Goal: Task Accomplishment & Management: Use online tool/utility

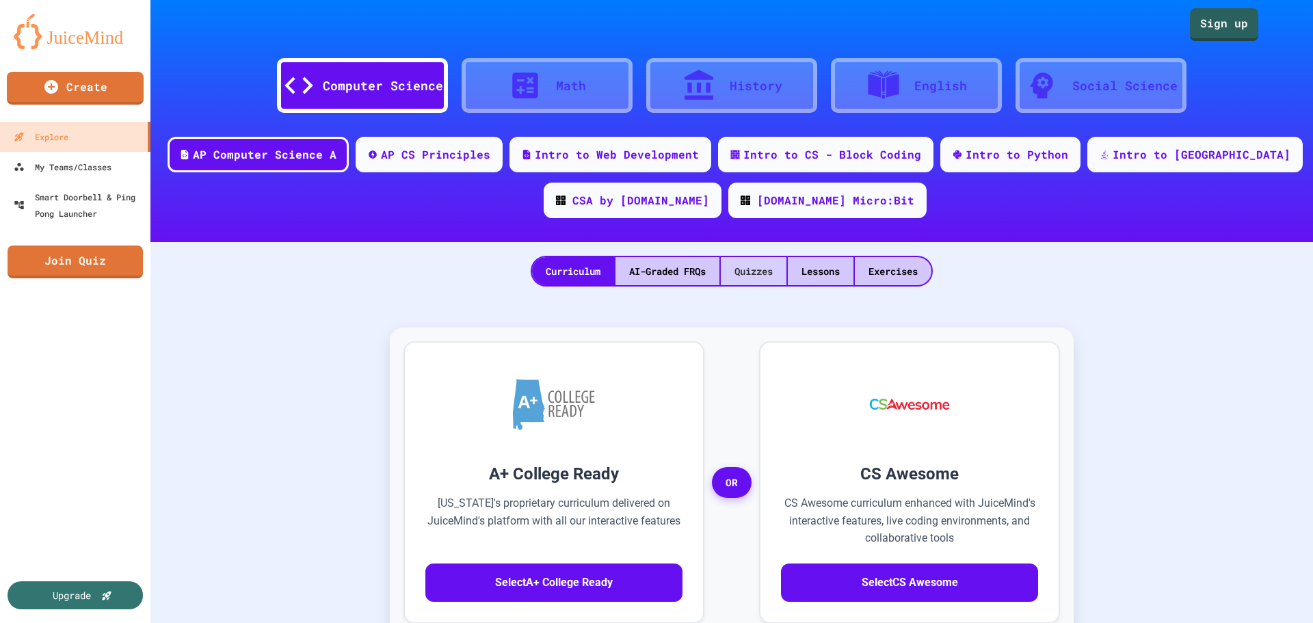
click at [732, 267] on div "Quizzes" at bounding box center [754, 271] width 66 height 28
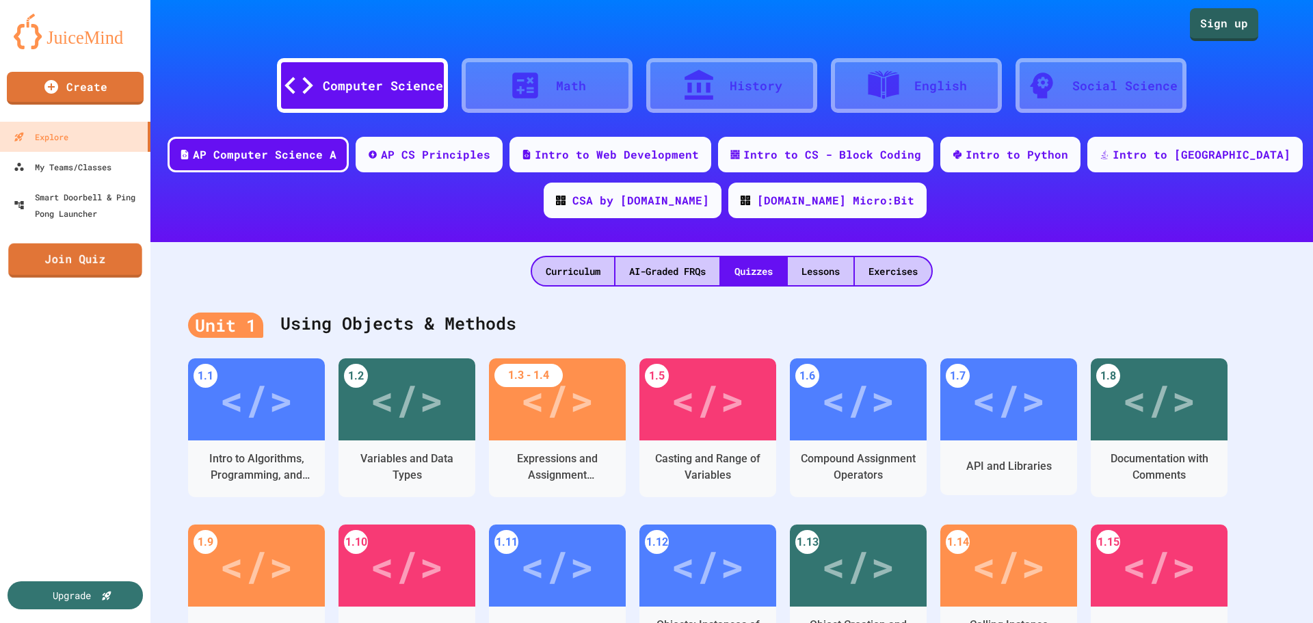
click at [112, 262] on link "Join Quiz" at bounding box center [75, 261] width 134 height 34
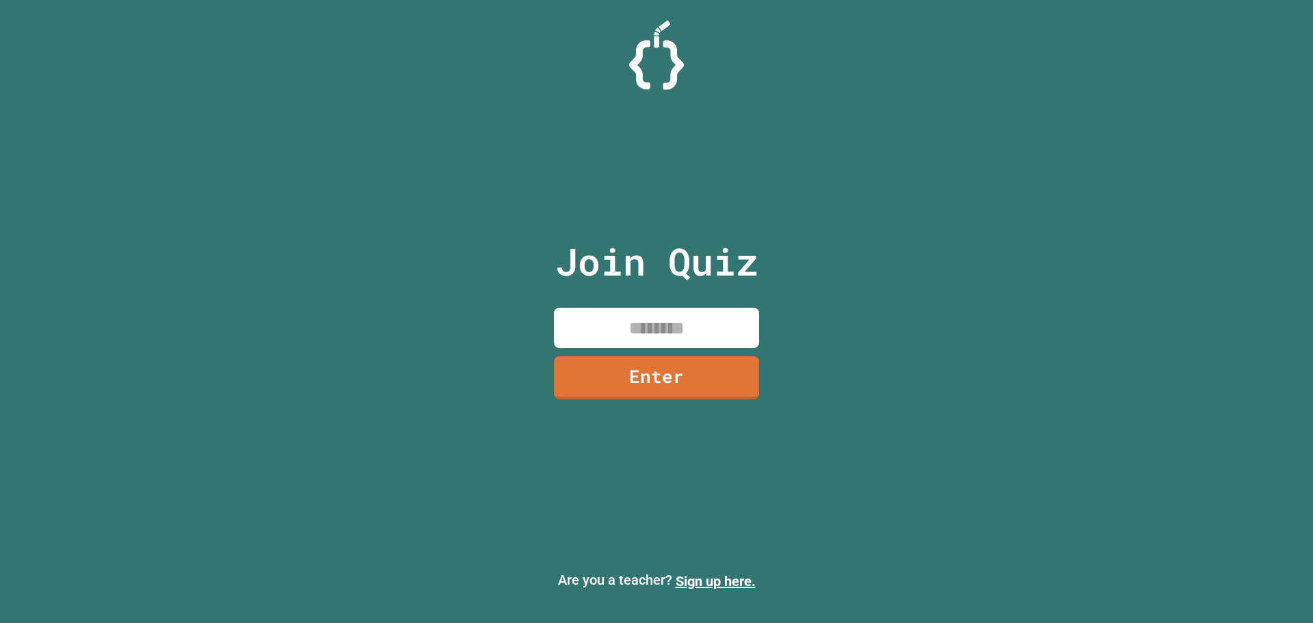
click at [623, 341] on input at bounding box center [656, 328] width 205 height 40
type input "********"
click at [750, 362] on link "Enter" at bounding box center [656, 376] width 207 height 45
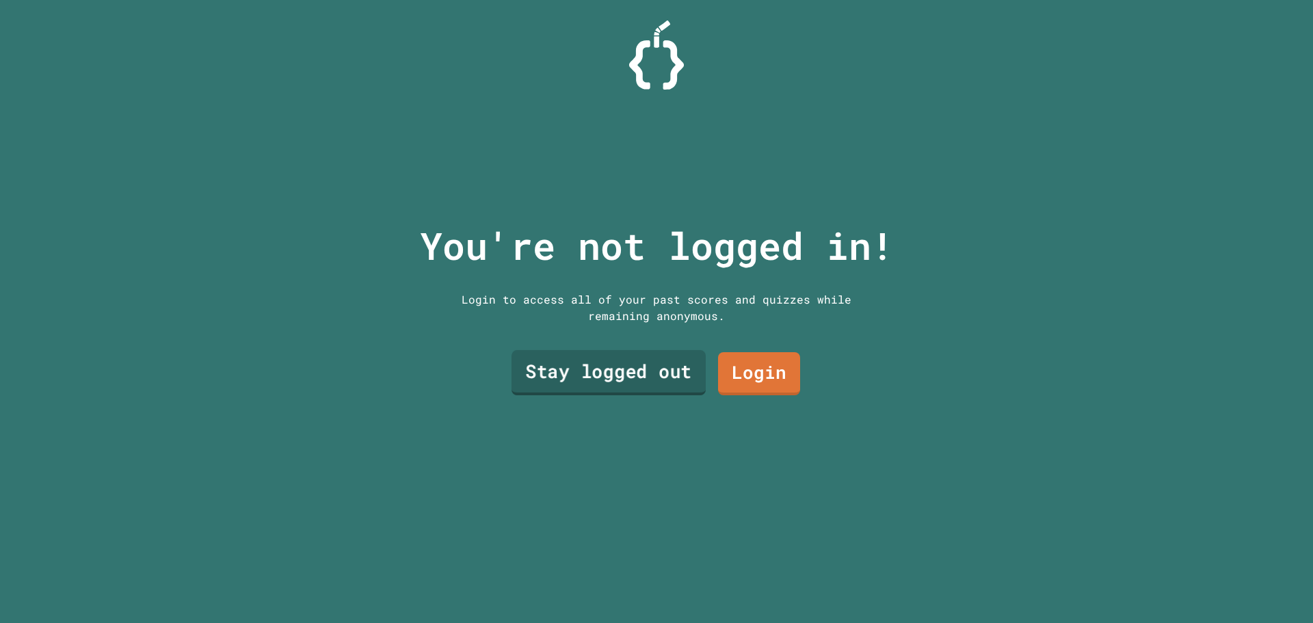
click at [659, 369] on link "Stay logged out" at bounding box center [609, 372] width 194 height 45
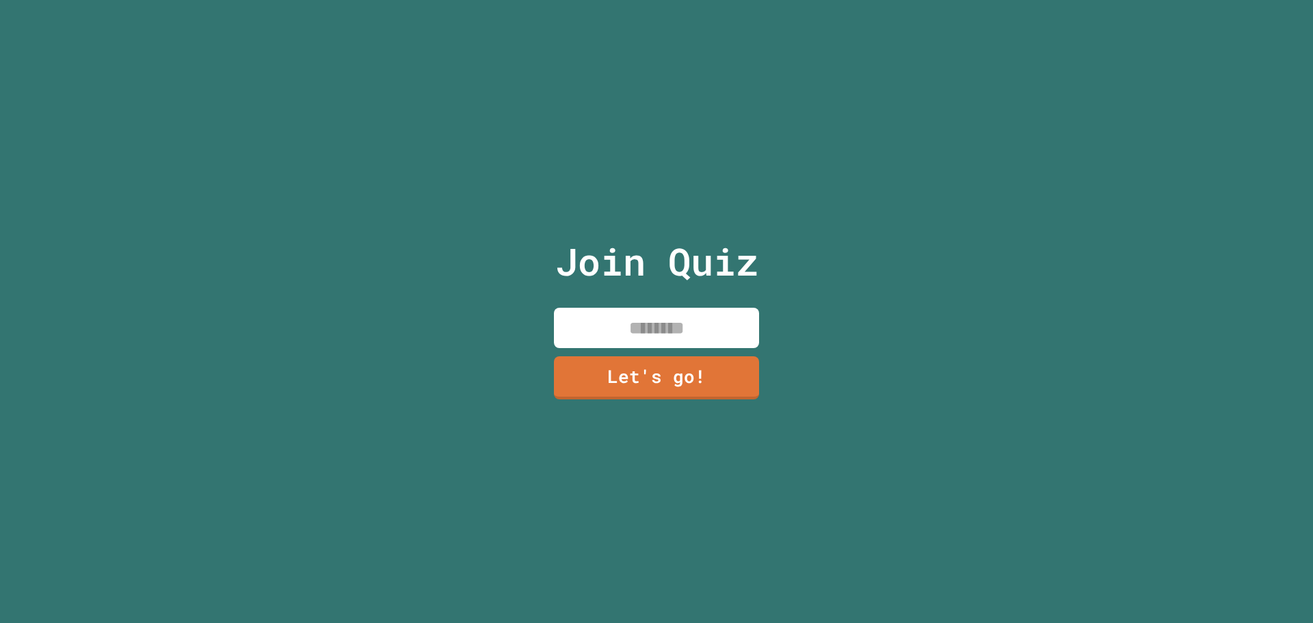
click at [680, 316] on input at bounding box center [656, 328] width 205 height 40
type input "******"
click at [675, 385] on link "Let's go!" at bounding box center [656, 376] width 202 height 45
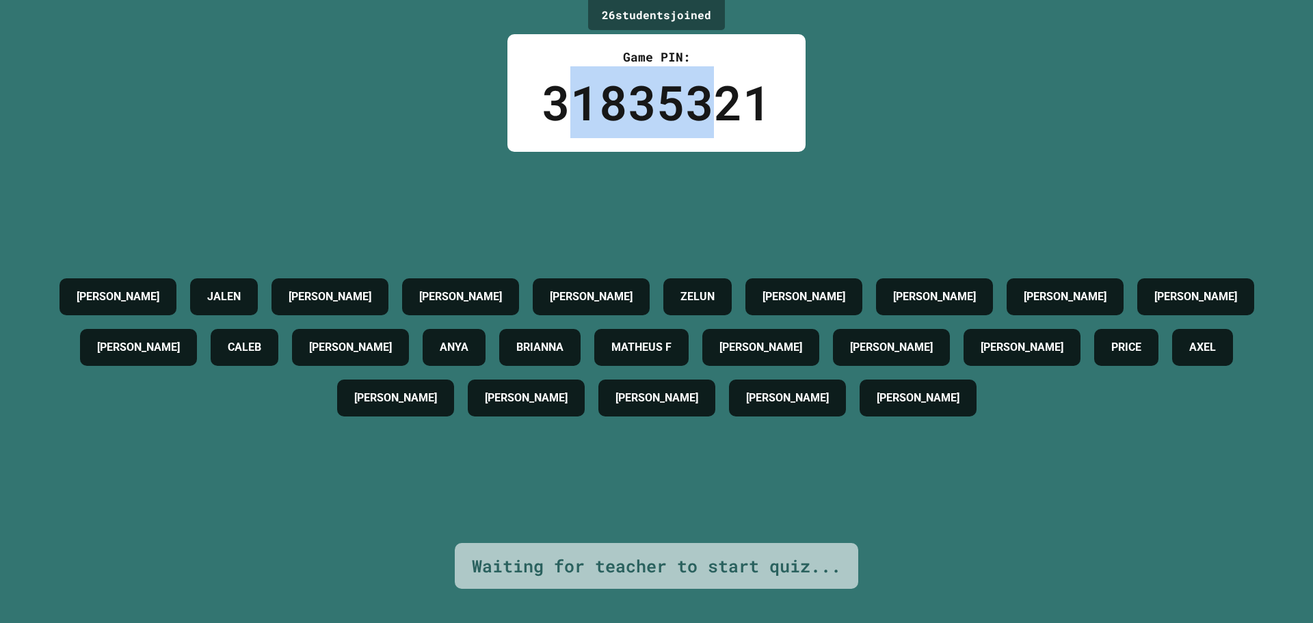
drag, startPoint x: 582, startPoint y: 120, endPoint x: 724, endPoint y: 122, distance: 141.6
click at [724, 121] on div "31835321" at bounding box center [657, 102] width 230 height 72
click at [724, 122] on div "31835321" at bounding box center [657, 102] width 230 height 72
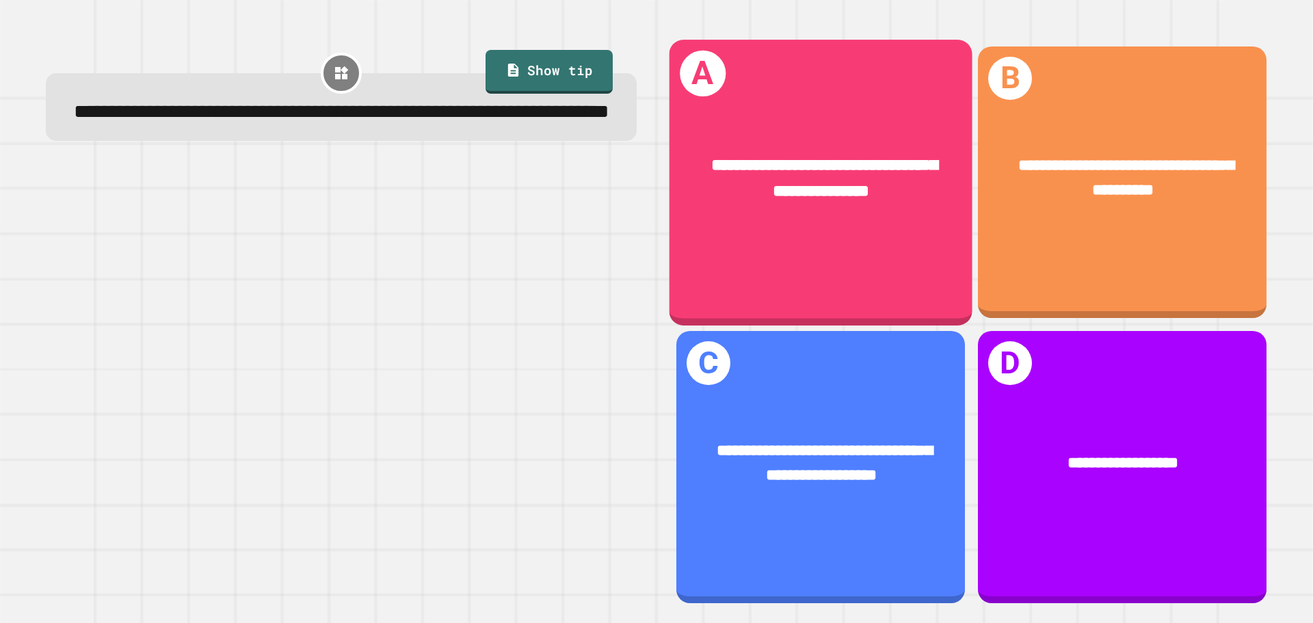
click at [837, 209] on div "**********" at bounding box center [821, 179] width 303 height 118
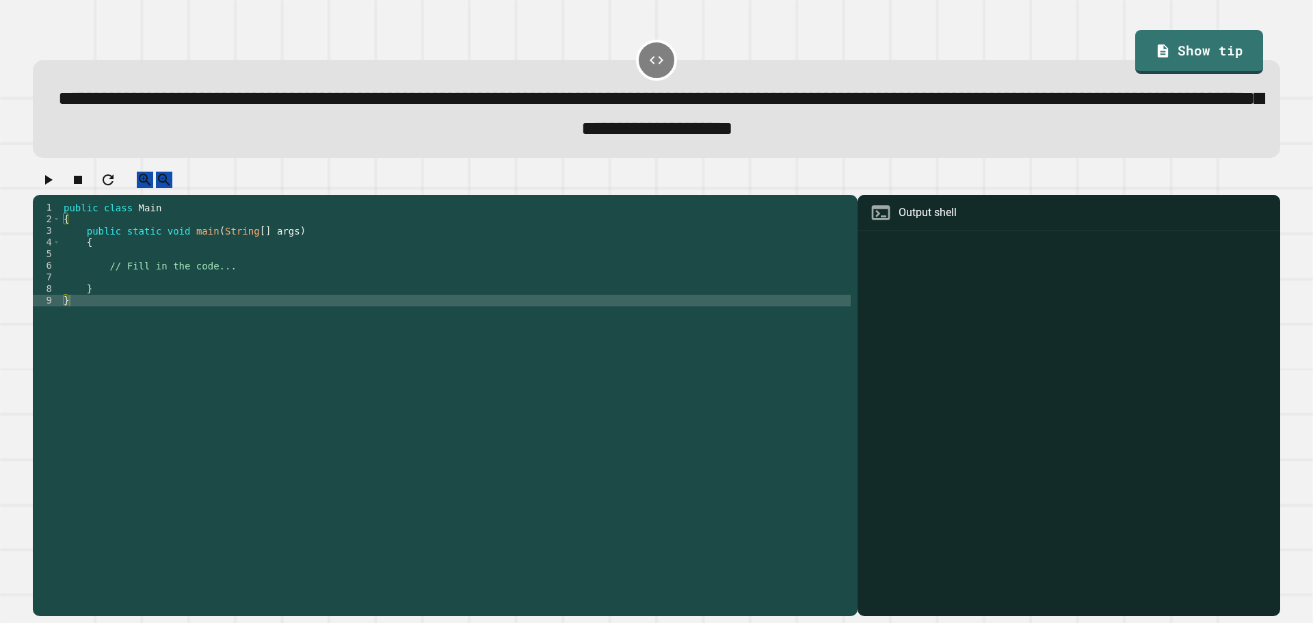
click at [325, 278] on div "public class Main { public static void main ( String [ ] args ) { // Fill in th…" at bounding box center [456, 394] width 790 height 384
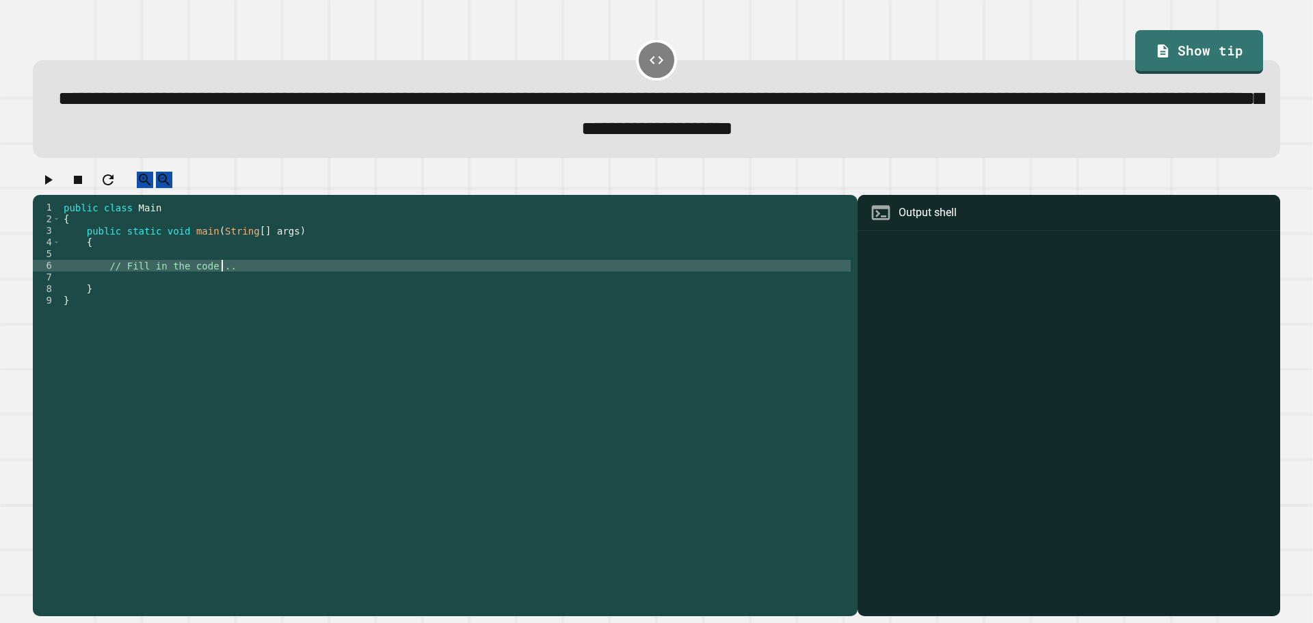
type textarea "**********"
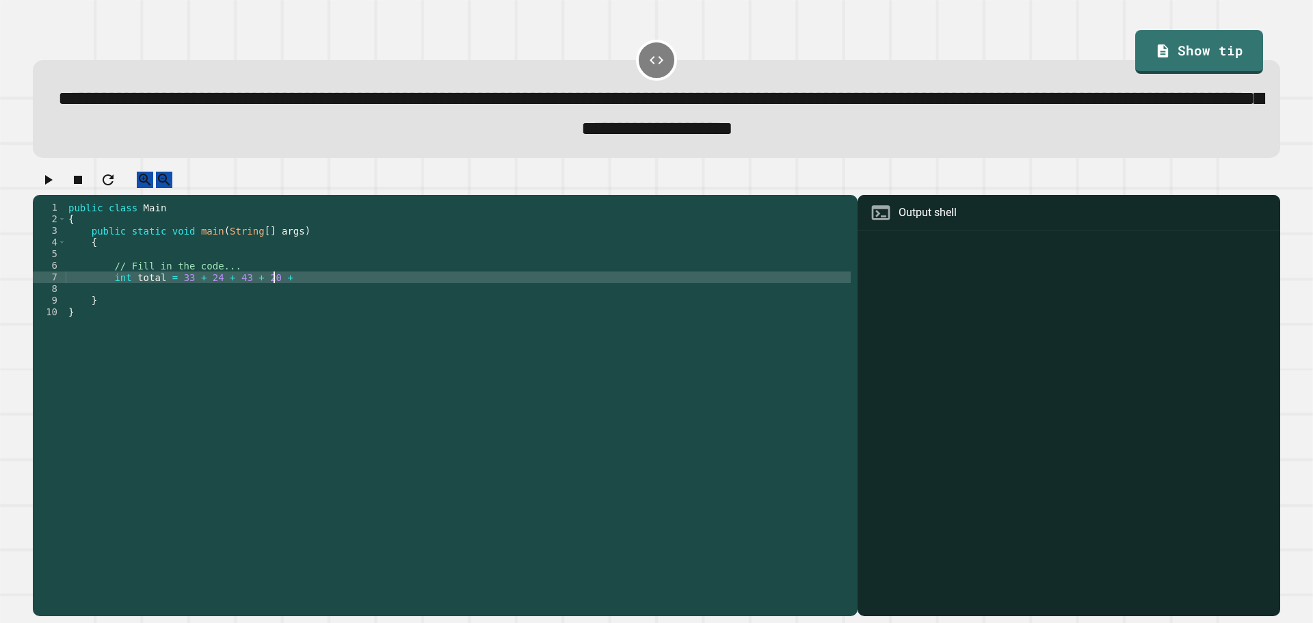
scroll to position [0, 14]
type textarea "**********"
click at [274, 290] on div "public class Main { public static void main ( String [ ] args ) { // Fill in th…" at bounding box center [458, 394] width 785 height 384
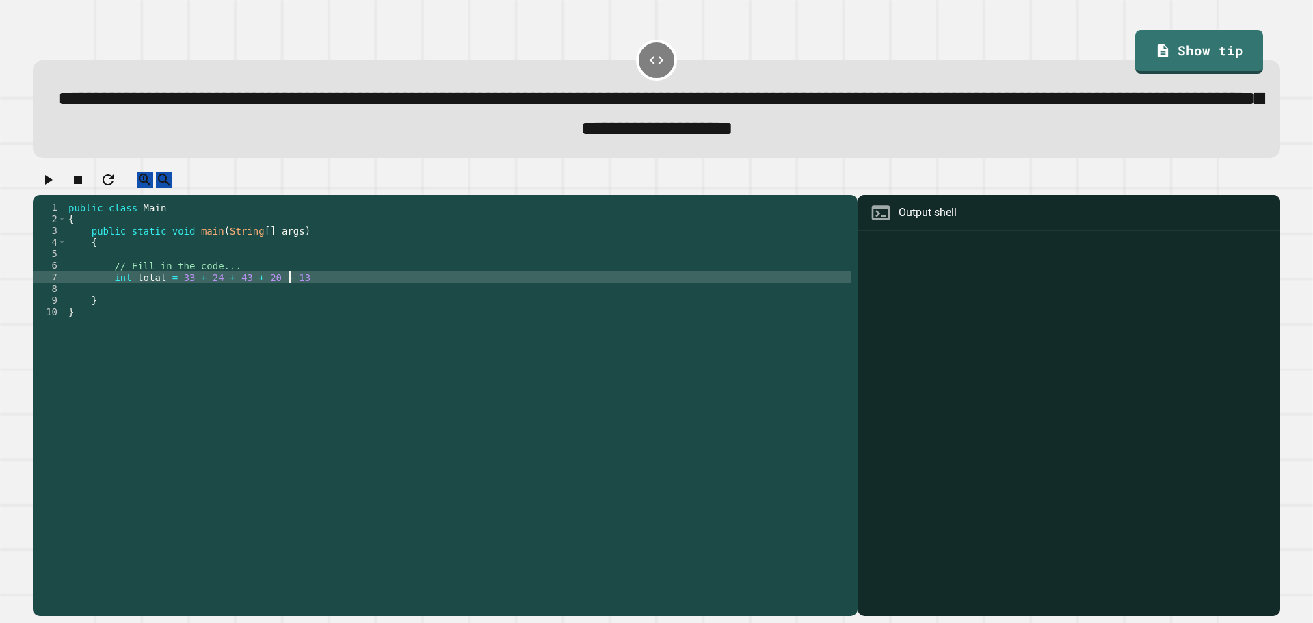
click at [306, 295] on div "public class Main { public static void main ( String [ ] args ) { // Fill in th…" at bounding box center [458, 394] width 785 height 384
type textarea "**********"
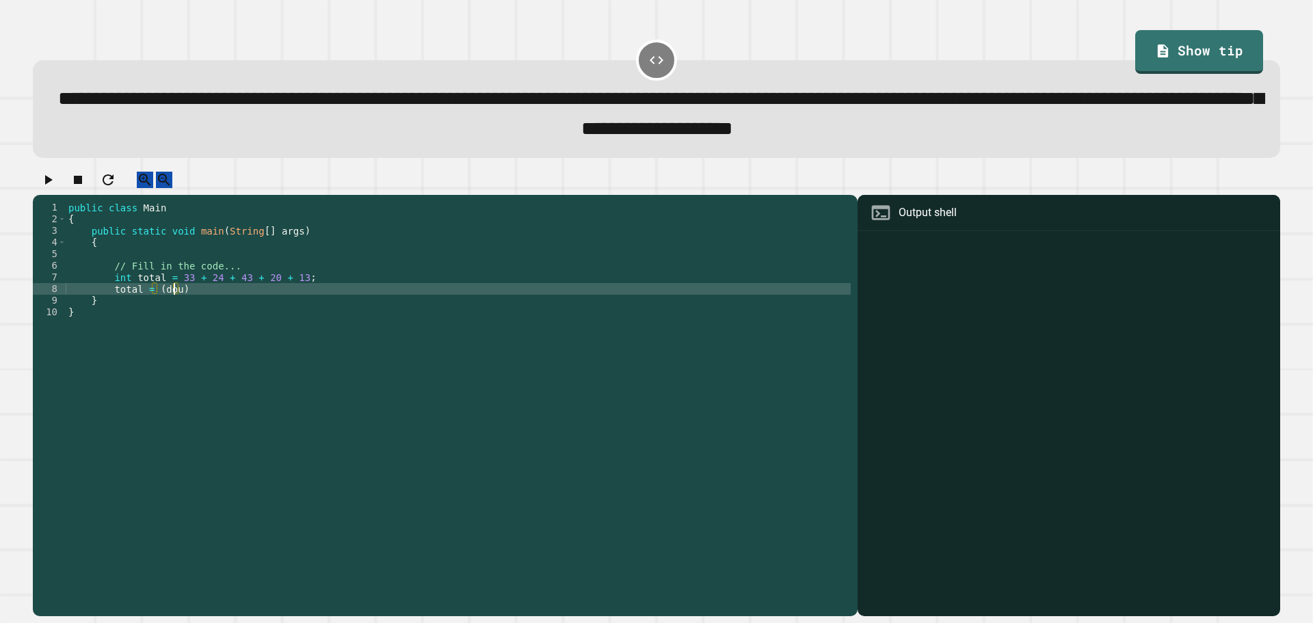
scroll to position [0, 8]
type textarea "**********"
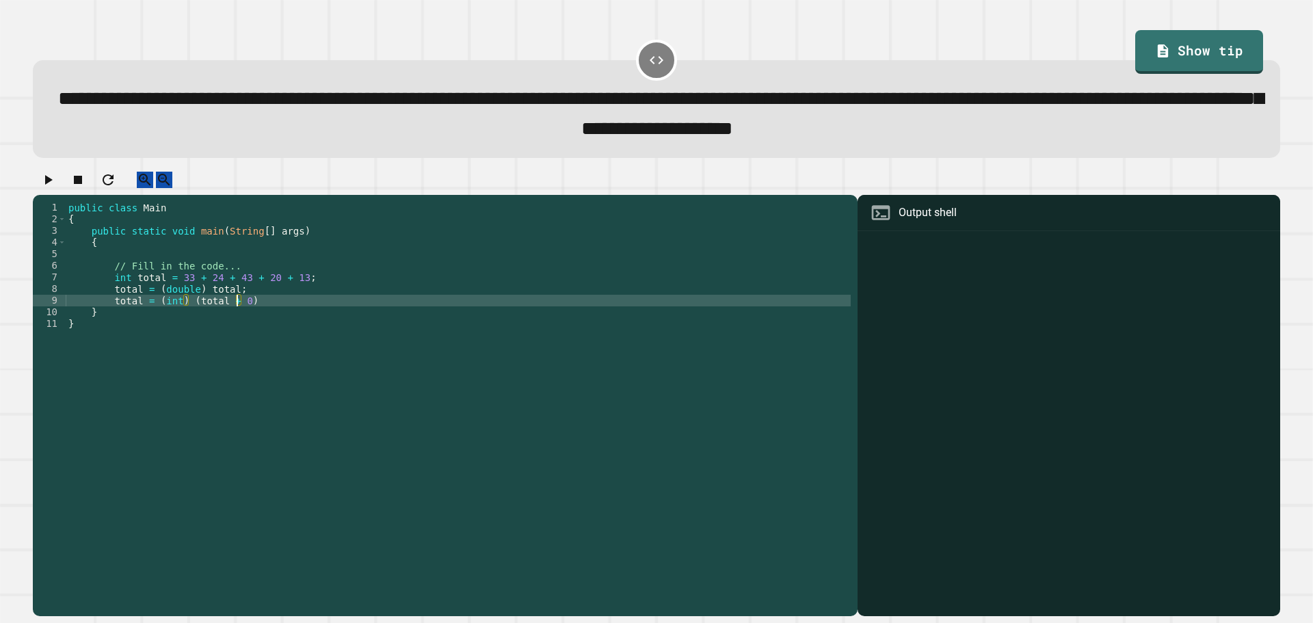
scroll to position [0, 12]
click at [321, 315] on div "public class Main { public static void main ( String [ ] args ) { // Fill in th…" at bounding box center [458, 394] width 785 height 384
click at [53, 180] on button "button" at bounding box center [48, 180] width 16 height 17
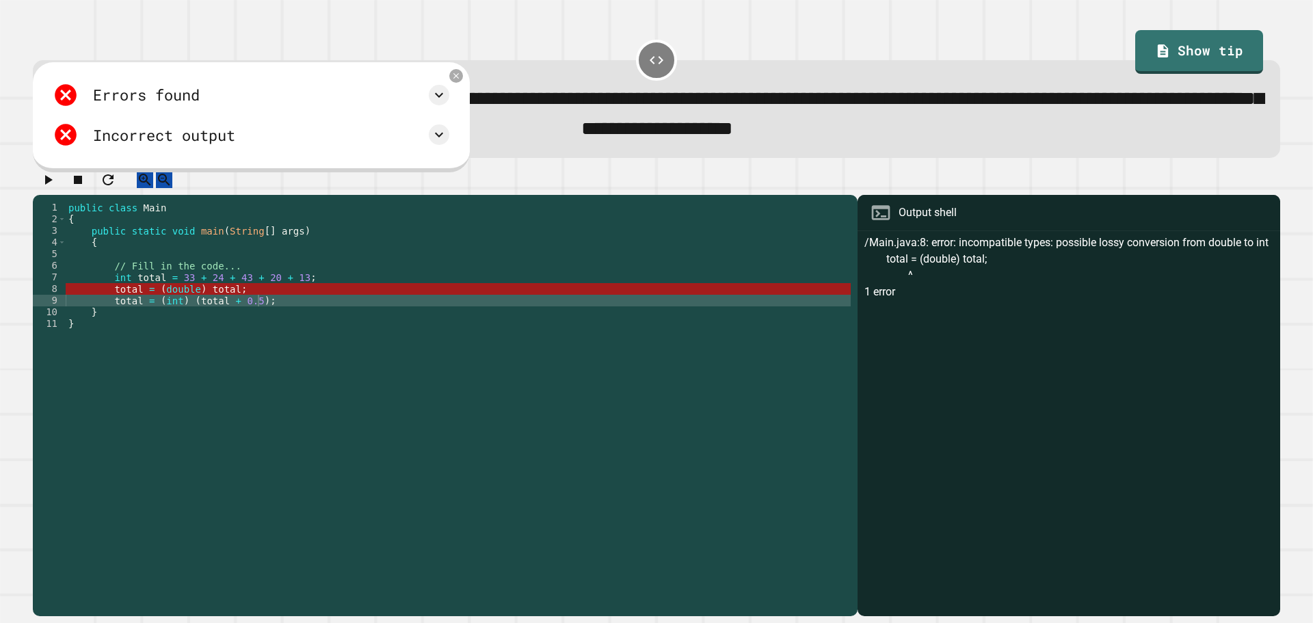
scroll to position [0, 11]
click at [284, 309] on div "public class Main { public static void main ( String [ ] args ) { // Fill in th…" at bounding box center [458, 394] width 785 height 384
click at [456, 79] on icon at bounding box center [457, 76] width 12 height 12
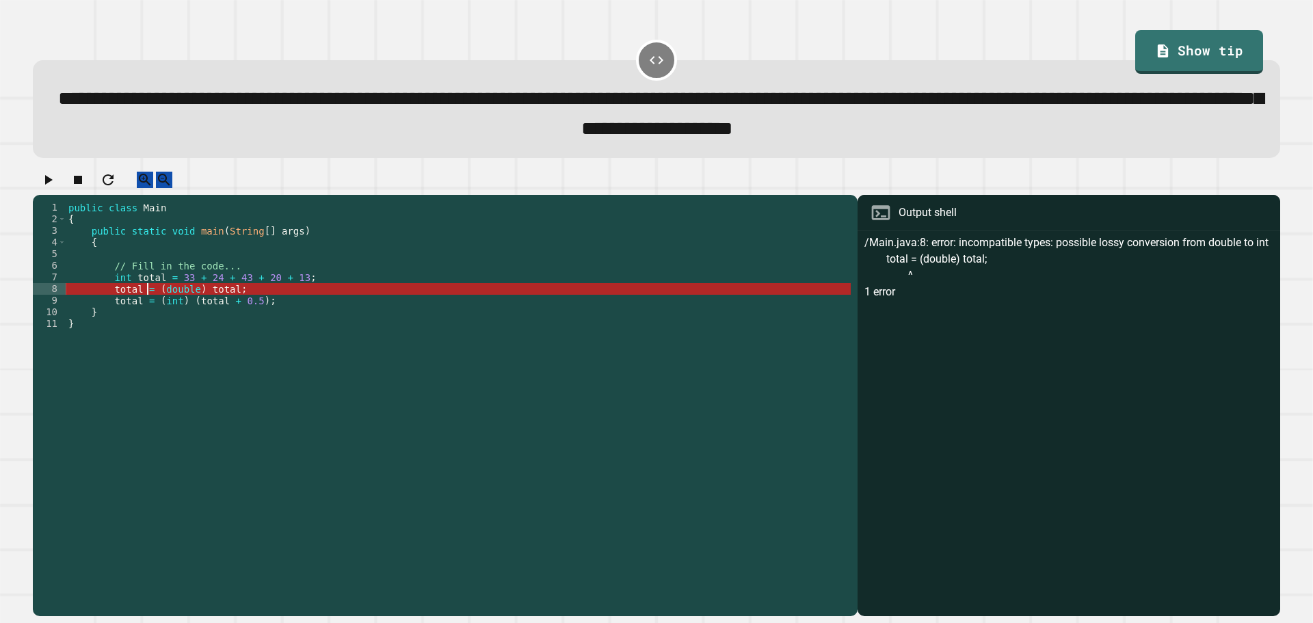
click at [150, 302] on div "public class Main { public static void main ( String [ ] args ) { // Fill in th…" at bounding box center [458, 394] width 785 height 384
click at [296, 306] on div "public class Main { public static void main ( String [ ] args ) { // Fill in th…" at bounding box center [458, 394] width 785 height 384
click at [648, 68] on div at bounding box center [656, 60] width 41 height 41
click at [1218, 62] on link "Show tip" at bounding box center [1199, 50] width 117 height 46
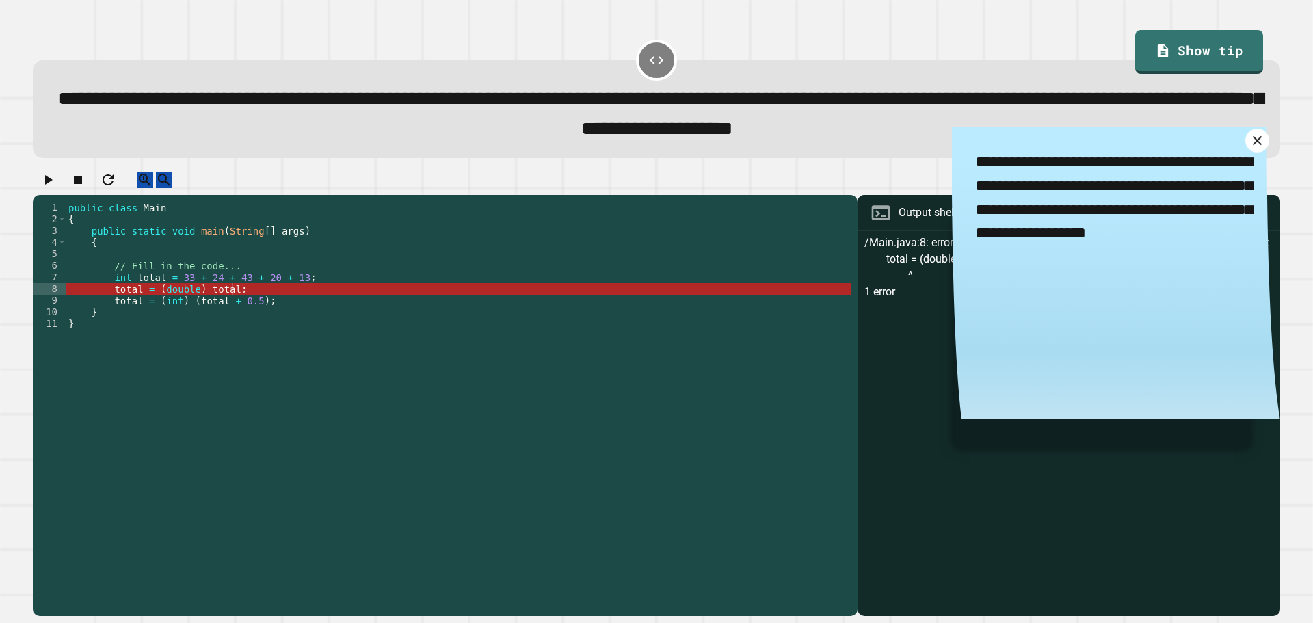
click at [1250, 147] on icon at bounding box center [1258, 141] width 16 height 16
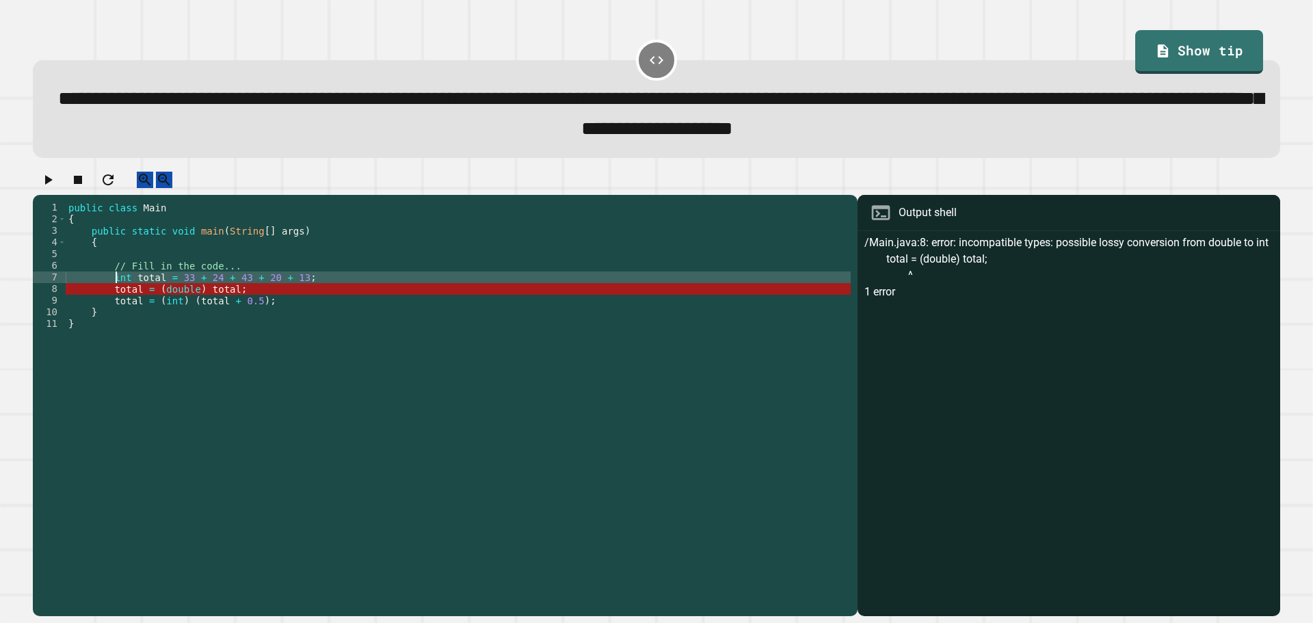
click at [117, 294] on div "public class Main { public static void main ( String [ ] args ) { // Fill in th…" at bounding box center [458, 394] width 785 height 384
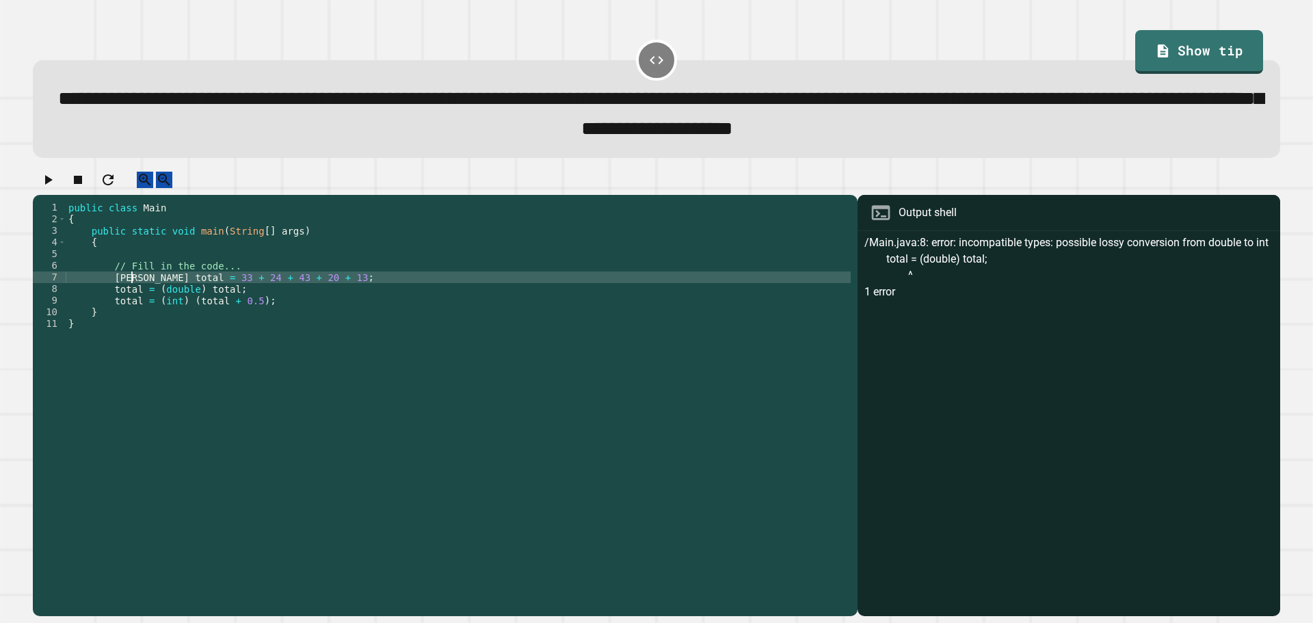
scroll to position [0, 5]
click at [189, 294] on div "public class Main { public static void main ( String [ ] args ) { // Fill in th…" at bounding box center [458, 394] width 785 height 384
click at [337, 294] on div "public class Main { public static void main ( String [ ] args ) { // Fill in th…" at bounding box center [458, 394] width 785 height 384
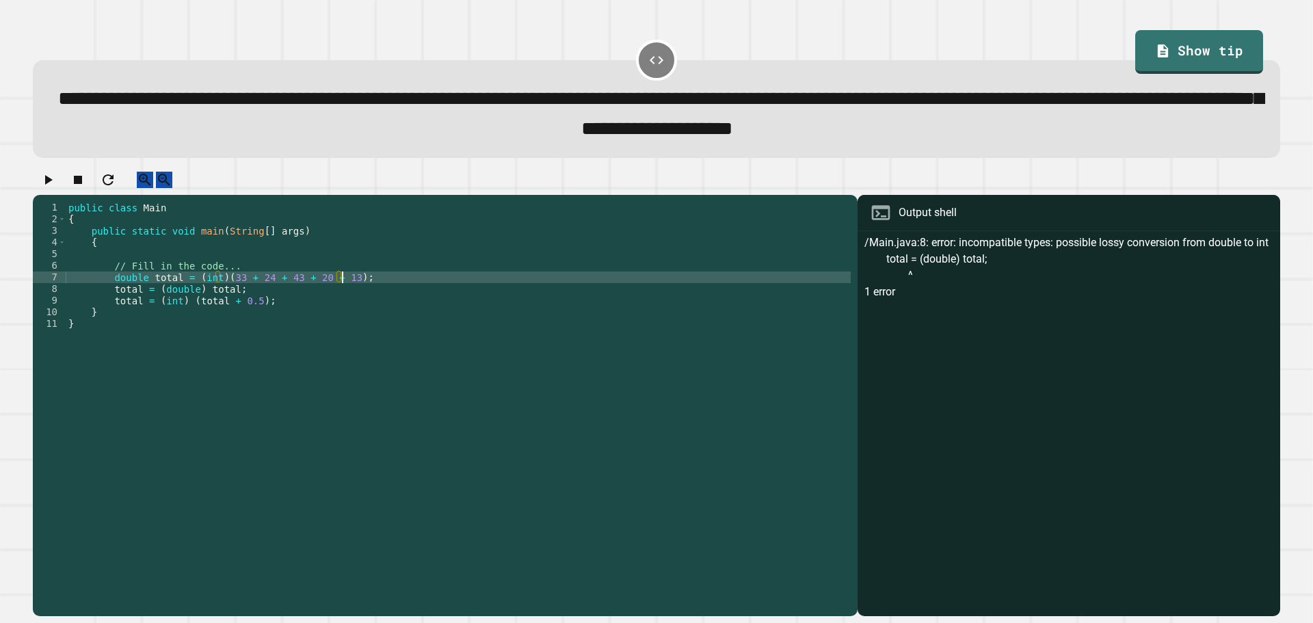
type textarea "**********"
click at [49, 188] on icon "button" at bounding box center [48, 180] width 16 height 16
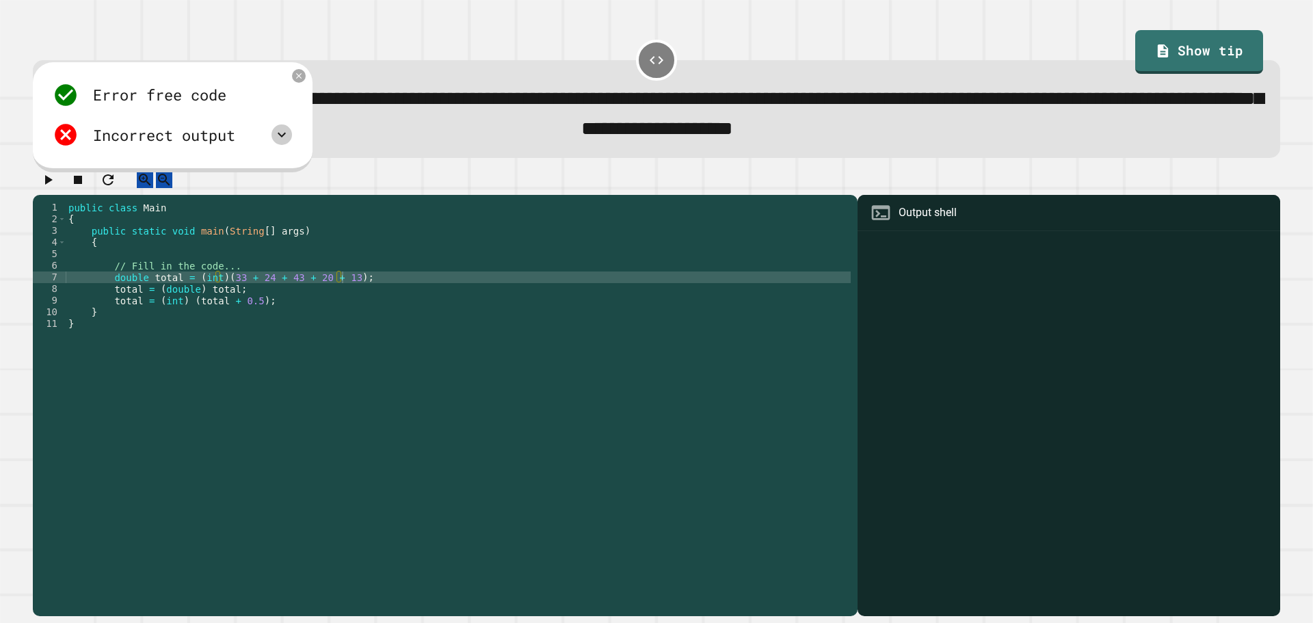
click at [282, 137] on icon at bounding box center [282, 135] width 16 height 16
click at [283, 142] on icon at bounding box center [282, 135] width 16 height 16
click at [306, 81] on div "Error free code Incorrect output" at bounding box center [173, 117] width 280 height 110
click at [298, 80] on icon at bounding box center [298, 75] width 11 height 11
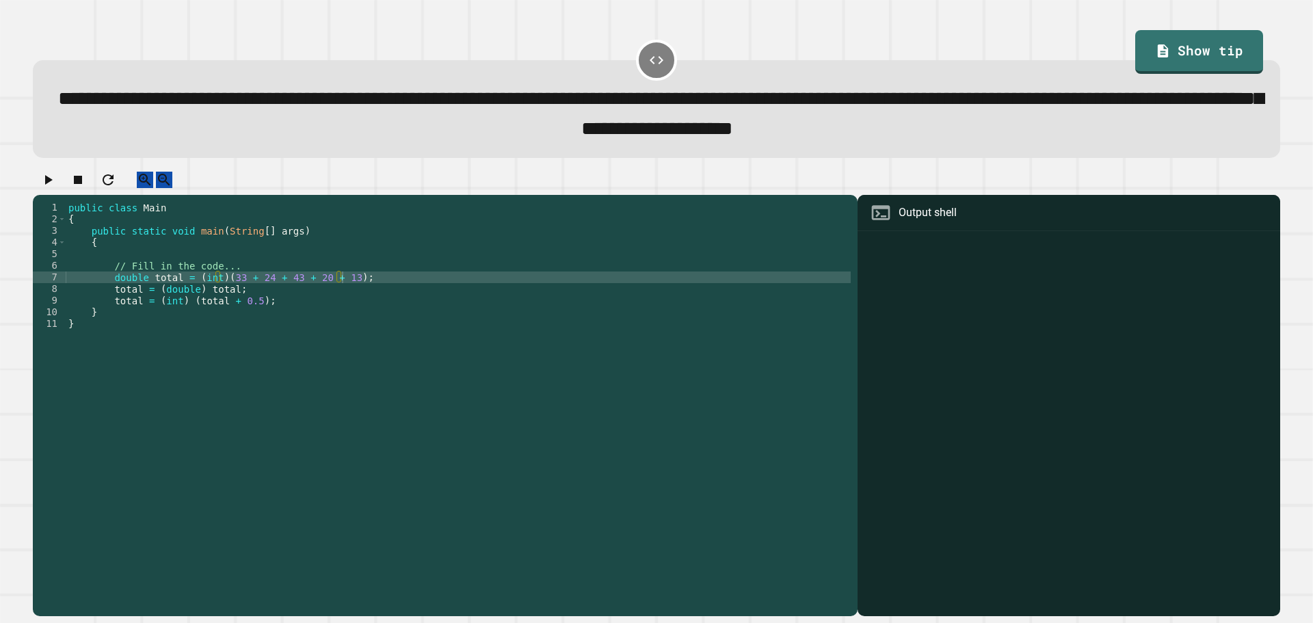
click at [369, 289] on div "public class Main { public static void main ( String [ ] args ) { // Fill in th…" at bounding box center [458, 394] width 785 height 384
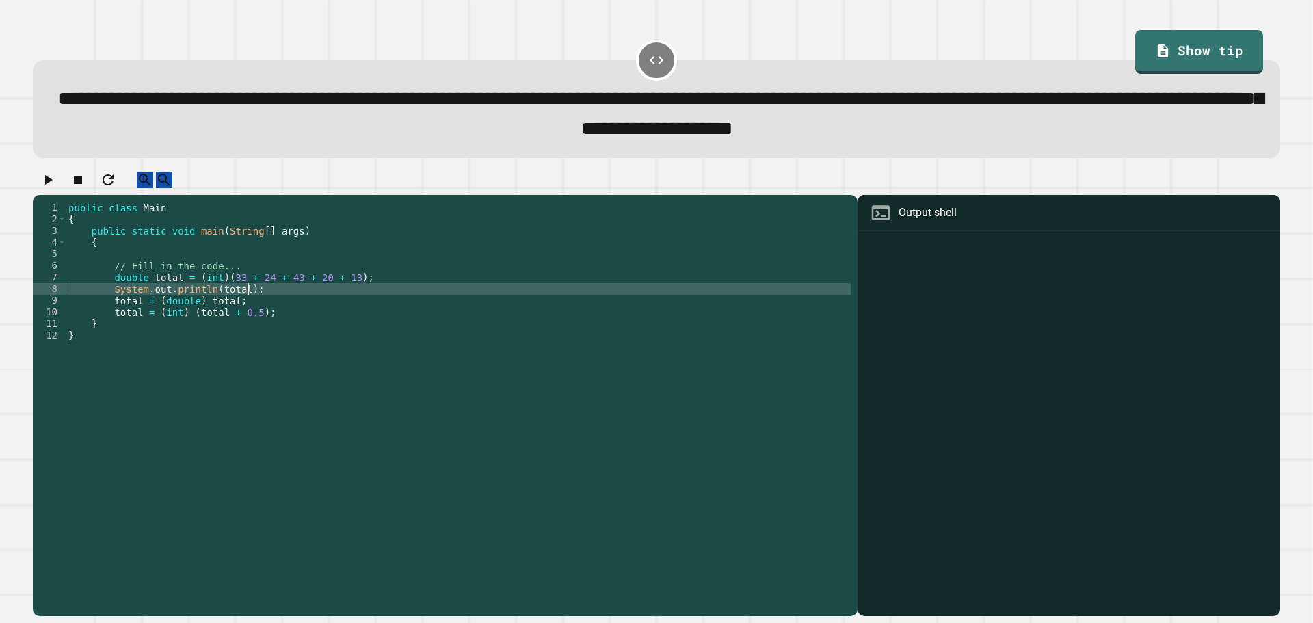
scroll to position [0, 12]
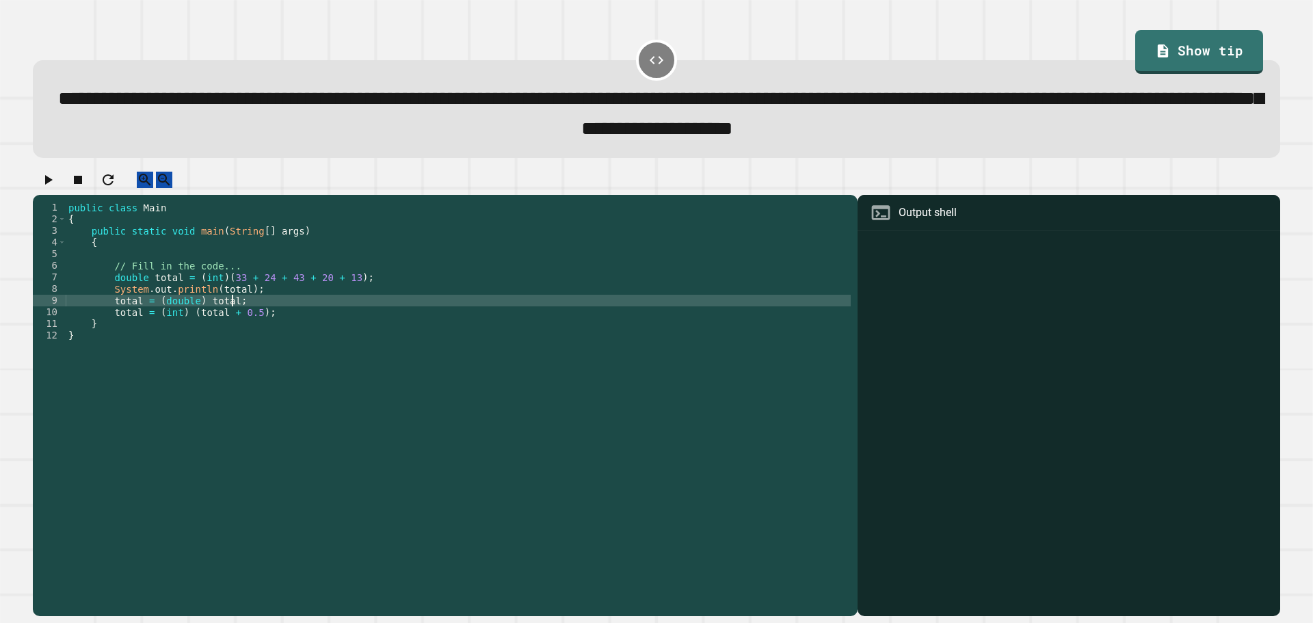
click at [291, 312] on div "public class Main { public static void main ( String [ ] args ) { // Fill in th…" at bounding box center [458, 394] width 785 height 384
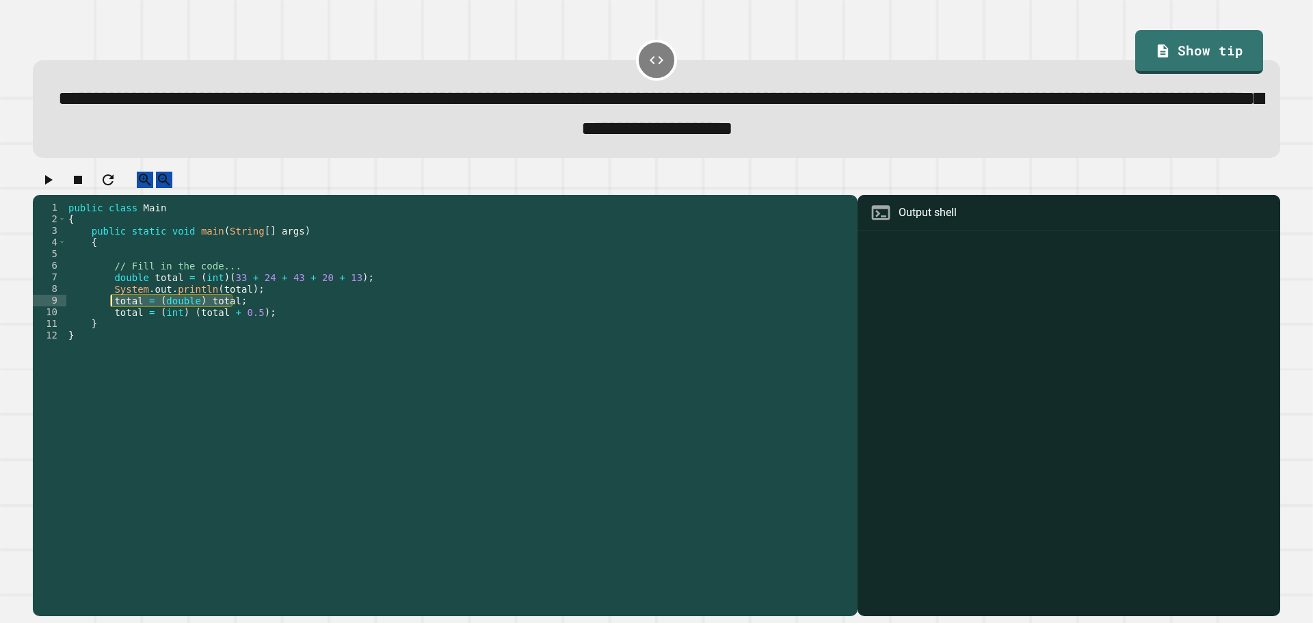
drag, startPoint x: 271, startPoint y: 312, endPoint x: 110, endPoint y: 317, distance: 160.8
click at [110, 317] on div "public class Main { public static void main ( String [ ] args ) { // Fill in th…" at bounding box center [458, 394] width 785 height 384
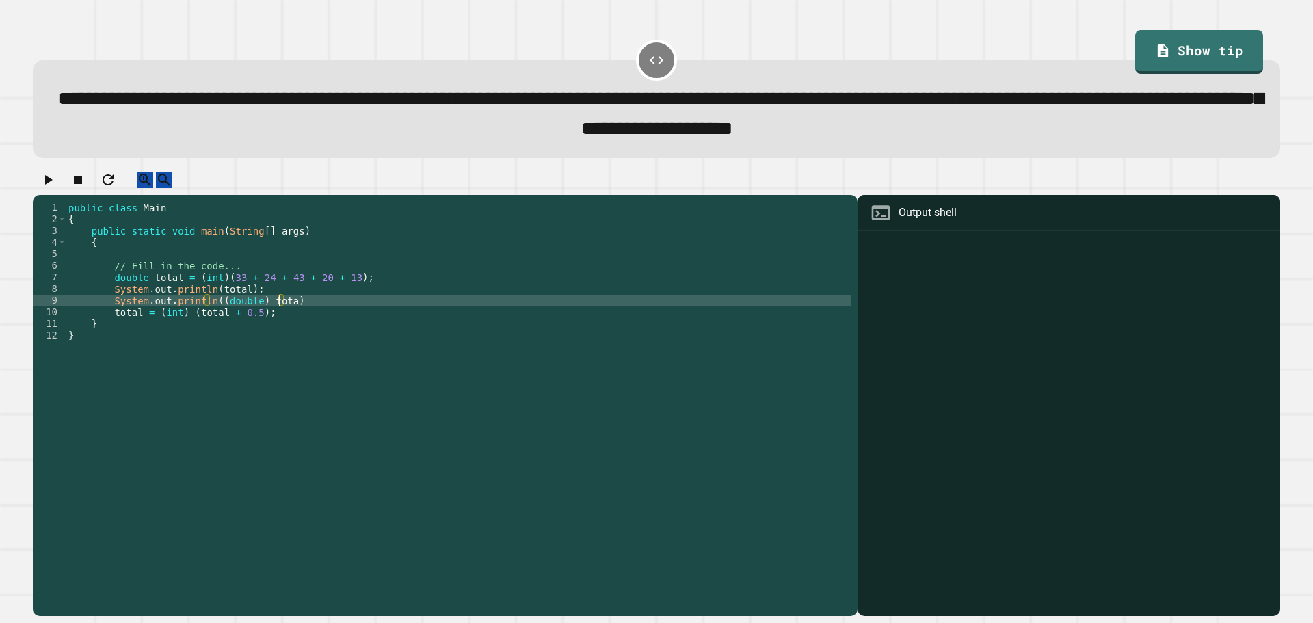
scroll to position [0, 15]
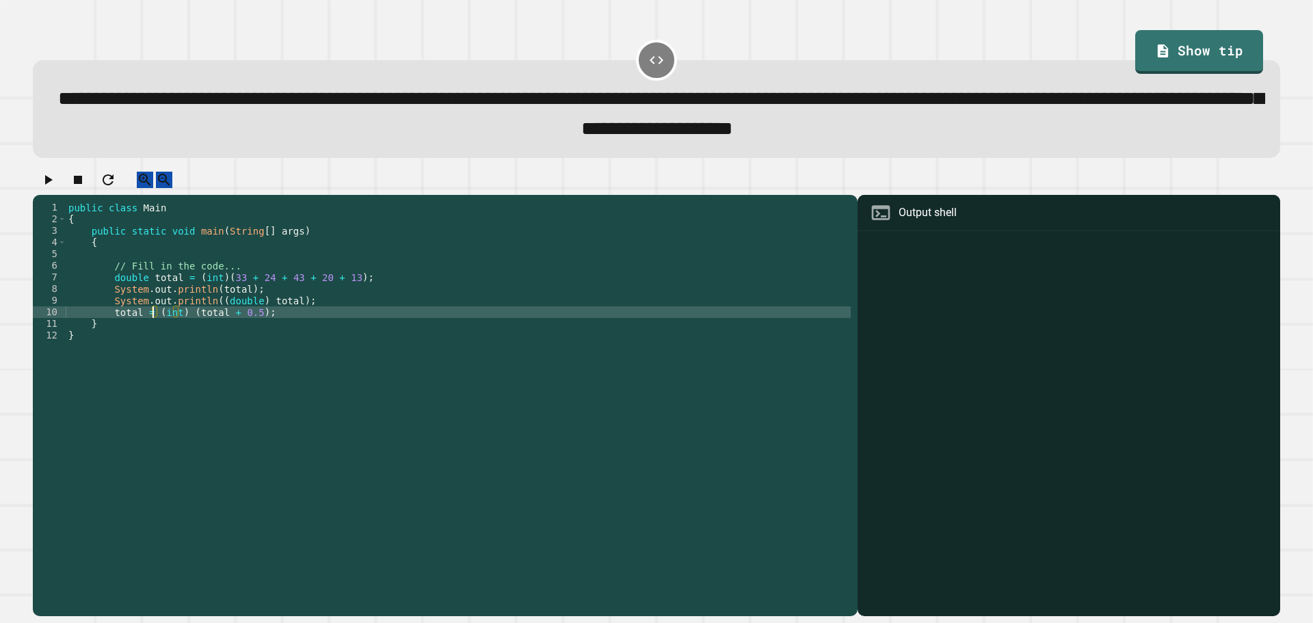
click at [154, 329] on div "public class Main { public static void main ( String [ ] args ) { // Fill in th…" at bounding box center [458, 394] width 785 height 384
click at [256, 328] on div "public class Main { public static void main ( String [ ] args ) { // Fill in th…" at bounding box center [458, 394] width 785 height 384
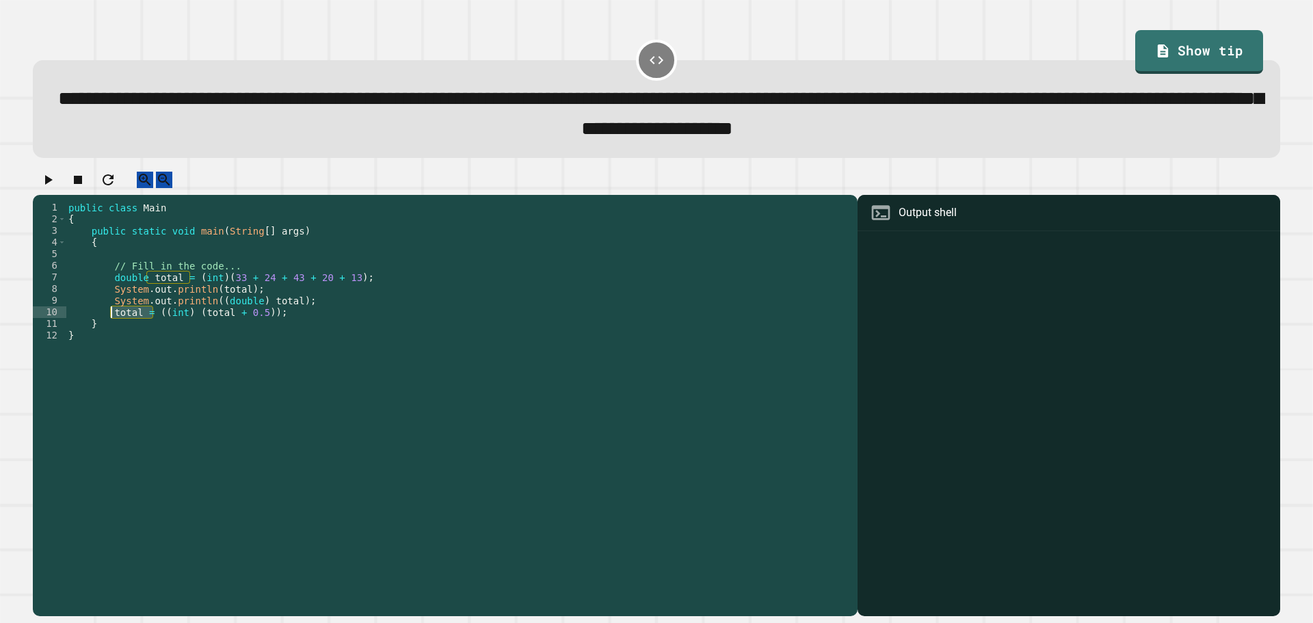
drag, startPoint x: 151, startPoint y: 328, endPoint x: 111, endPoint y: 327, distance: 39.7
click at [111, 327] on div "public class Main { public static void main ( String [ ] args ) { // Fill in th…" at bounding box center [458, 394] width 785 height 384
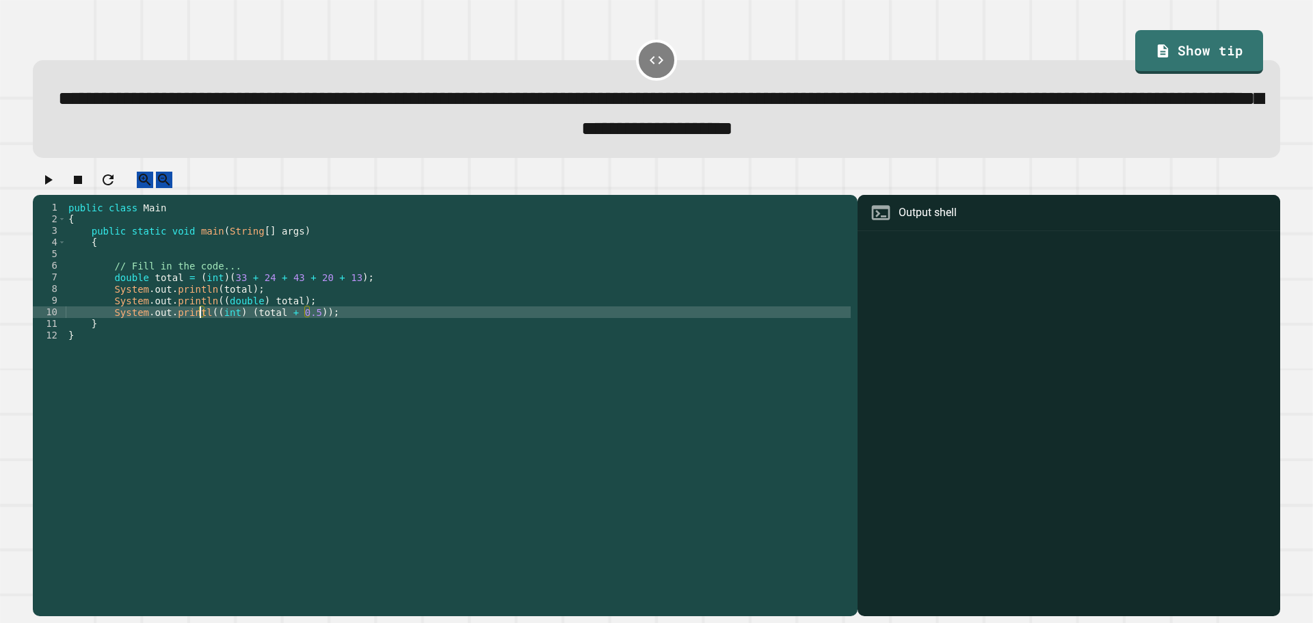
scroll to position [0, 10]
click at [49, 183] on icon "button" at bounding box center [48, 180] width 16 height 16
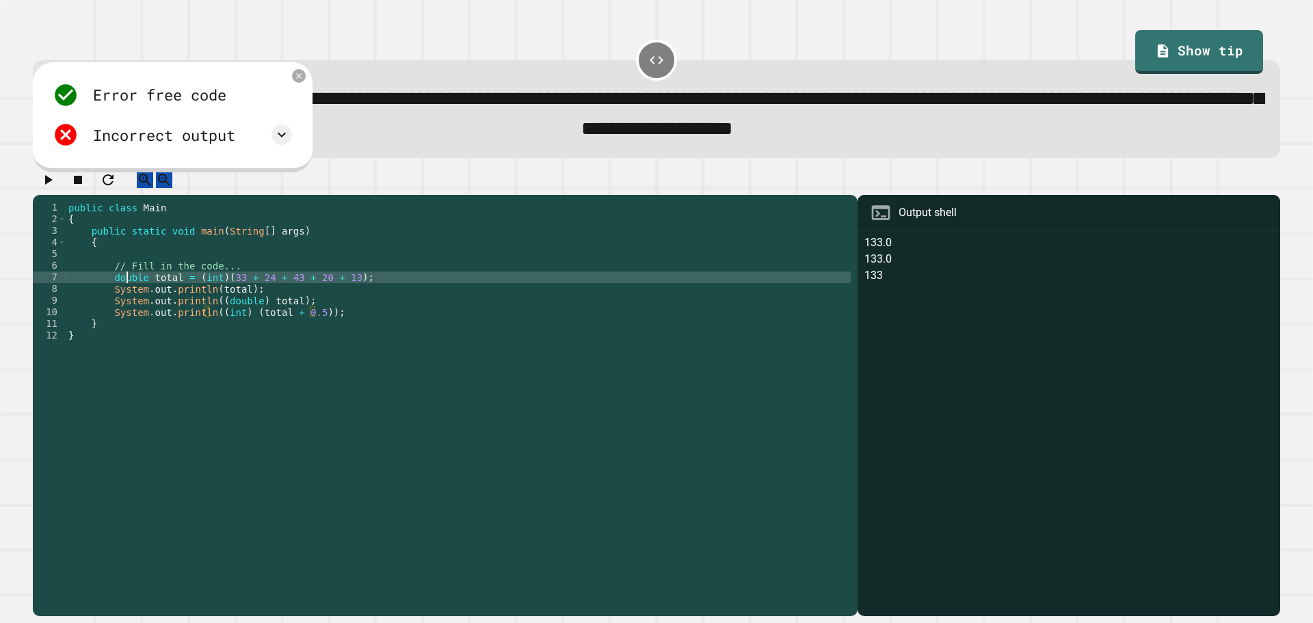
click at [129, 295] on div "public class Main { public static void main ( String [ ] args ) { // Fill in th…" at bounding box center [458, 394] width 785 height 384
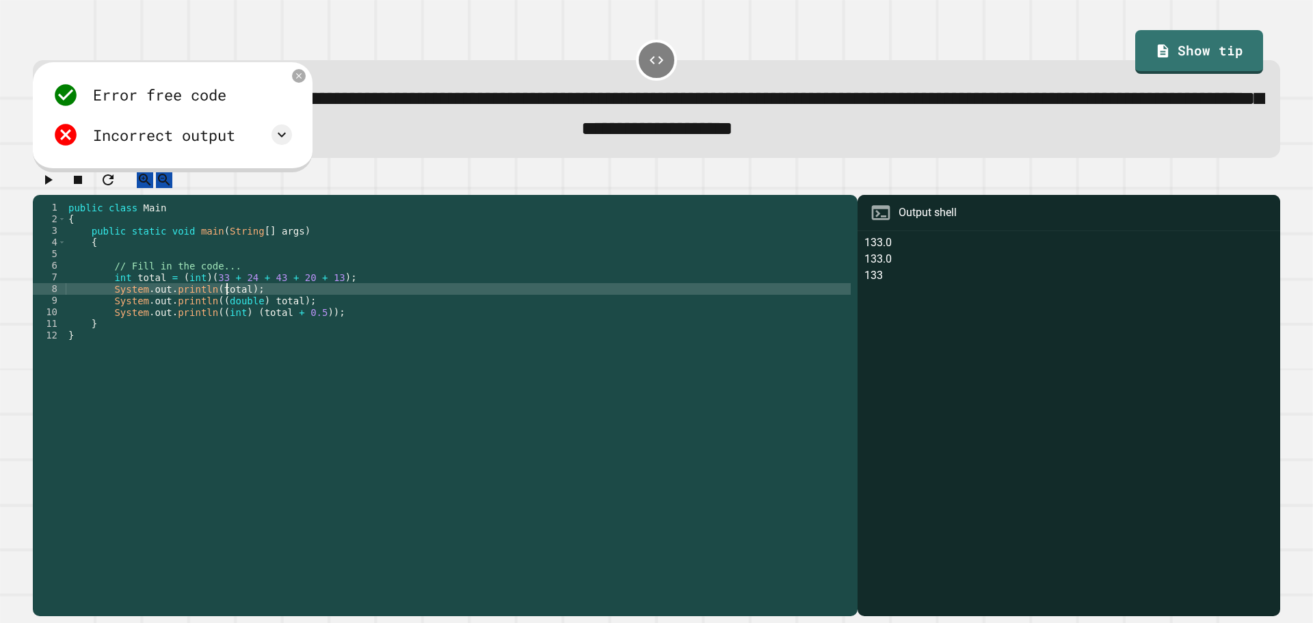
click at [226, 306] on div "public class Main { public static void main ( String [ ] args ) { // Fill in th…" at bounding box center [458, 394] width 785 height 384
click at [211, 302] on div "public class Main { public static void main ( String [ ] args ) { // Fill in th…" at bounding box center [458, 394] width 785 height 384
click at [66, 196] on div at bounding box center [657, 184] width 1248 height 24
click at [56, 188] on icon "button" at bounding box center [48, 180] width 16 height 16
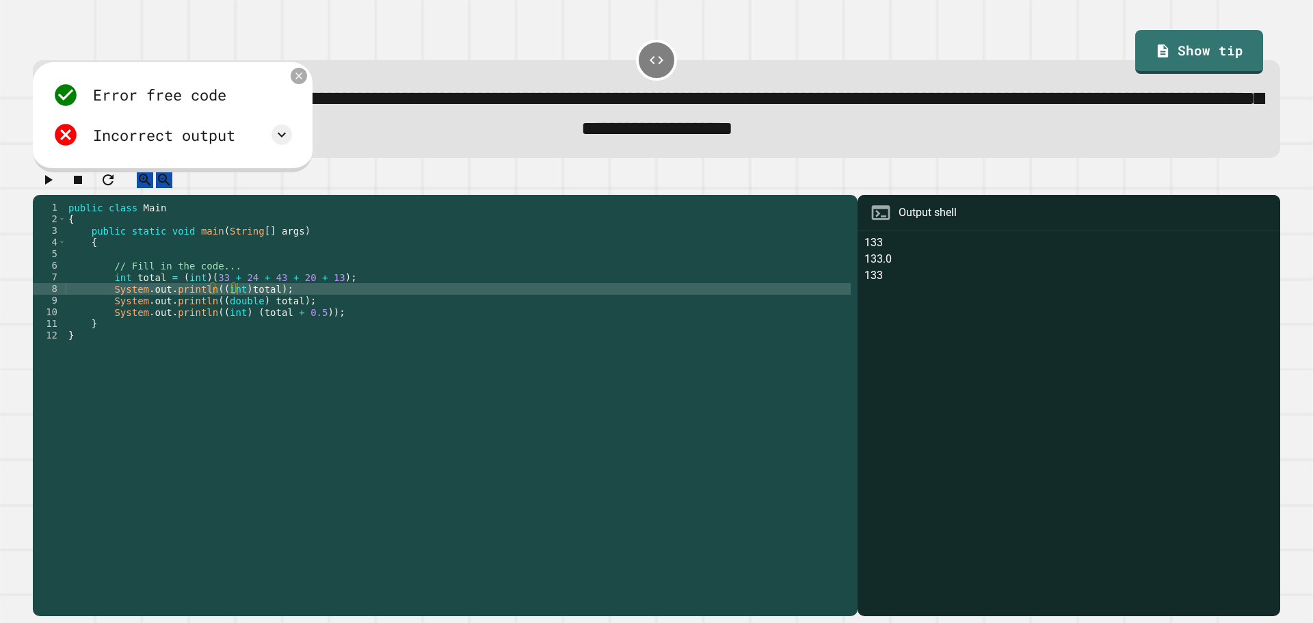
click at [299, 73] on div at bounding box center [299, 76] width 16 height 16
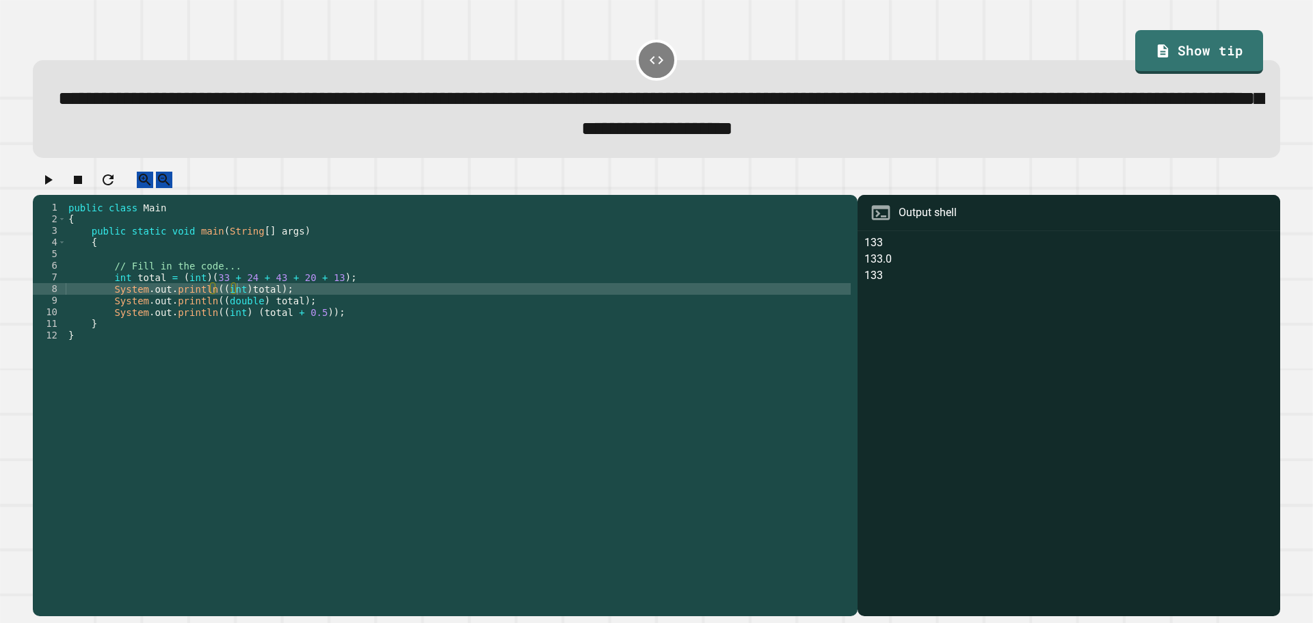
click at [237, 307] on div "public class Main { public static void main ( String [ ] args ) { // Fill in th…" at bounding box center [458, 394] width 785 height 384
click at [402, 345] on div "public class Main { public static void main ( String [ ] args ) { // Fill in th…" at bounding box center [458, 394] width 785 height 384
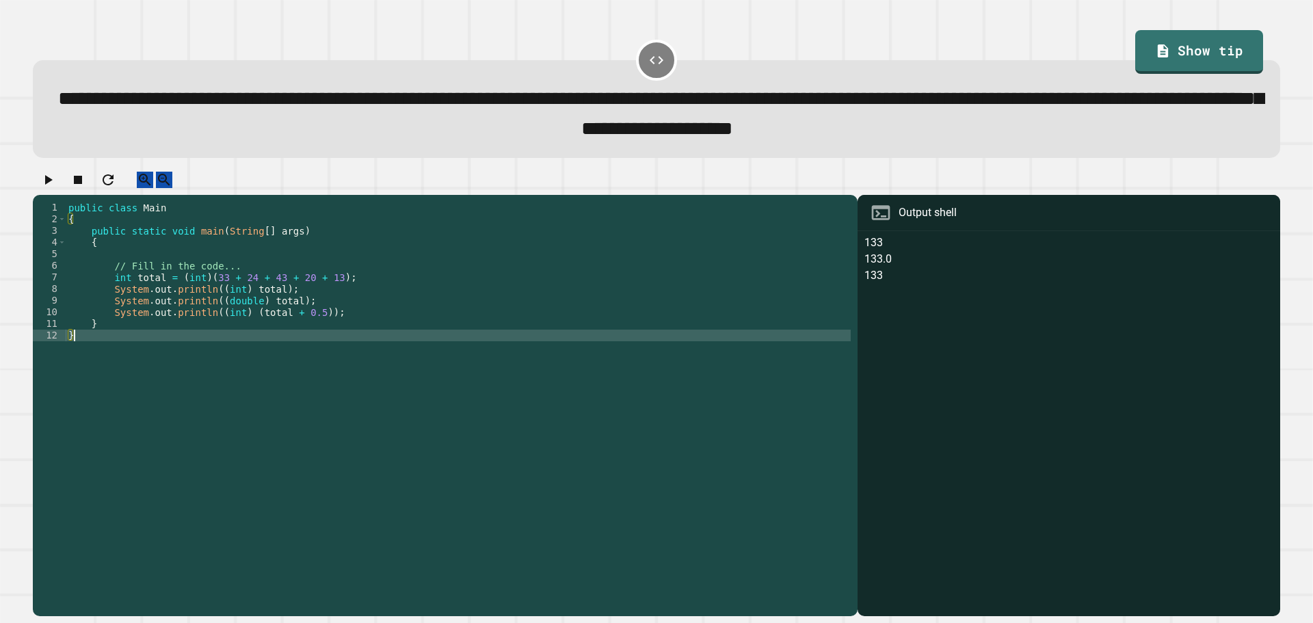
scroll to position [0, 0]
click at [383, 367] on div "public class Main { public static void main ( String [ ] args ) { // Fill in th…" at bounding box center [458, 394] width 785 height 384
click at [63, 225] on span "Toggle code folding, rows 2 through 12" at bounding box center [62, 219] width 8 height 12
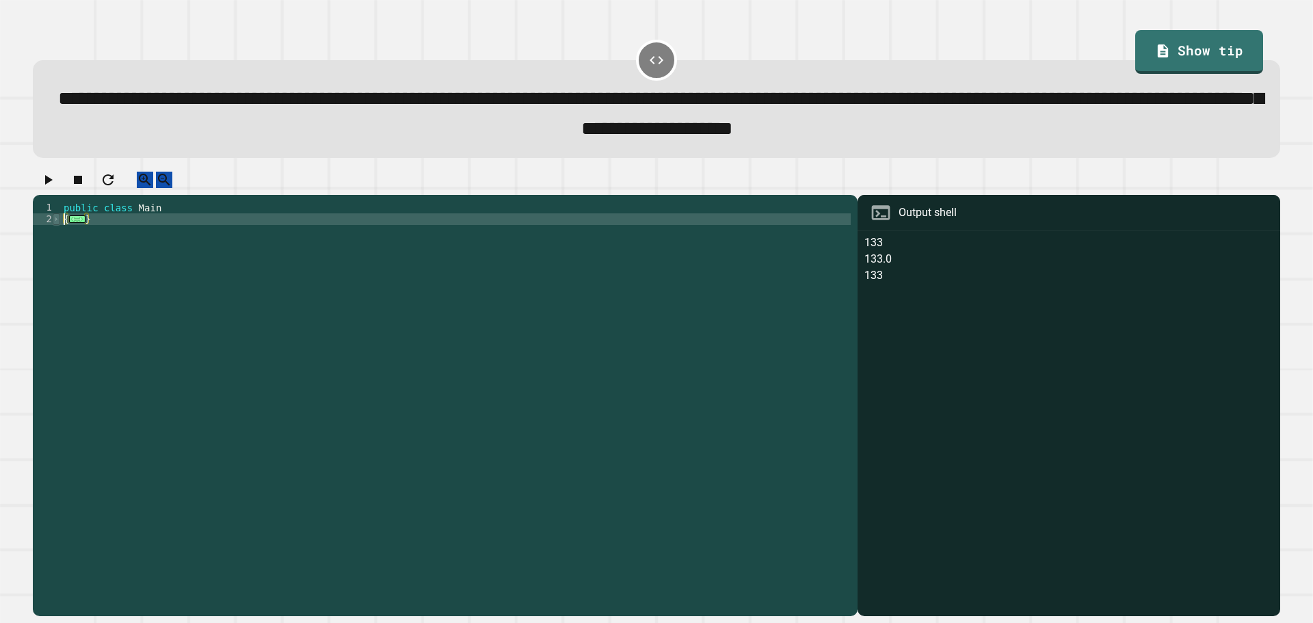
click at [63, 231] on div "public class Main { ... }" at bounding box center [456, 394] width 790 height 384
click at [57, 225] on span "Toggle code folding, rows 2 through 12" at bounding box center [57, 219] width 8 height 12
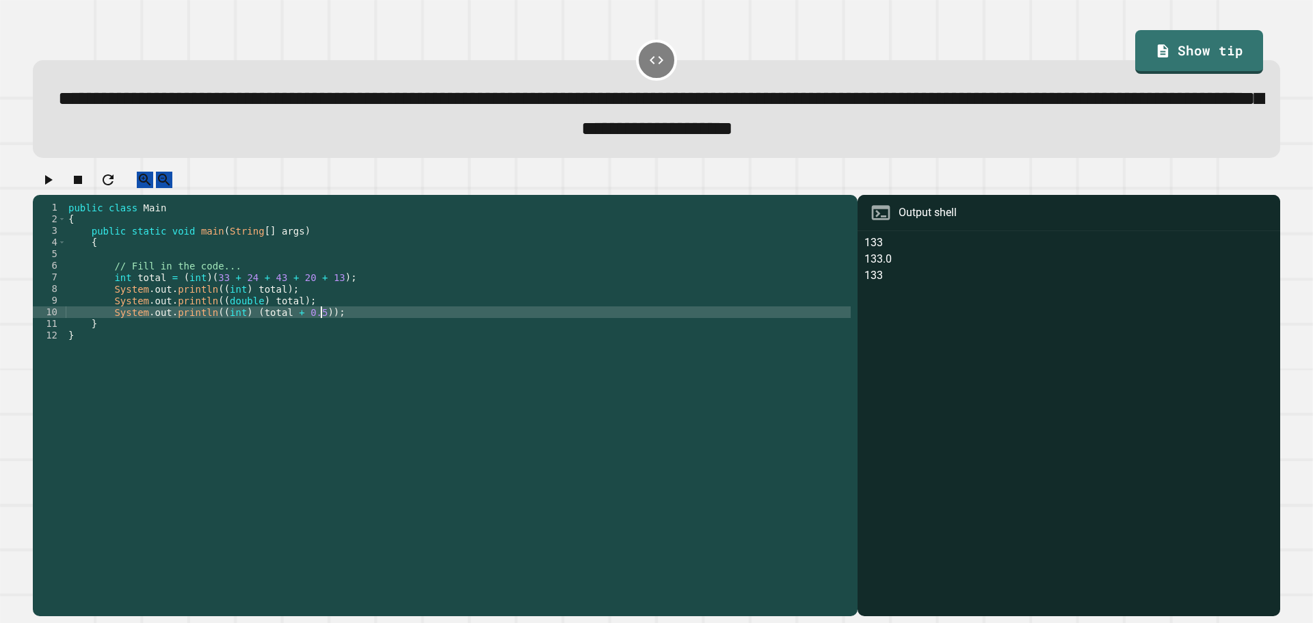
click at [337, 326] on div "public class Main { public static void main ( String [ ] args ) { // Fill in th…" at bounding box center [458, 394] width 785 height 384
click at [198, 293] on div "public class Main { public static void main ( String [ ] args ) { // Fill in th…" at bounding box center [458, 394] width 785 height 384
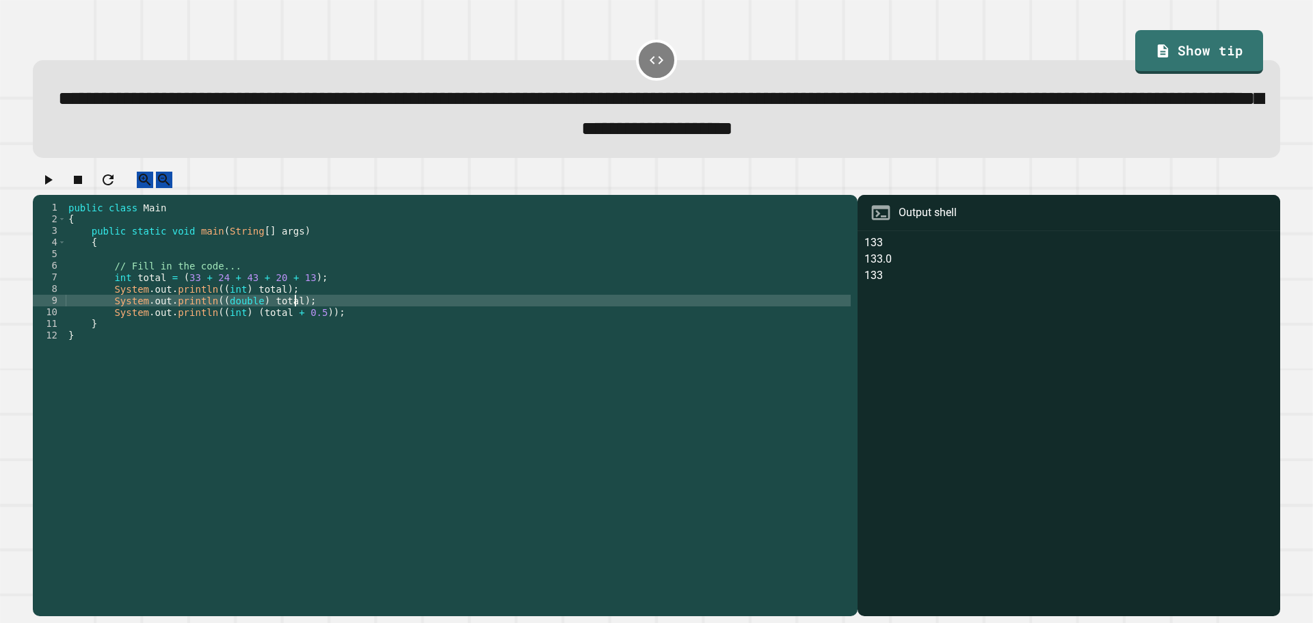
click at [313, 313] on div "public class Main { public static void main ( String [ ] args ) { // Fill in th…" at bounding box center [458, 394] width 785 height 384
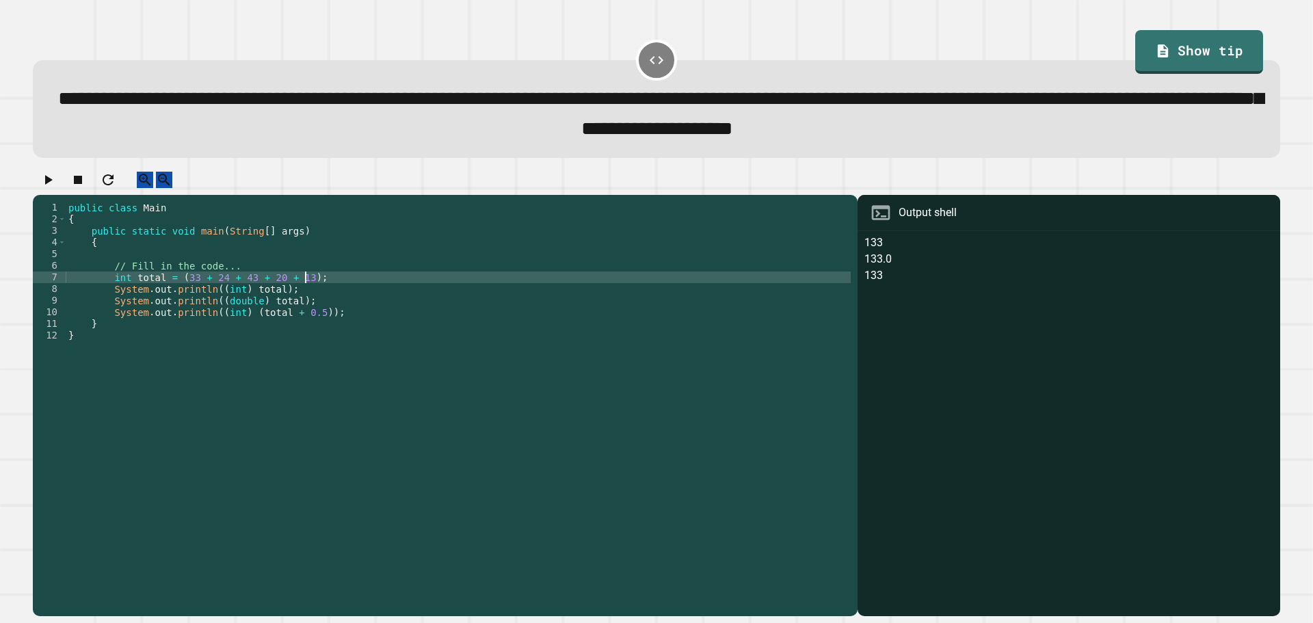
click at [315, 298] on div "public class Main { public static void main ( String [ ] args ) { // Fill in th…" at bounding box center [458, 394] width 785 height 384
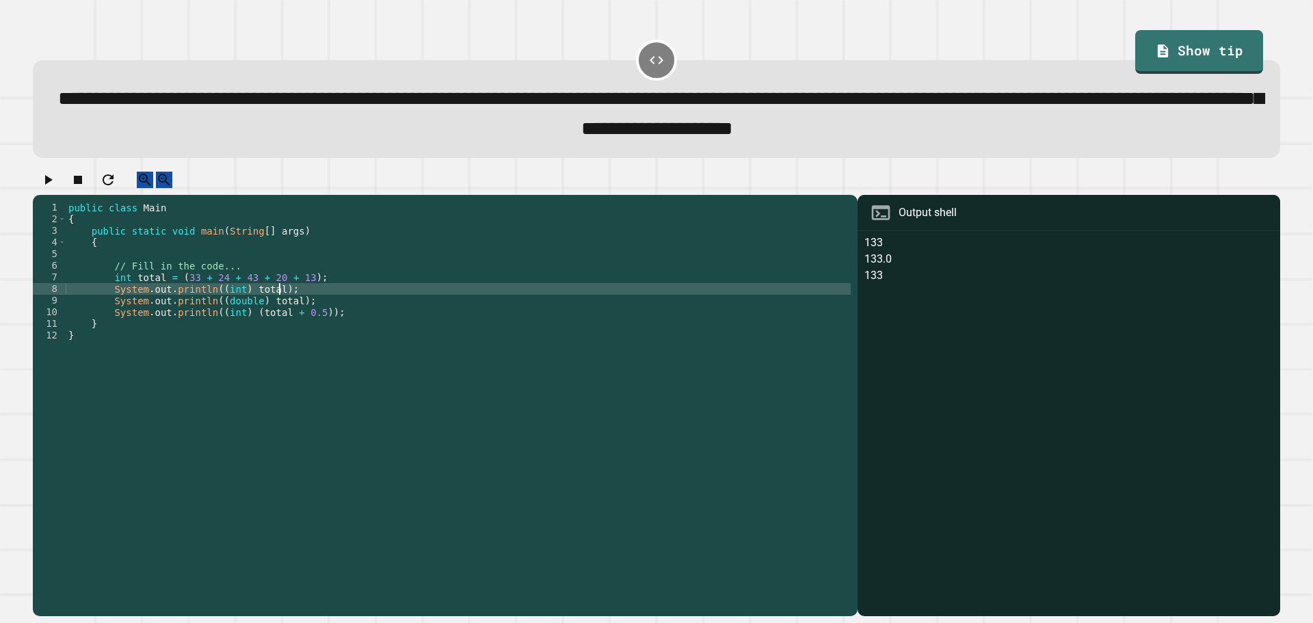
type textarea "**********"
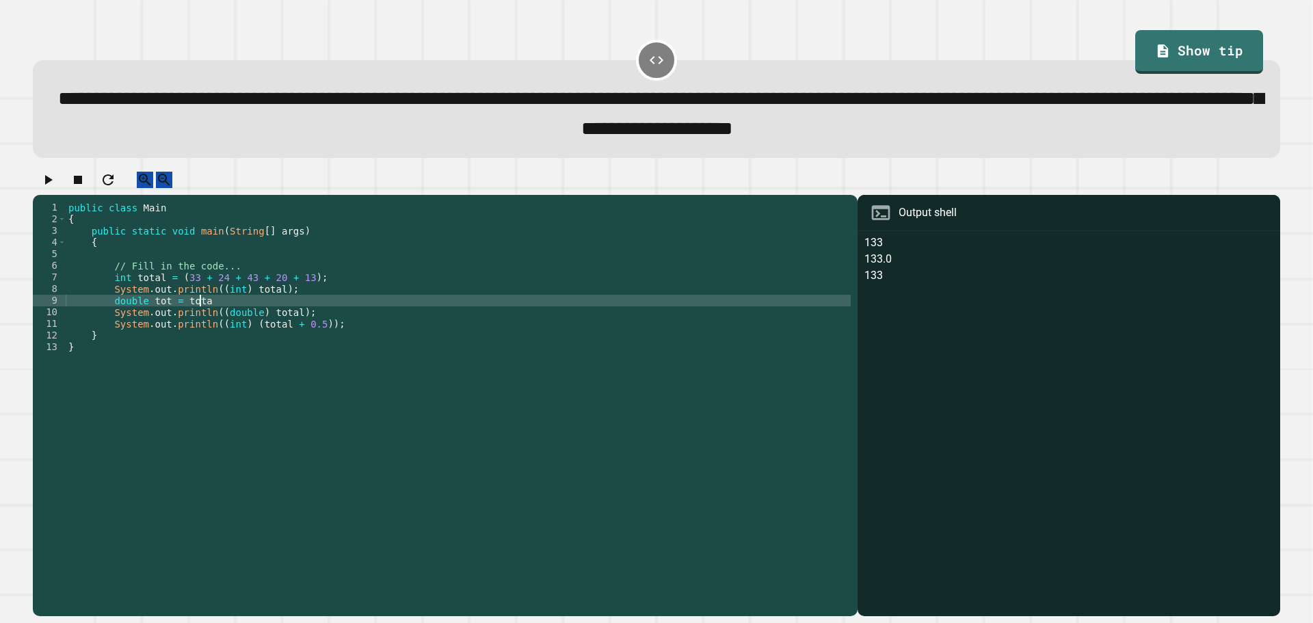
scroll to position [0, 9]
click at [176, 315] on div "public class Main { public static void main ( String [ ] args ) { // Fill in th…" at bounding box center [458, 394] width 785 height 384
click at [410, 360] on div "public class Main { public static void main ( String [ ] args ) { // Fill in th…" at bounding box center [458, 394] width 785 height 384
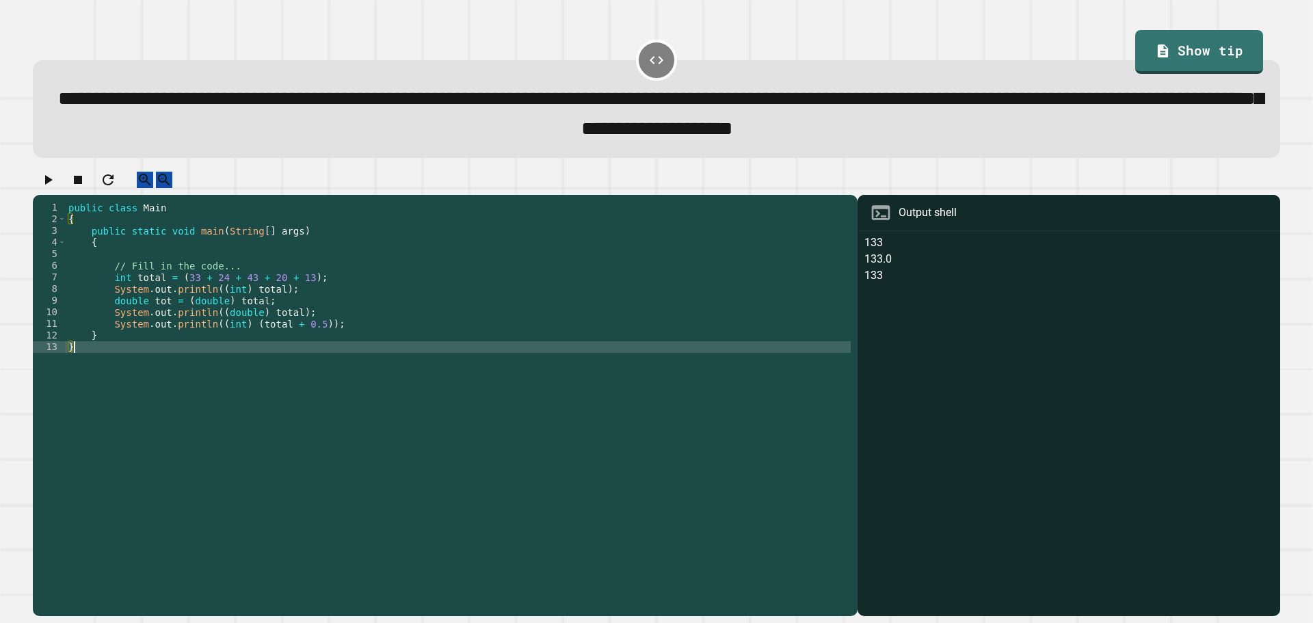
scroll to position [0, 0]
click at [295, 318] on div "public class Main { public static void main ( String [ ] args ) { // Fill in th…" at bounding box center [458, 394] width 785 height 384
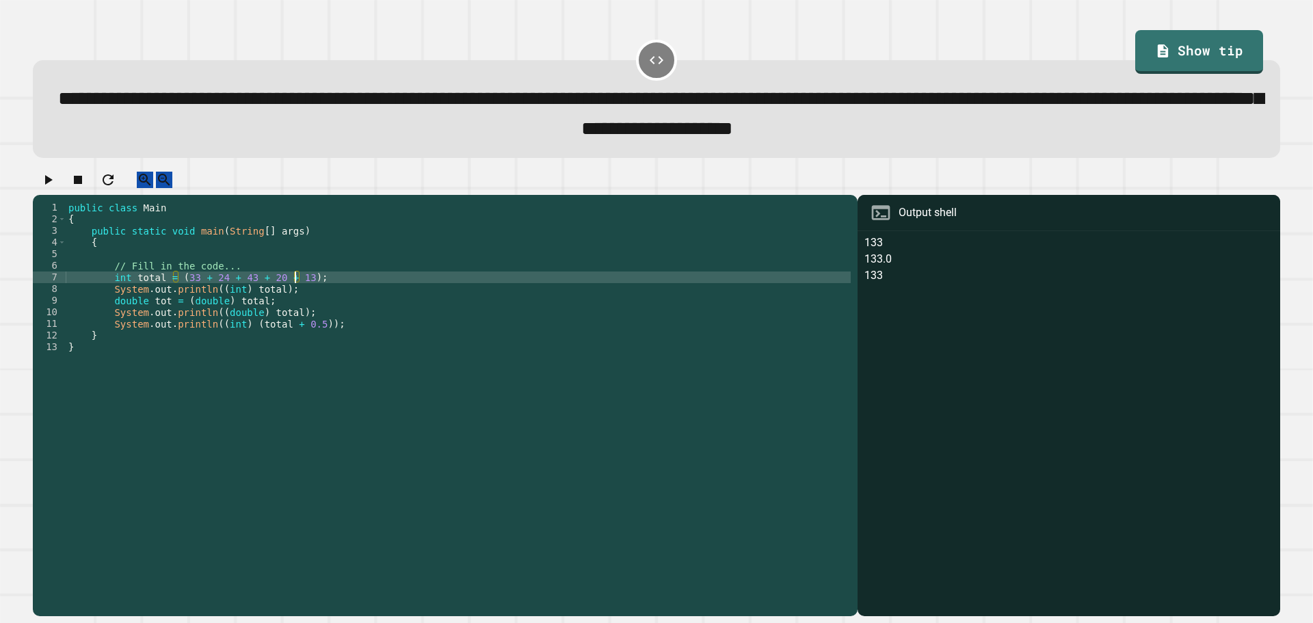
click at [297, 291] on div "public class Main { public static void main ( String [ ] args ) { // Fill in th…" at bounding box center [458, 394] width 785 height 384
click at [306, 293] on div "public class Main { public static void main ( String [ ] args ) { // Fill in th…" at bounding box center [458, 394] width 785 height 384
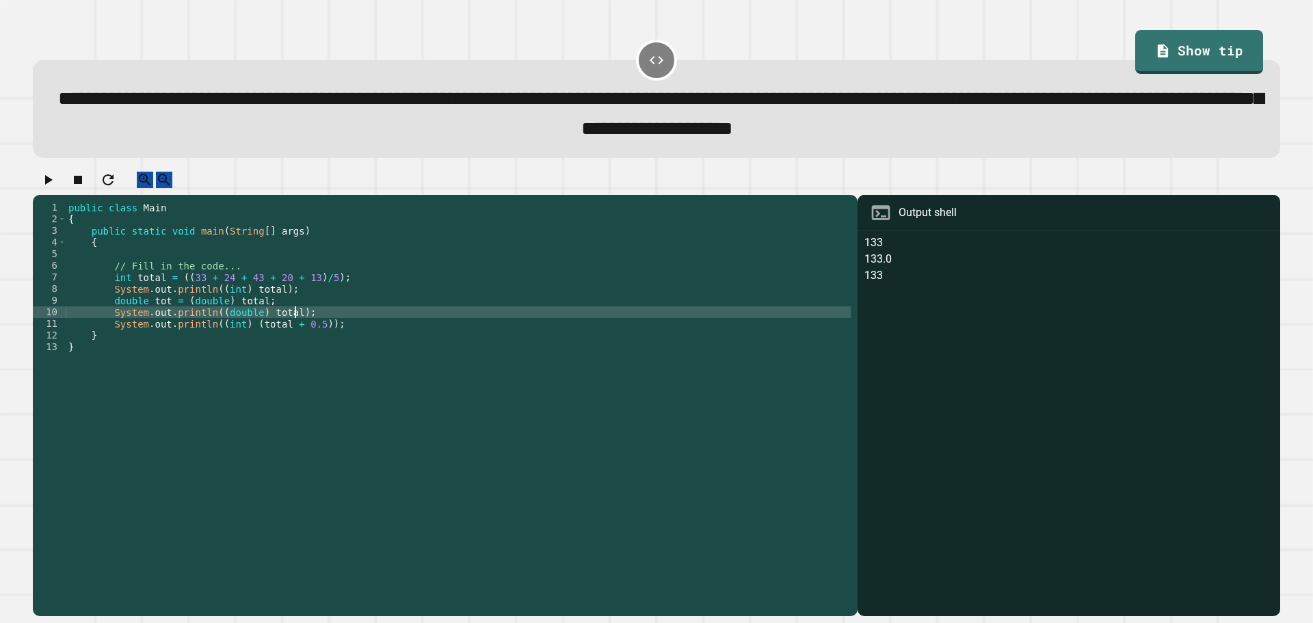
click at [353, 332] on div "public class Main { public static void main ( String [ ] args ) { // Fill in th…" at bounding box center [458, 394] width 785 height 384
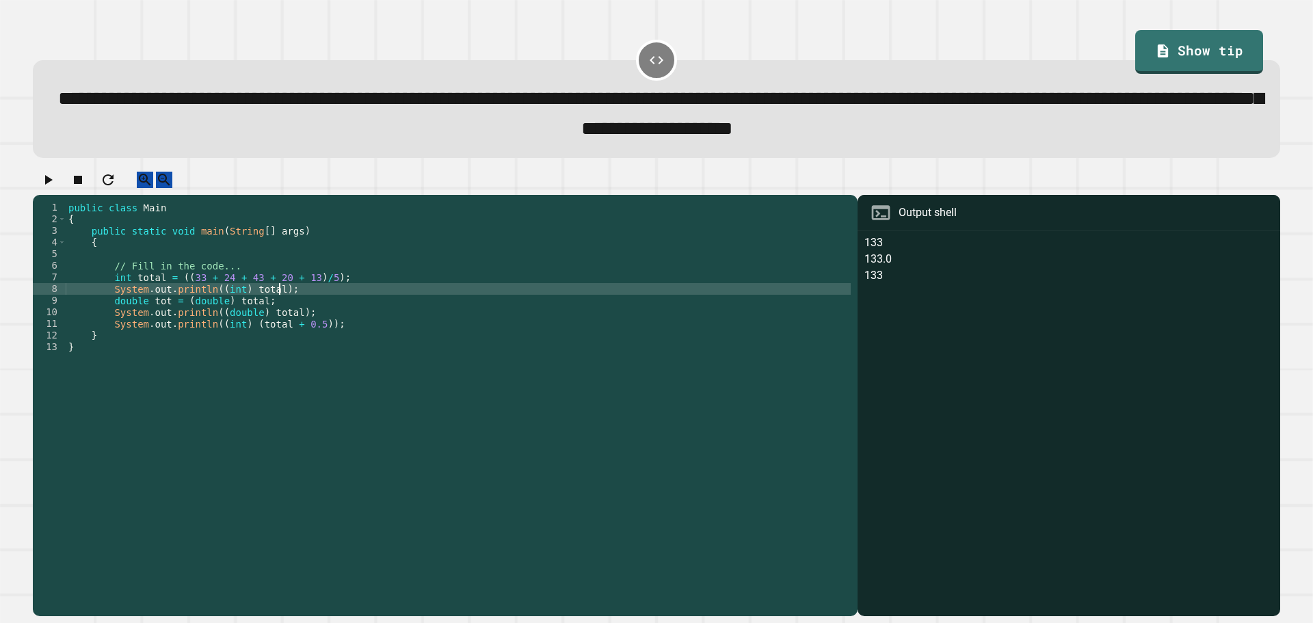
click at [360, 302] on div "public class Main { public static void main ( String [ ] args ) { // Fill in th…" at bounding box center [458, 394] width 785 height 384
click at [56, 185] on button "button" at bounding box center [48, 180] width 16 height 17
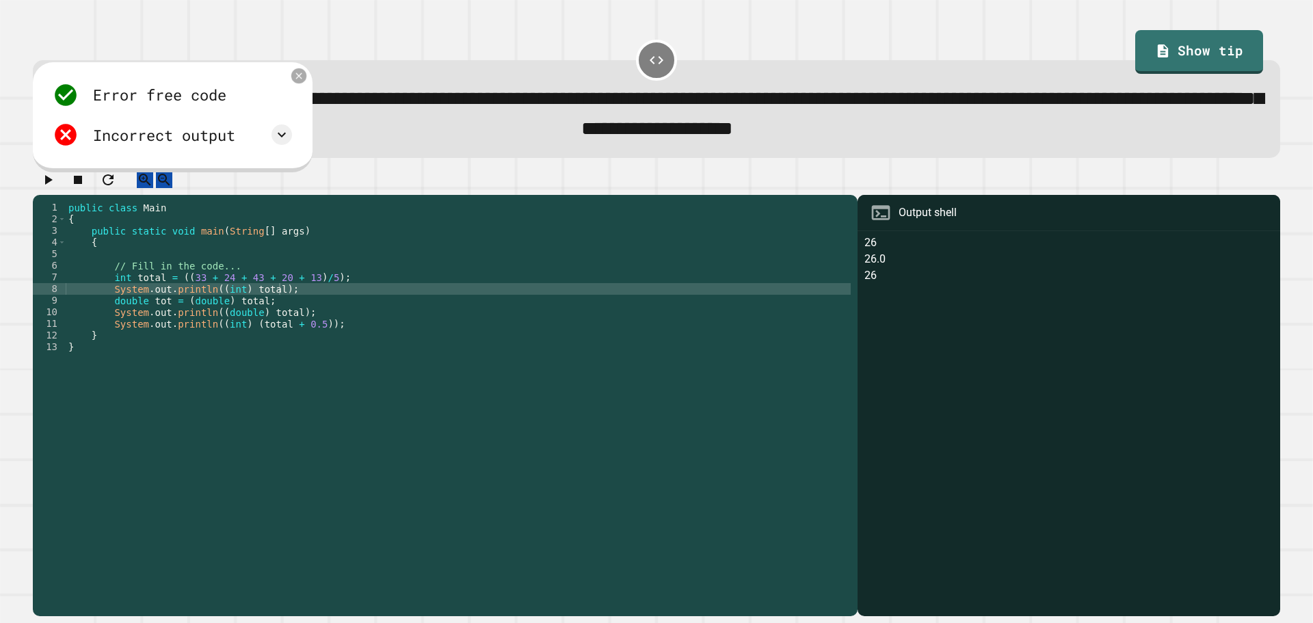
click at [302, 81] on icon at bounding box center [298, 75] width 11 height 11
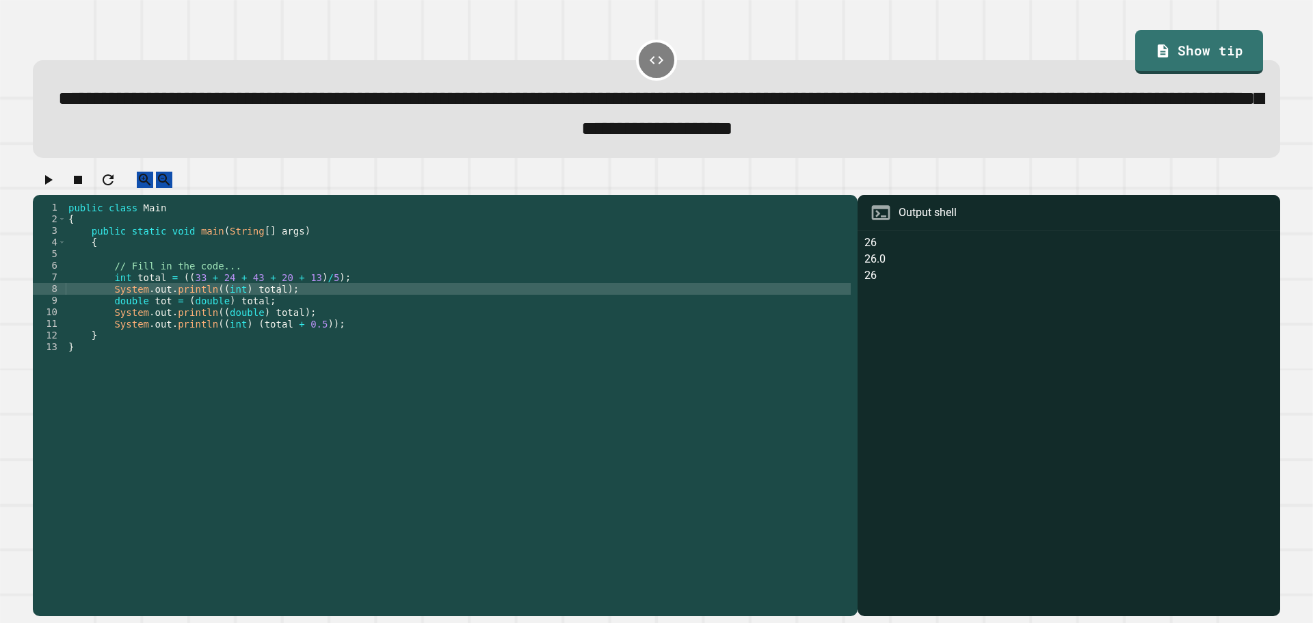
click at [181, 291] on div "public class Main { public static void main ( String [ ] args ) { // Fill in th…" at bounding box center [458, 394] width 785 height 384
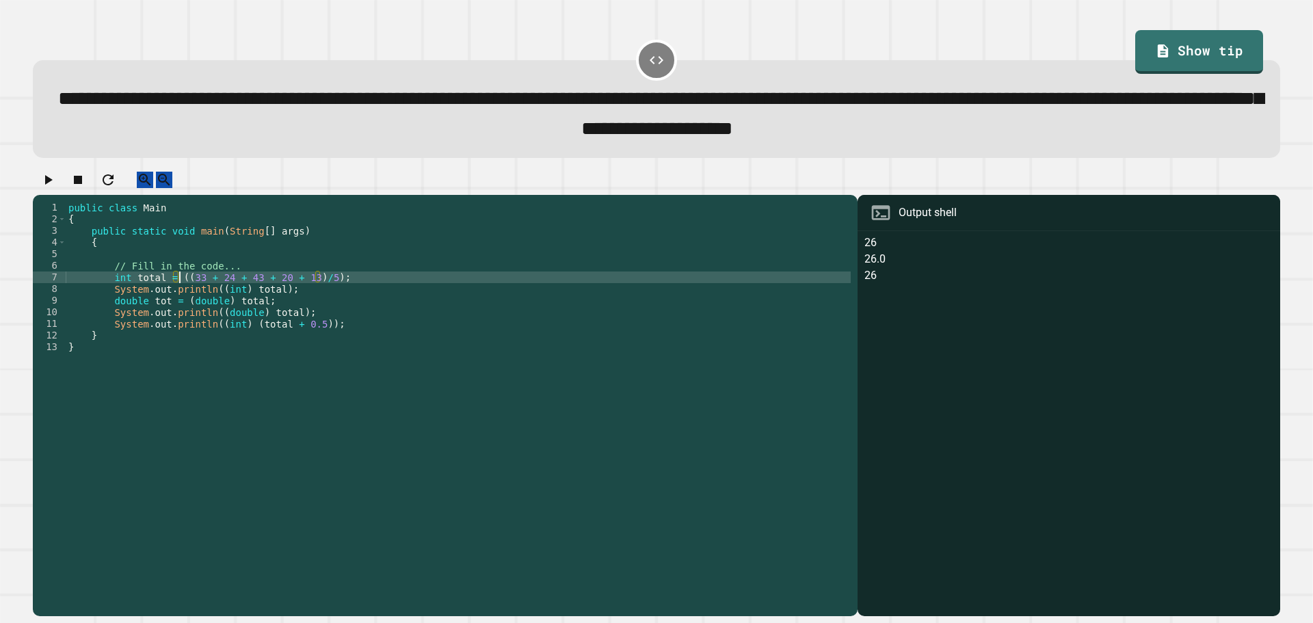
click at [184, 293] on div "public class Main { public static void main ( String [ ] args ) { // Fill in th…" at bounding box center [458, 394] width 785 height 384
click at [311, 291] on div "public class Main { public static void main ( String [ ] args ) { // Fill in th…" at bounding box center [458, 394] width 785 height 384
type textarea "**********"
click at [304, 295] on div "public class Main { public static void main ( String [ ] args ) { // Fill in th…" at bounding box center [458, 394] width 785 height 384
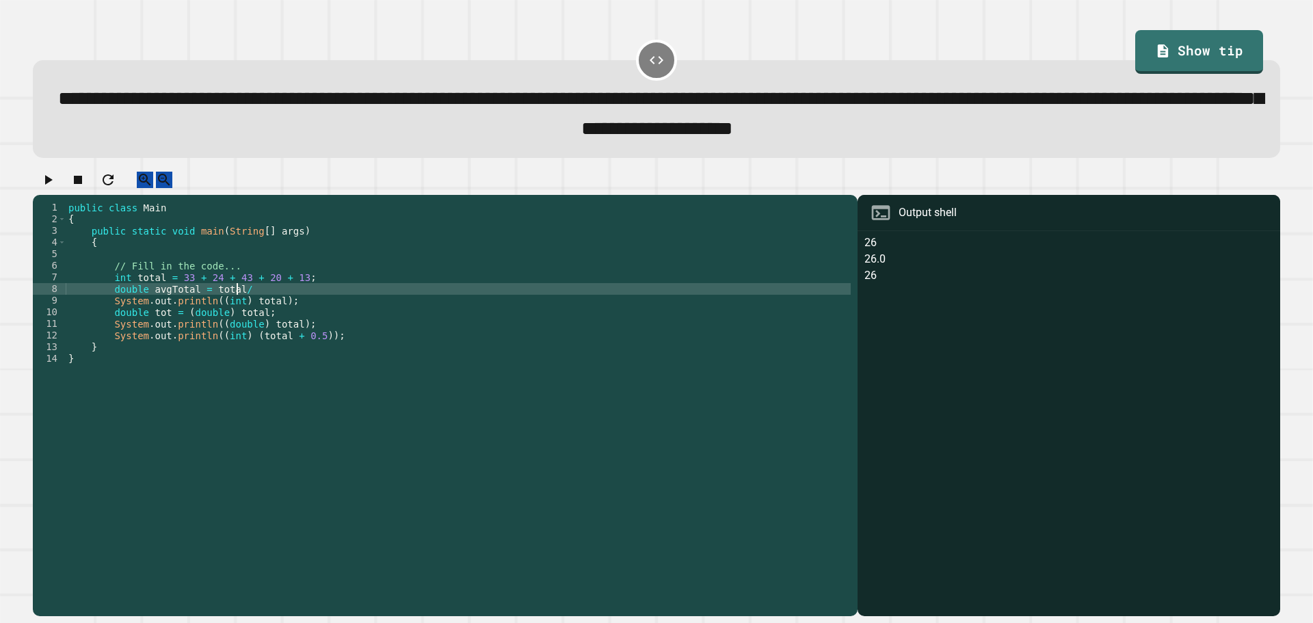
scroll to position [0, 12]
click at [191, 306] on div "public class Main { public static void main ( String [ ] args ) { // Fill in th…" at bounding box center [458, 394] width 785 height 384
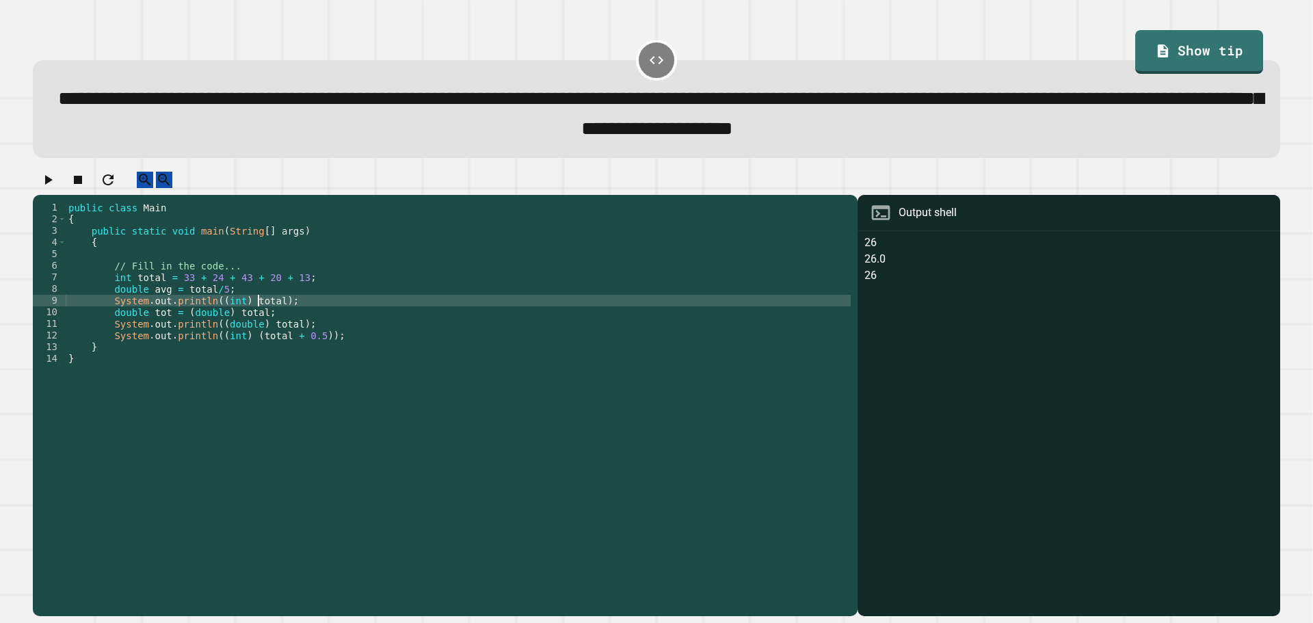
click at [259, 315] on div "public class Main { public static void main ( String [ ] args ) { // Fill in th…" at bounding box center [458, 394] width 785 height 384
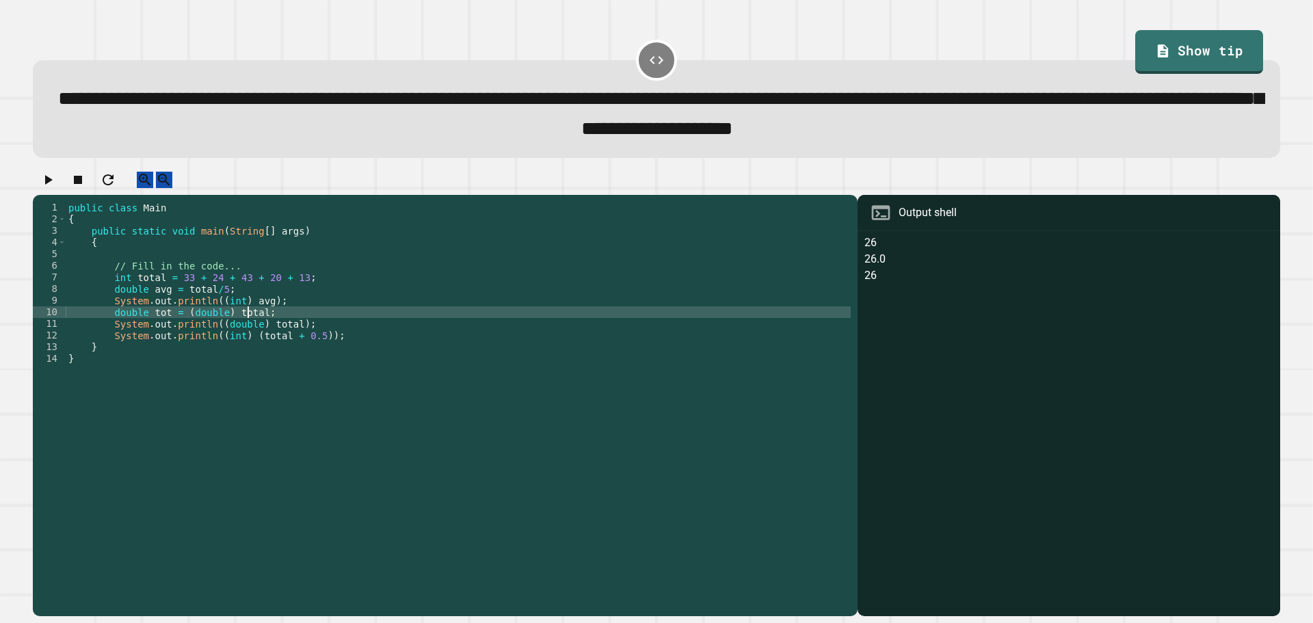
click at [248, 327] on div "public class Main { public static void main ( String [ ] args ) { // Fill in th…" at bounding box center [458, 394] width 785 height 384
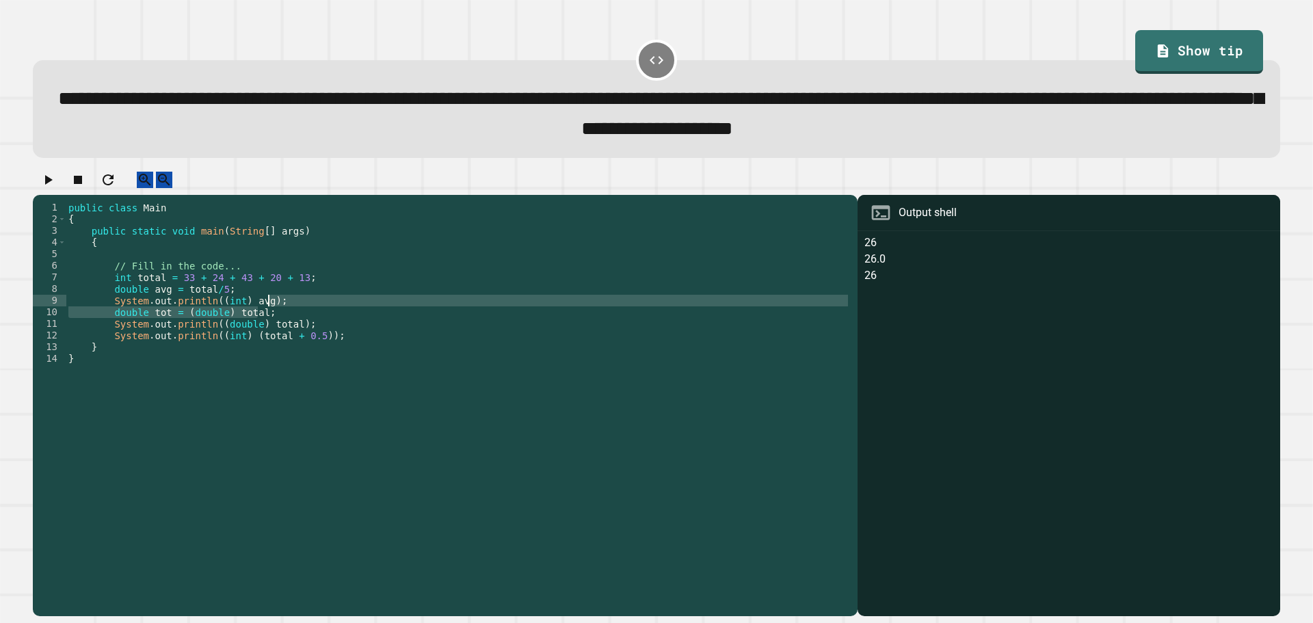
drag, startPoint x: 278, startPoint y: 331, endPoint x: 288, endPoint y: 317, distance: 17.3
click at [288, 317] on div "public class Main { public static void main ( String [ ] args ) { // Fill in th…" at bounding box center [458, 394] width 785 height 384
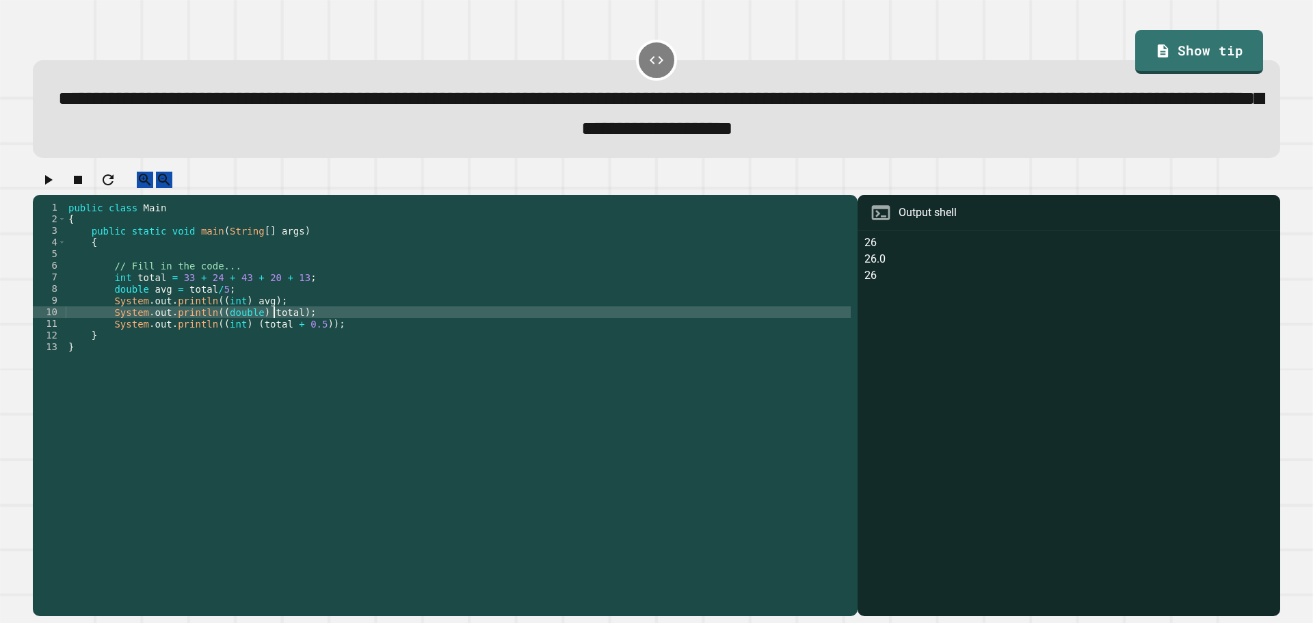
click at [273, 325] on div "public class Main { public static void main ( String [ ] args ) { // Fill in th…" at bounding box center [458, 394] width 785 height 384
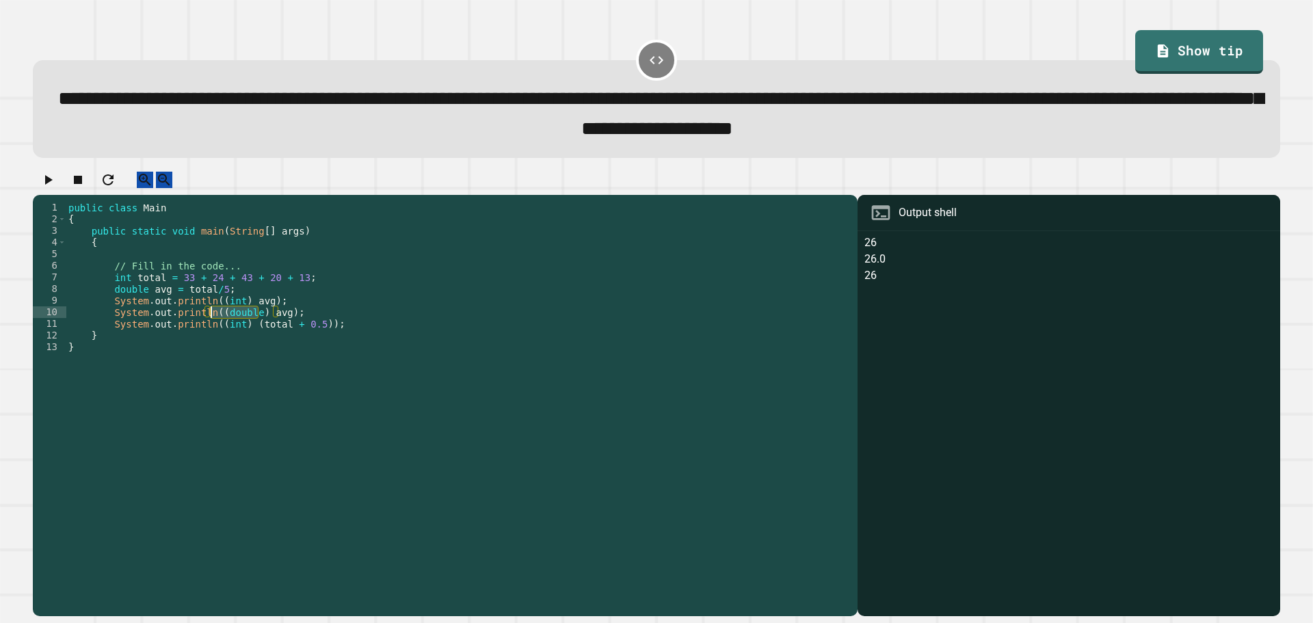
drag, startPoint x: 257, startPoint y: 330, endPoint x: 211, endPoint y: 328, distance: 45.9
click at [211, 328] on div "public class Main { public static void main ( String [ ] args ) { // Fill in th…" at bounding box center [458, 394] width 785 height 384
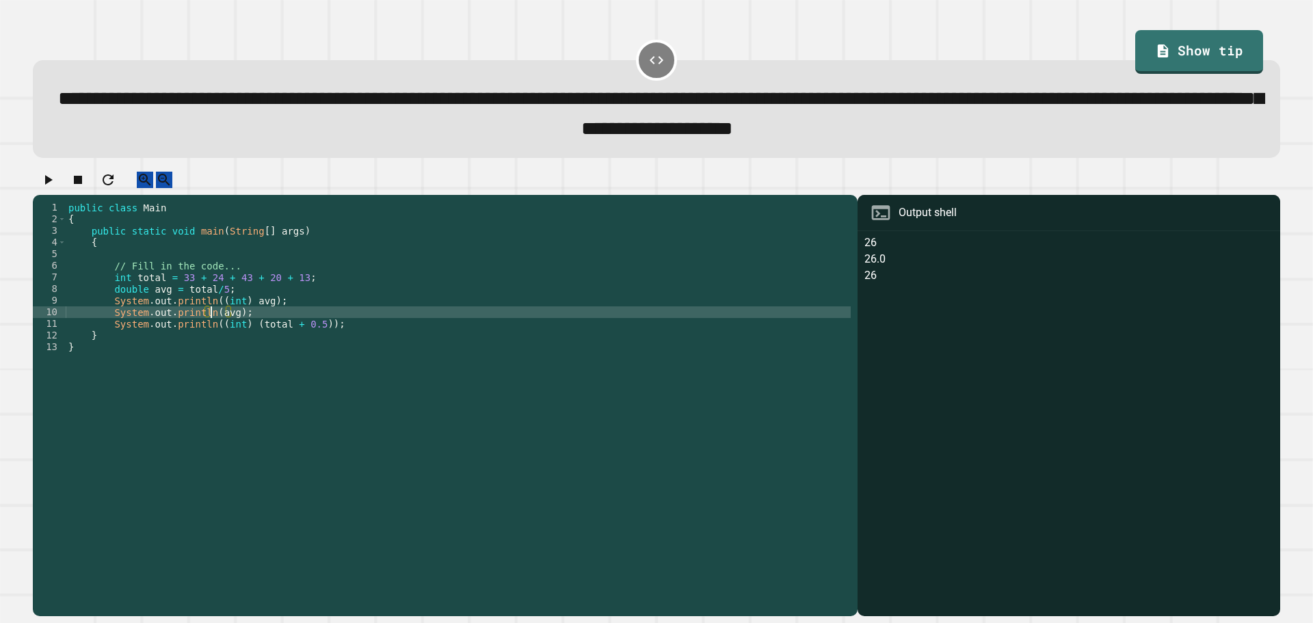
click at [252, 354] on div "public class Main { public static void main ( String [ ] args ) { // Fill in th…" at bounding box center [458, 394] width 785 height 384
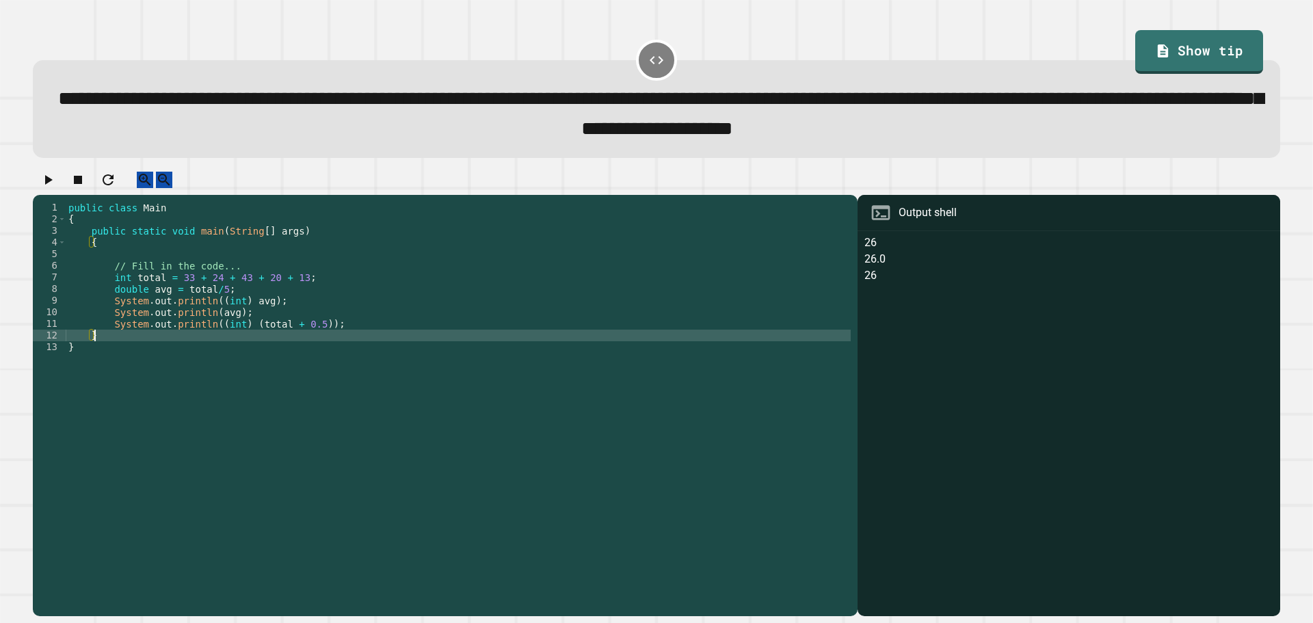
scroll to position [0, 1]
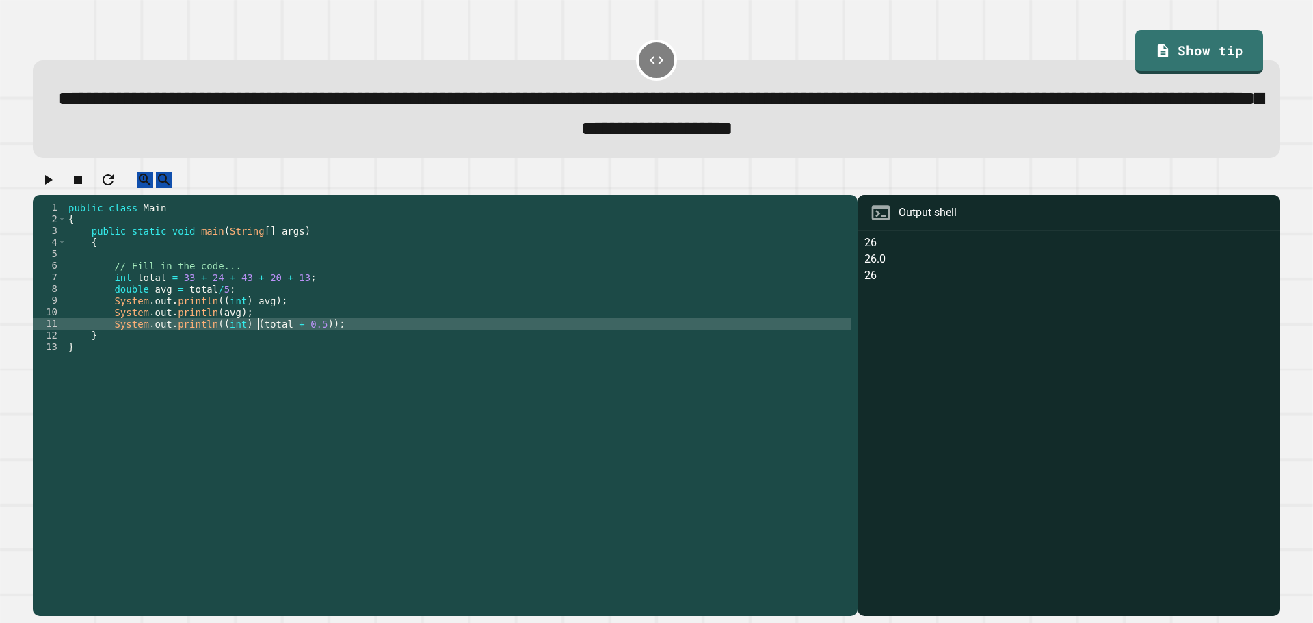
click at [257, 341] on div "public class Main { public static void main ( String [ ] args ) { // Fill in th…" at bounding box center [458, 394] width 785 height 384
click at [56, 189] on button "button" at bounding box center [48, 180] width 16 height 17
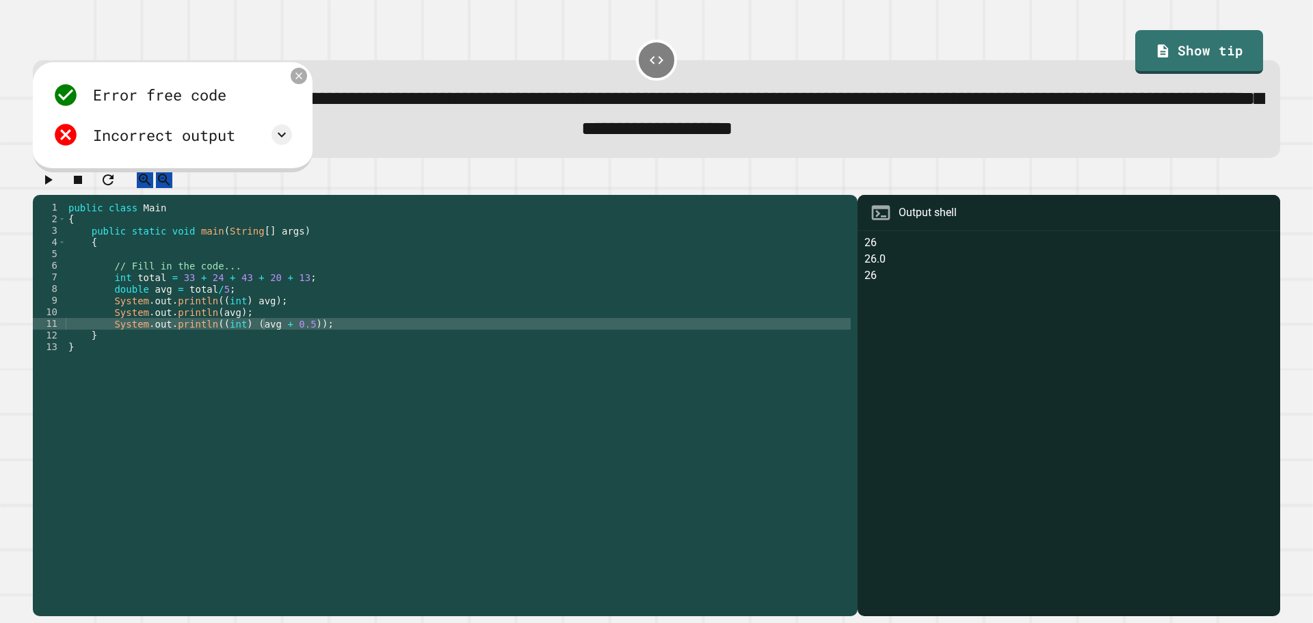
click at [304, 76] on icon at bounding box center [299, 76] width 12 height 12
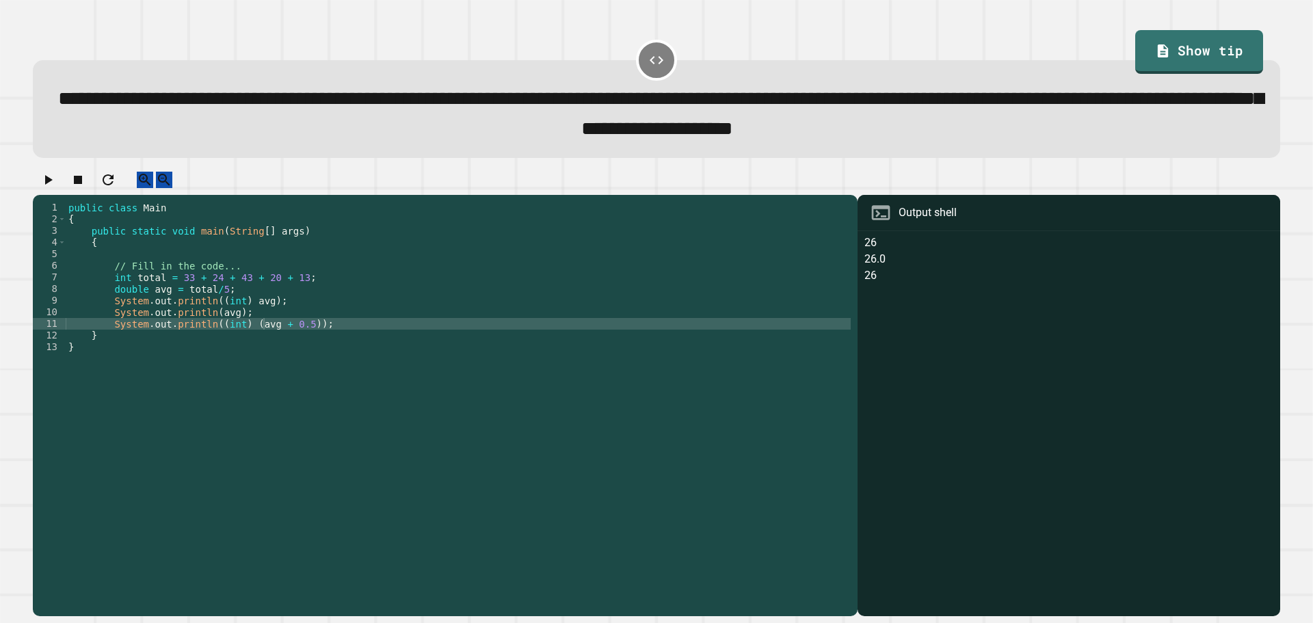
scroll to position [0, 12]
click at [212, 330] on div "public class Main { public static void main ( String [ ] args ) { // Fill in th…" at bounding box center [458, 394] width 785 height 384
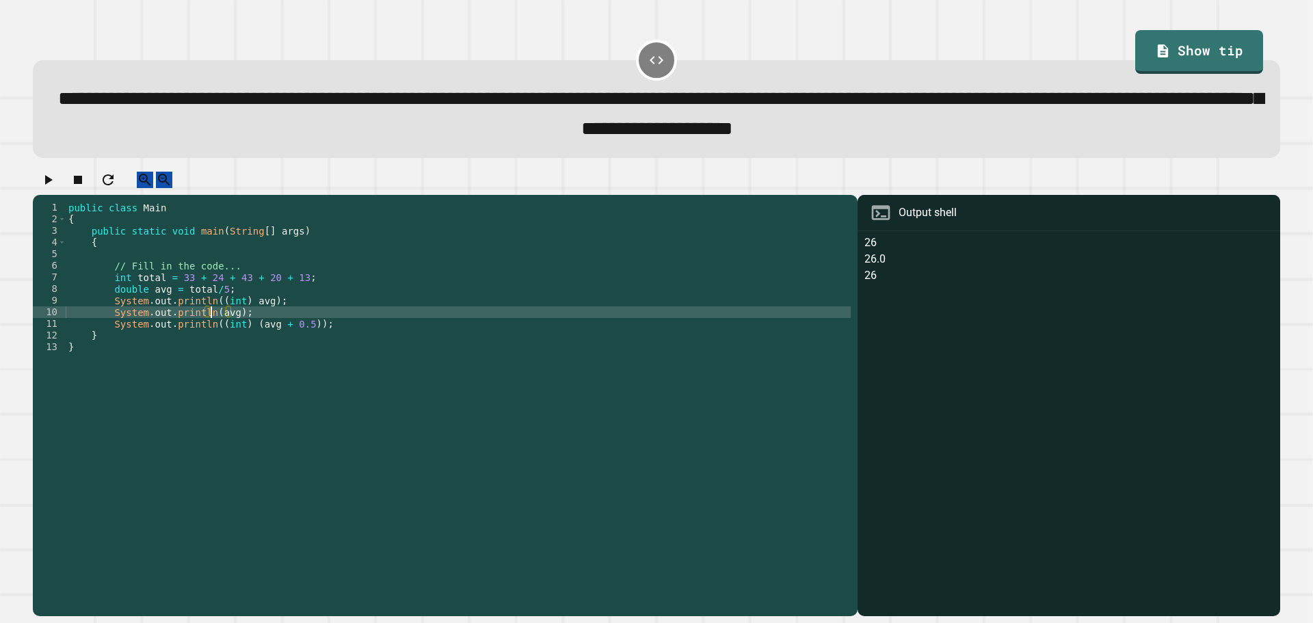
click at [183, 302] on div "public class Main { public static void main ( String [ ] args ) { // Fill in th…" at bounding box center [458, 394] width 785 height 384
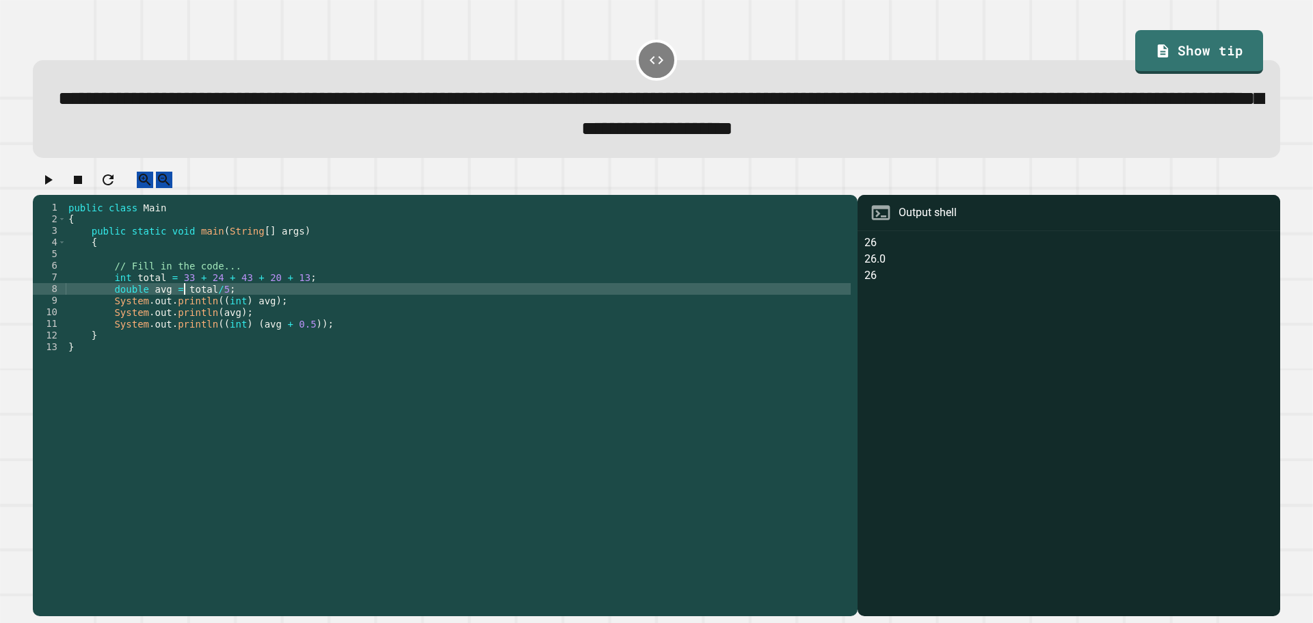
click at [179, 302] on div "public class Main { public static void main ( String [ ] args ) { // Fill in th…" at bounding box center [458, 394] width 785 height 384
type textarea "**********"
click at [50, 188] on icon "button" at bounding box center [48, 180] width 16 height 16
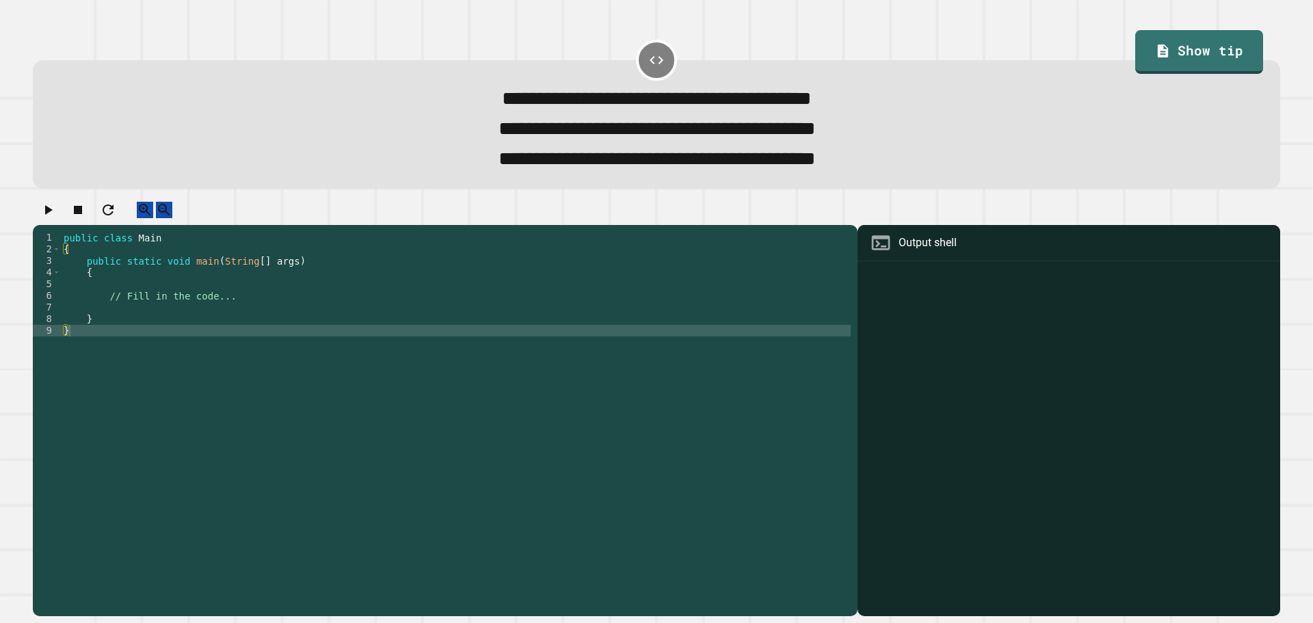
click at [237, 312] on div "public class Main { public static void main ( String [ ] args ) { // Fill in th…" at bounding box center [456, 406] width 790 height 349
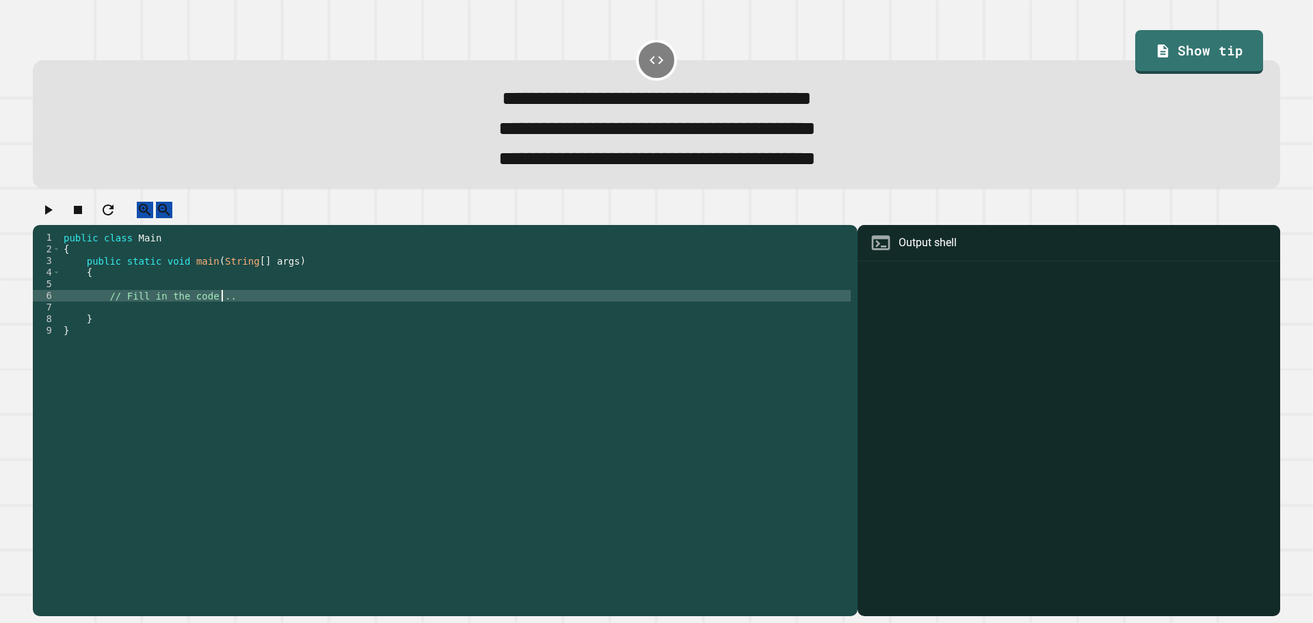
click at [164, 328] on div "public class Main { public static void main ( String [ ] args ) { // Fill in th…" at bounding box center [456, 406] width 790 height 349
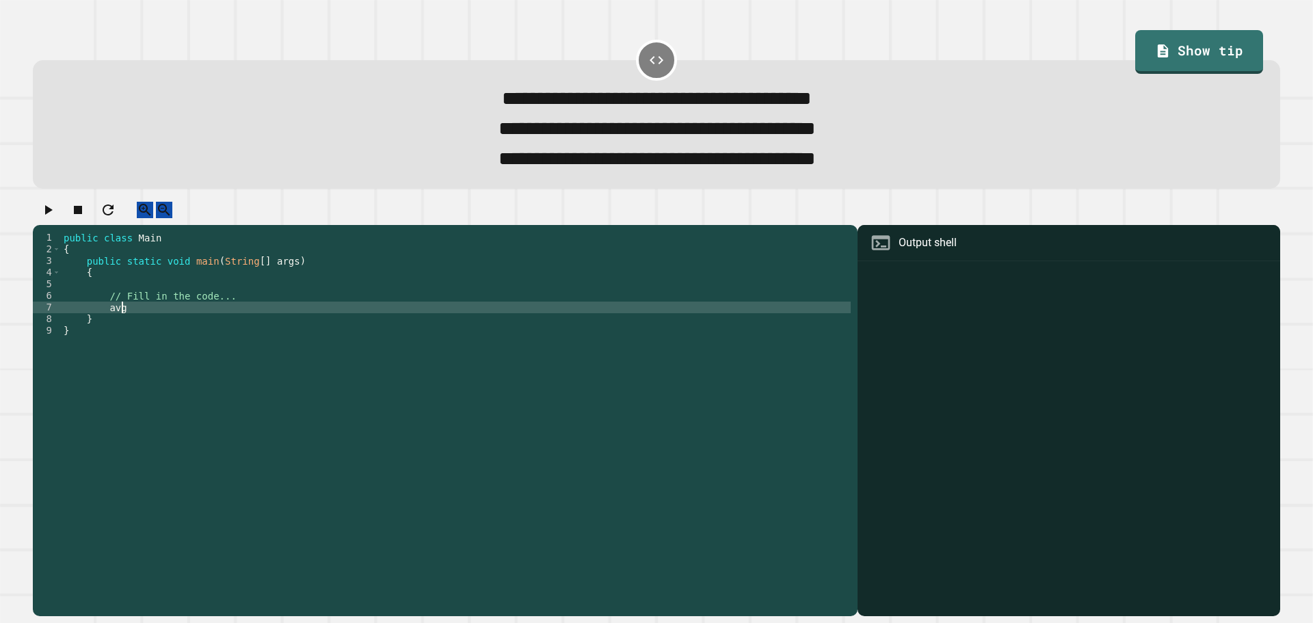
scroll to position [0, 3]
type textarea "*"
click at [101, 328] on div "public class Main { public static void main ( String [ ] args ) { // Fill in th…" at bounding box center [456, 406] width 790 height 349
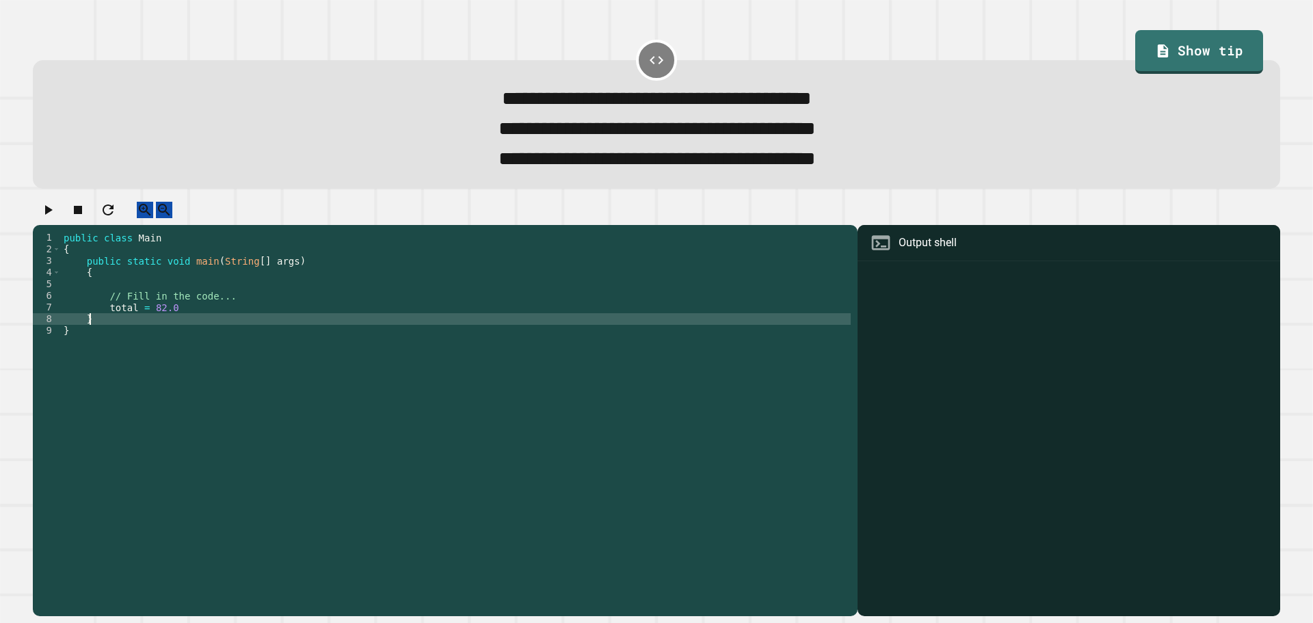
click at [105, 331] on div "public class Main { public static void main ( String [ ] args ) { // Fill in th…" at bounding box center [456, 406] width 790 height 349
click at [104, 327] on div "public class Main { public static void main ( String [ ] args ) { // Fill in th…" at bounding box center [456, 406] width 790 height 349
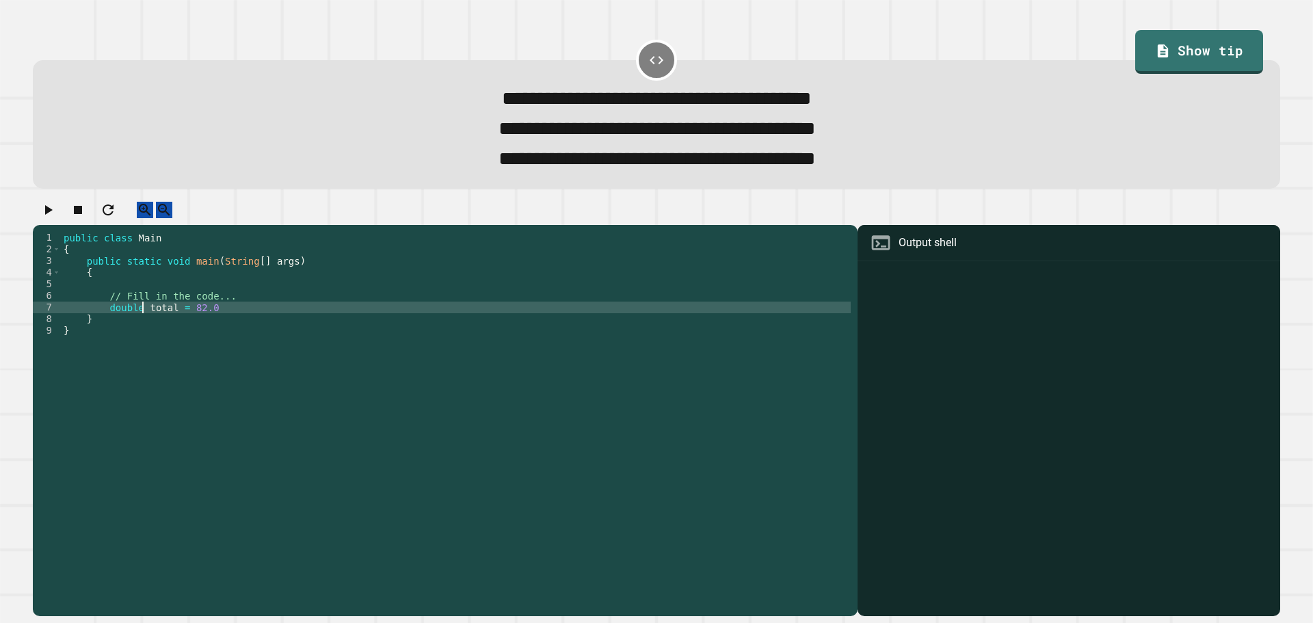
scroll to position [0, 5]
click at [265, 328] on div "public class Main { public static void main ( String [ ] args ) { // Fill in th…" at bounding box center [456, 406] width 790 height 349
type textarea "**********"
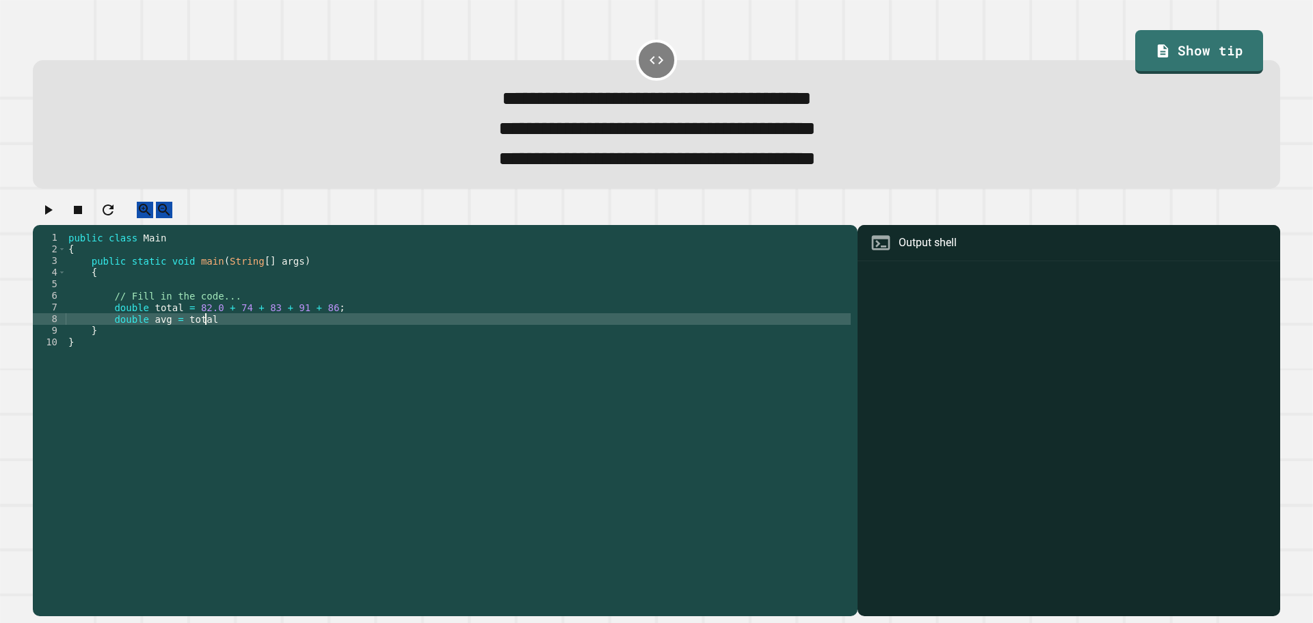
scroll to position [0, 9]
type textarea "**********"
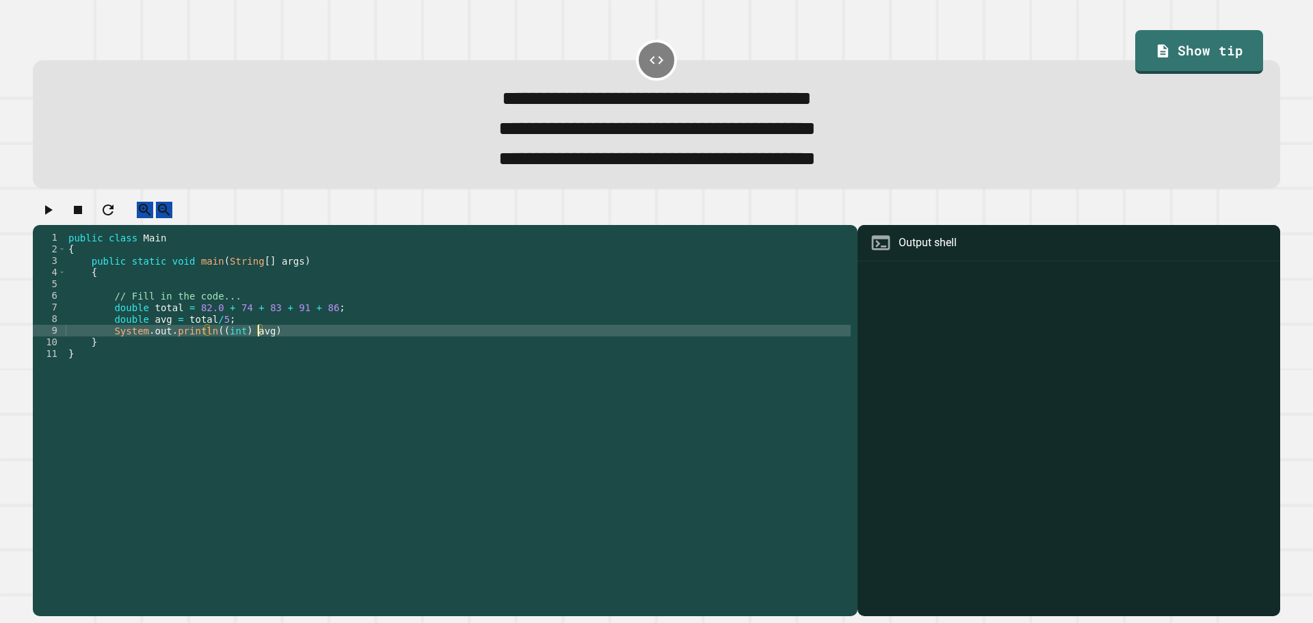
scroll to position [0, 13]
type textarea "**********"
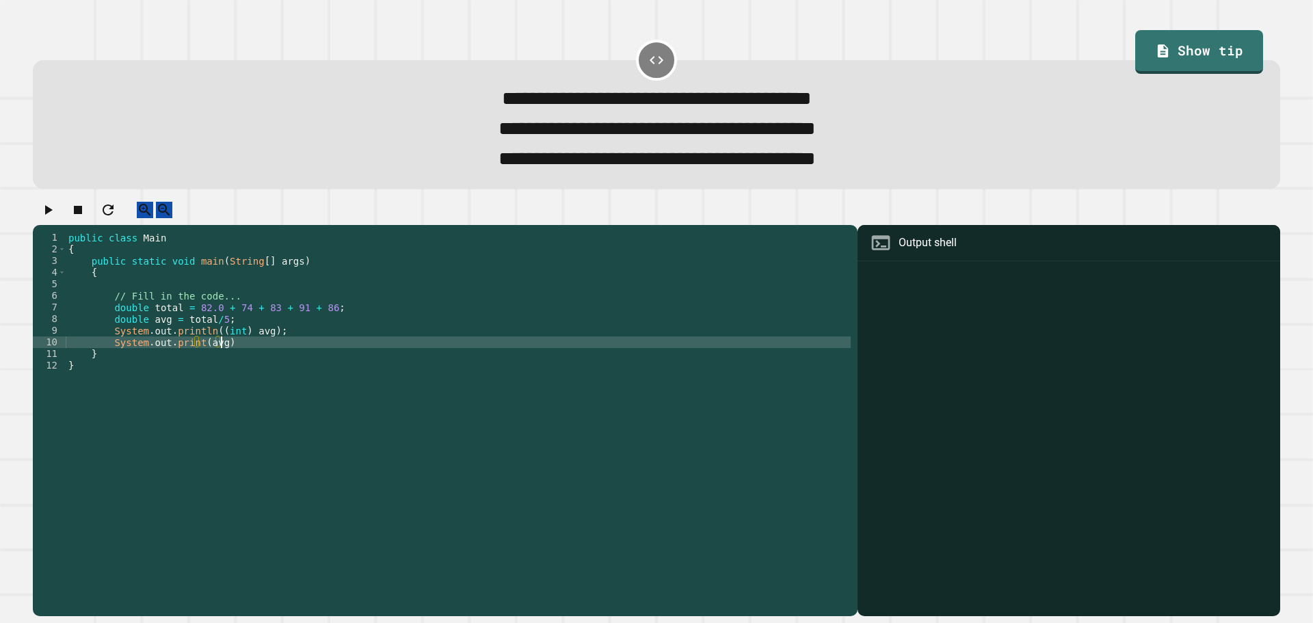
scroll to position [0, 11]
type textarea "**********"
click at [49, 218] on icon "button" at bounding box center [48, 210] width 16 height 16
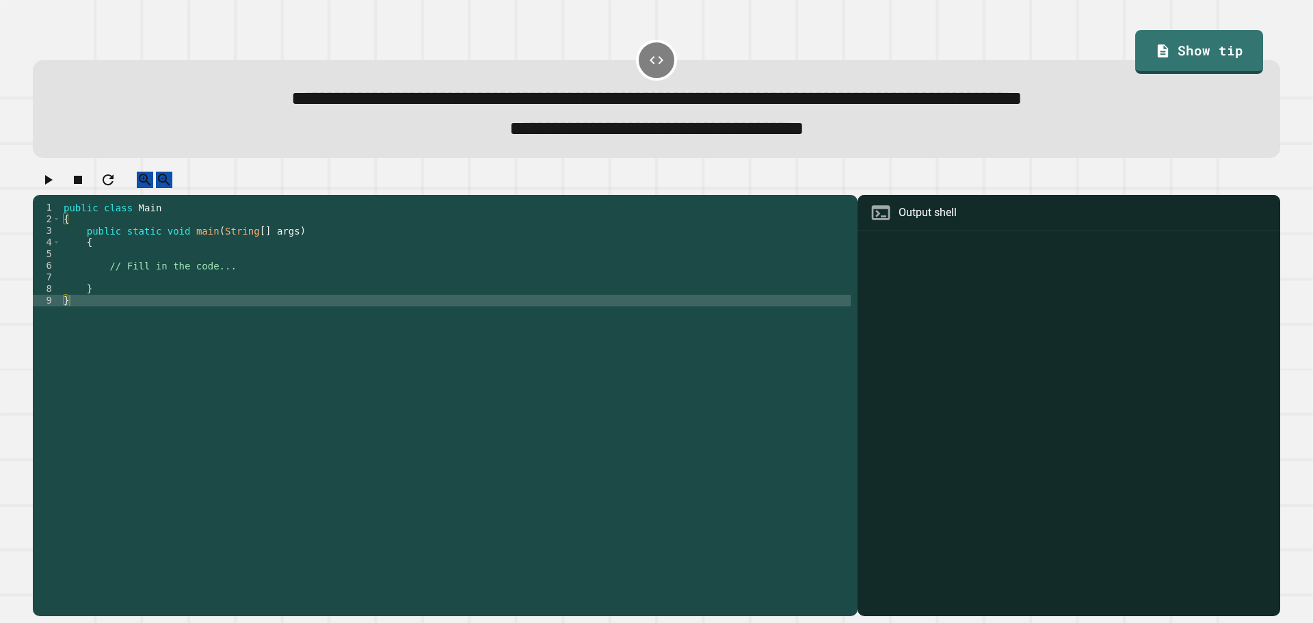
click at [238, 293] on div "public class Main { public static void main ( String [ ] args ) { // Fill in th…" at bounding box center [456, 394] width 790 height 384
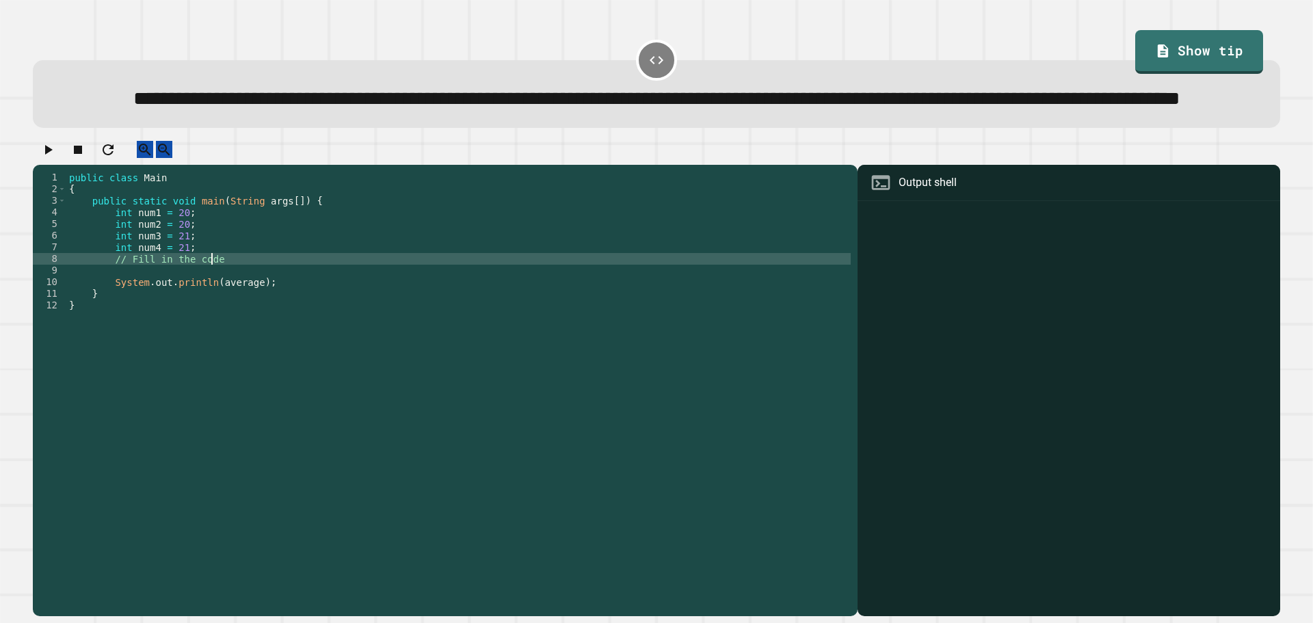
click at [281, 308] on div "public class Main { public static void main ( String args [ ]) { int num1 = 20 …" at bounding box center [458, 364] width 785 height 384
click at [298, 323] on div "public class Main { public static void main ( String args [ ]) { int num1 = 20 …" at bounding box center [458, 364] width 785 height 384
click at [338, 309] on div "public class Main { public static void main ( String args [ ]) { int num1 = 20 …" at bounding box center [458, 364] width 785 height 384
click at [340, 318] on div "public class Main { public static void main ( String args [ ]) { int num1 = 20 …" at bounding box center [458, 364] width 785 height 384
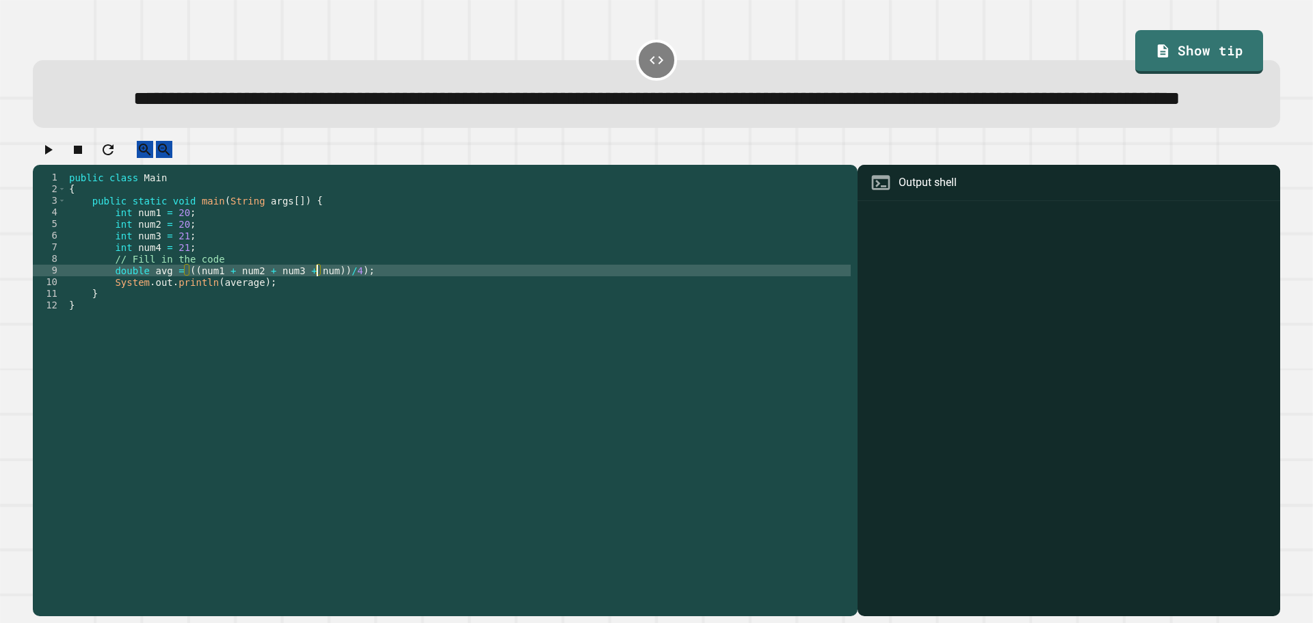
scroll to position [0, 18]
click at [176, 317] on div "public class Main { public static void main ( String args [ ]) { int num1 = 20 …" at bounding box center [458, 364] width 785 height 384
click at [180, 317] on div "public class Main { public static void main ( String args [ ]) { int num1 = 20 …" at bounding box center [458, 364] width 785 height 384
click at [350, 310] on div "public class Main { public static void main ( String args [ ]) { int num1 = 20 …" at bounding box center [458, 364] width 785 height 384
click at [183, 317] on div "public class Main { public static void main ( String args [ ]) { int num1 = 20 …" at bounding box center [458, 364] width 785 height 384
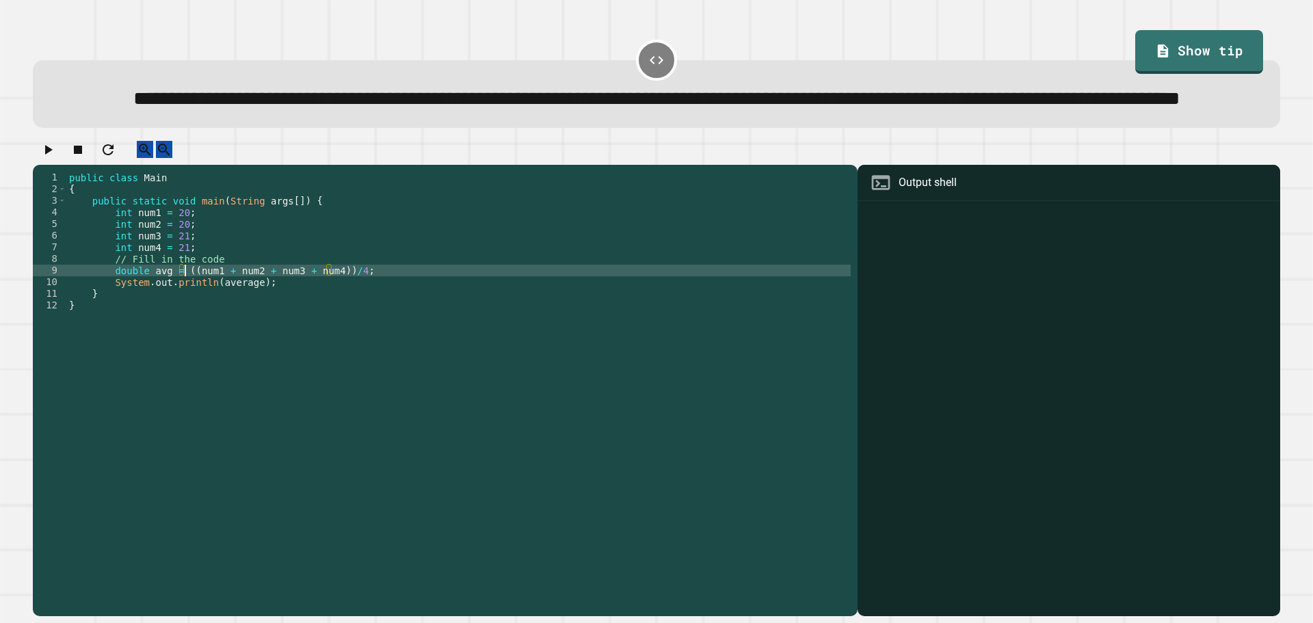
click at [326, 313] on div "public class Main { public static void main ( String args [ ]) { int num1 = 20 …" at bounding box center [458, 364] width 785 height 384
click at [330, 315] on div "public class Main { public static void main ( String args [ ]) { int num1 = 20 …" at bounding box center [458, 364] width 785 height 384
click at [337, 314] on div "public class Main { public static void main ( String args [ ]) { int num1 = 20 …" at bounding box center [458, 364] width 785 height 384
click at [184, 315] on div "public class Main { public static void main ( String args [ ]) { int num1 = 20 …" at bounding box center [458, 364] width 785 height 384
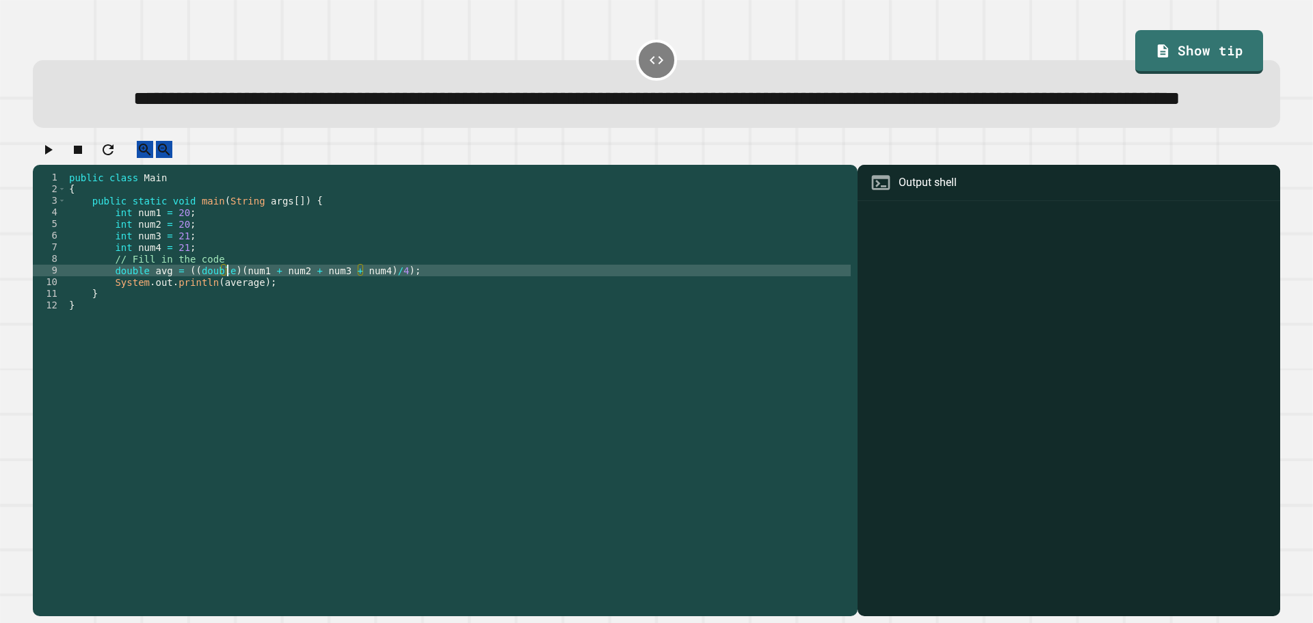
scroll to position [0, 11]
click at [56, 158] on icon "button" at bounding box center [48, 150] width 16 height 16
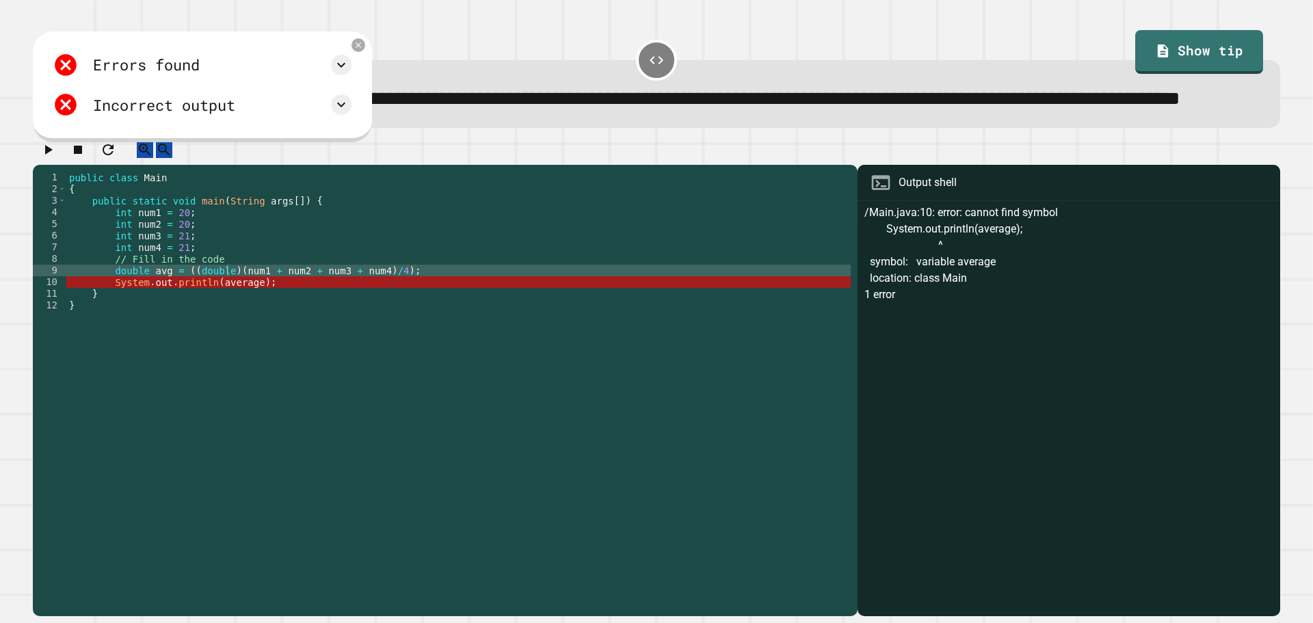
click at [233, 330] on div "public class Main { public static void main ( String args [ ]) { int num1 = 20 …" at bounding box center [458, 364] width 785 height 384
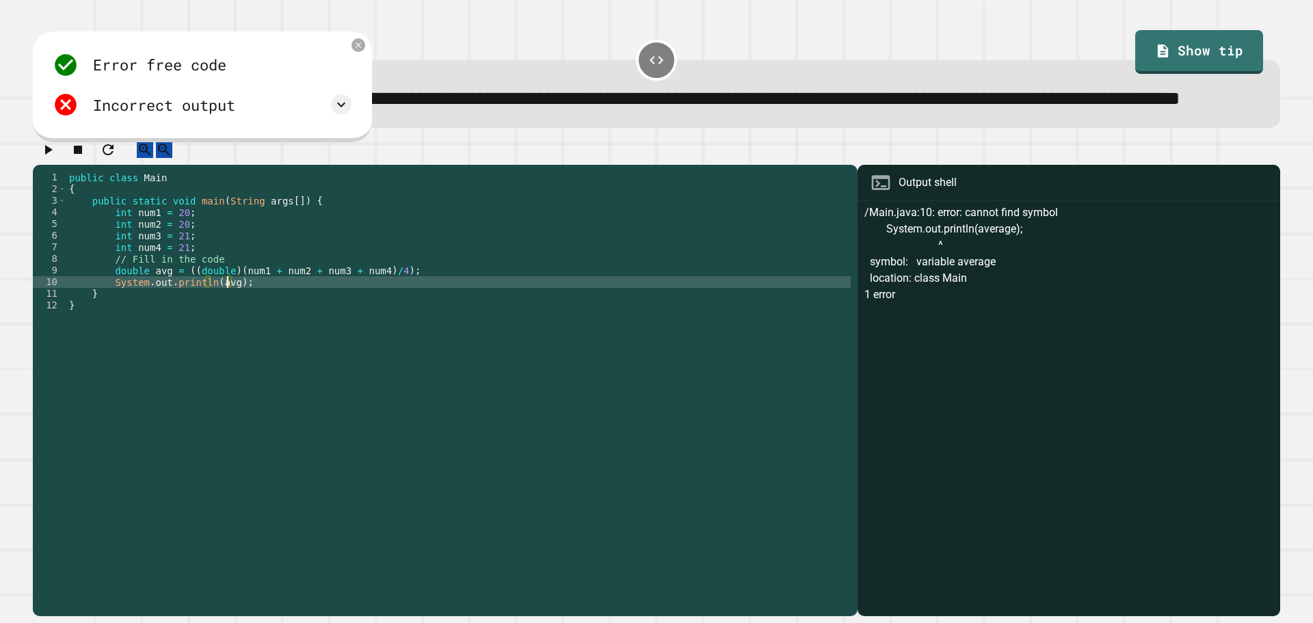
type textarea "**********"
click at [51, 155] on icon "button" at bounding box center [49, 150] width 8 height 10
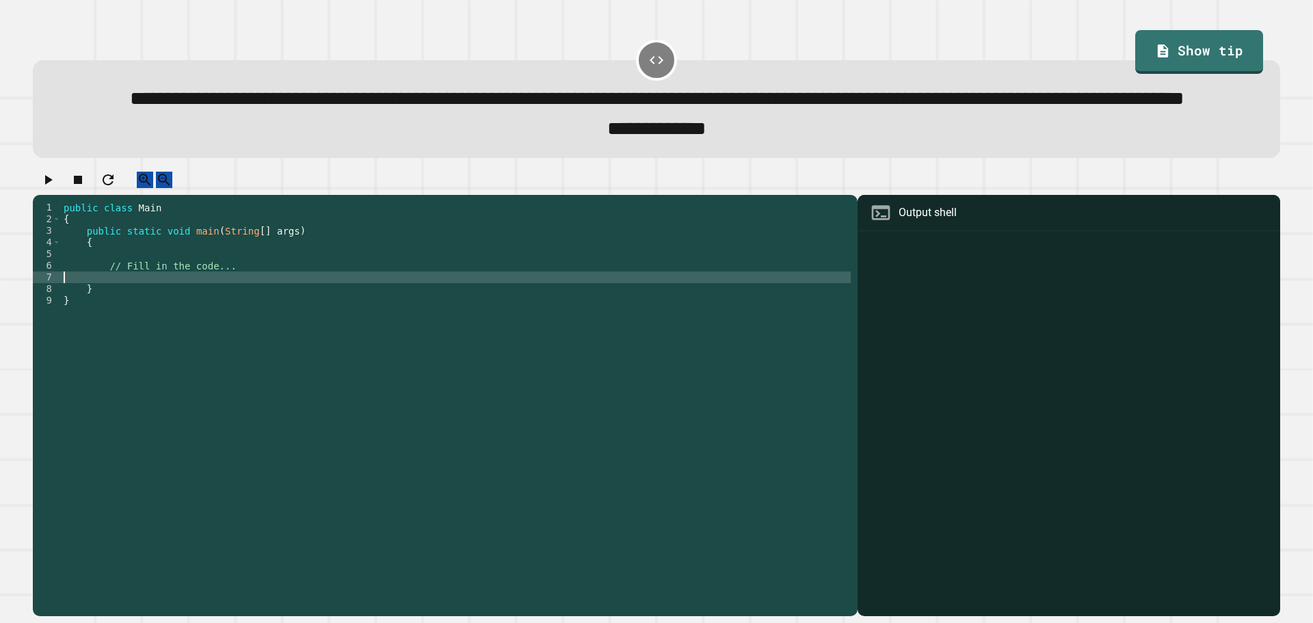
click at [194, 323] on div "public class Main { public static void main ( String [ ] args ) { // Fill in th…" at bounding box center [456, 376] width 790 height 349
type textarea "*"
type textarea "**********"
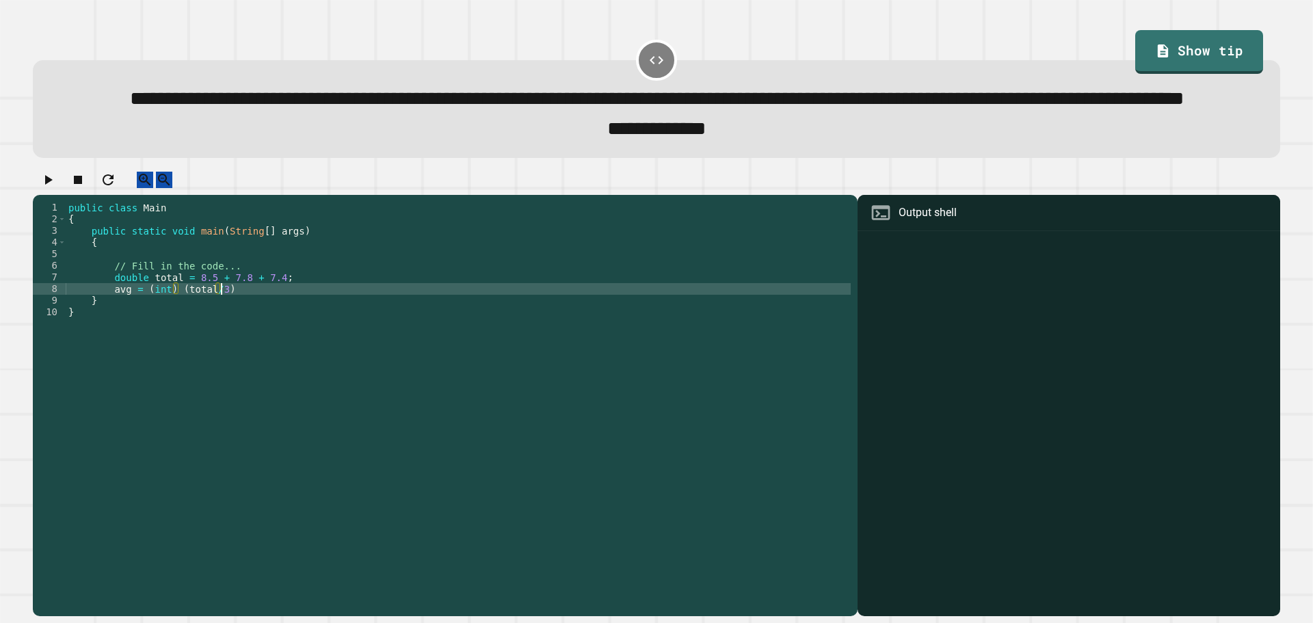
scroll to position [0, 10]
click at [53, 185] on icon "button" at bounding box center [49, 180] width 8 height 10
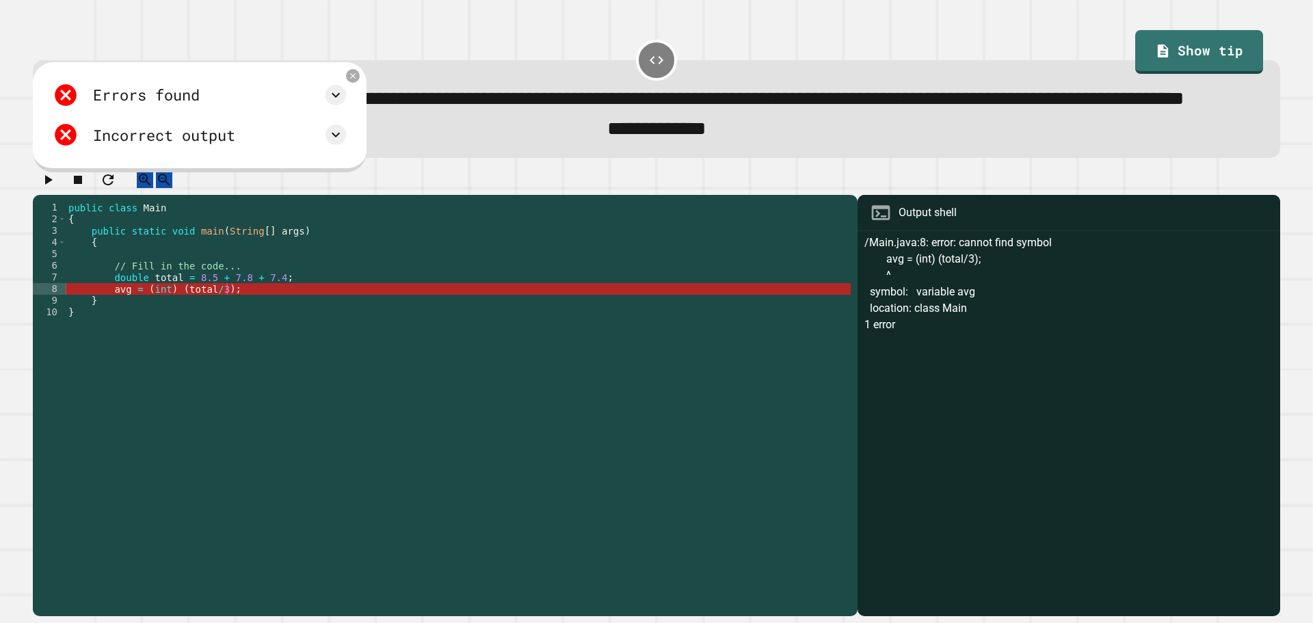
click at [111, 340] on div "public class Main { public static void main ( String [ ] args ) { // Fill in th…" at bounding box center [458, 376] width 785 height 349
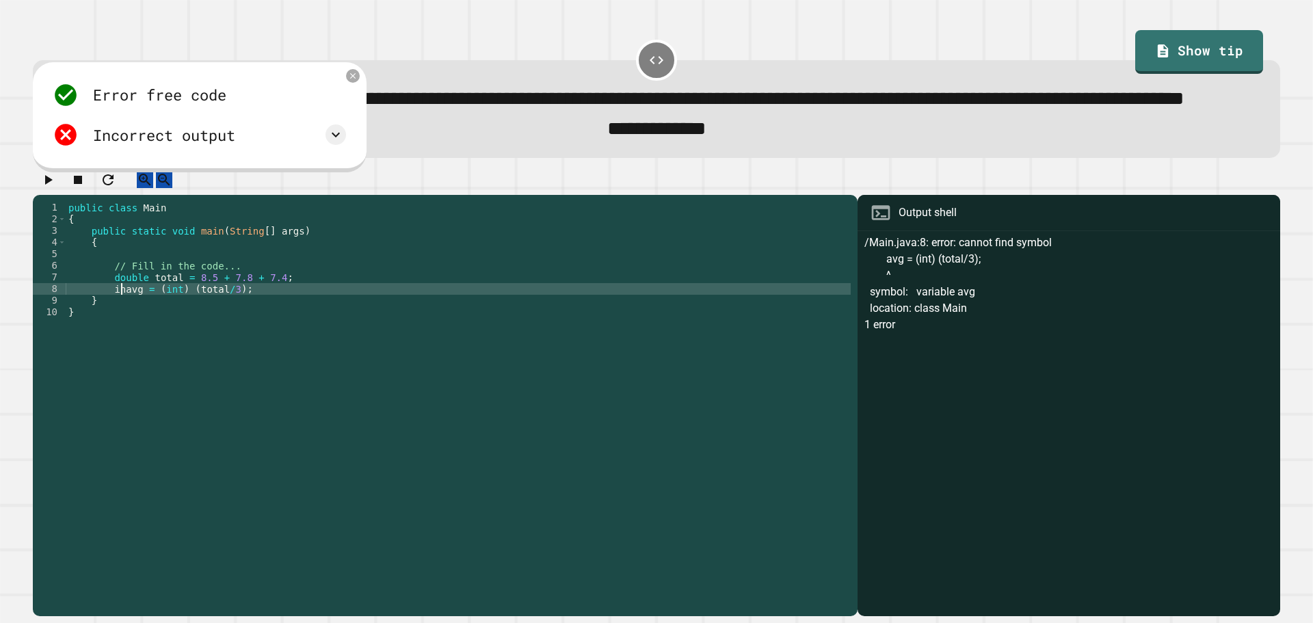
scroll to position [0, 4]
click at [192, 337] on div "public class Main { public static void main ( String [ ] args ) { // Fill in th…" at bounding box center [458, 376] width 785 height 349
click at [195, 337] on div "public class Main { public static void main ( String [ ] args ) { // Fill in th…" at bounding box center [458, 376] width 785 height 349
click at [277, 348] on div "public class Main { public static void main ( String [ ] args ) { // Fill in th…" at bounding box center [458, 376] width 785 height 349
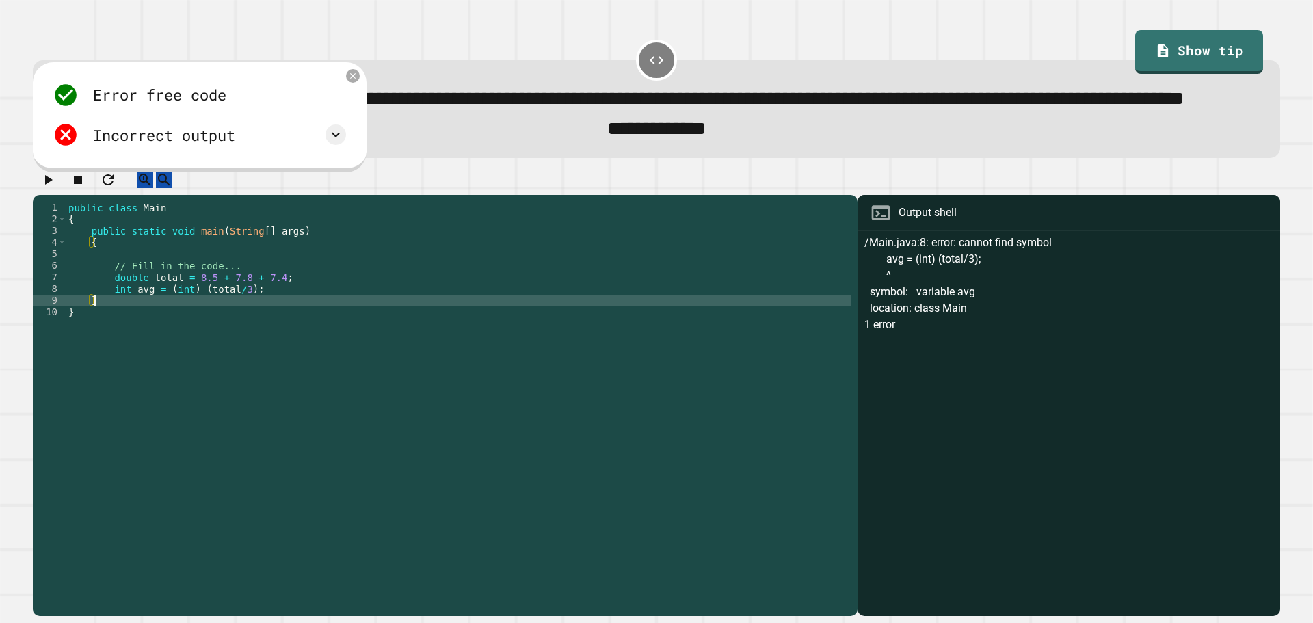
scroll to position [0, 1]
click at [55, 188] on icon "button" at bounding box center [48, 180] width 16 height 16
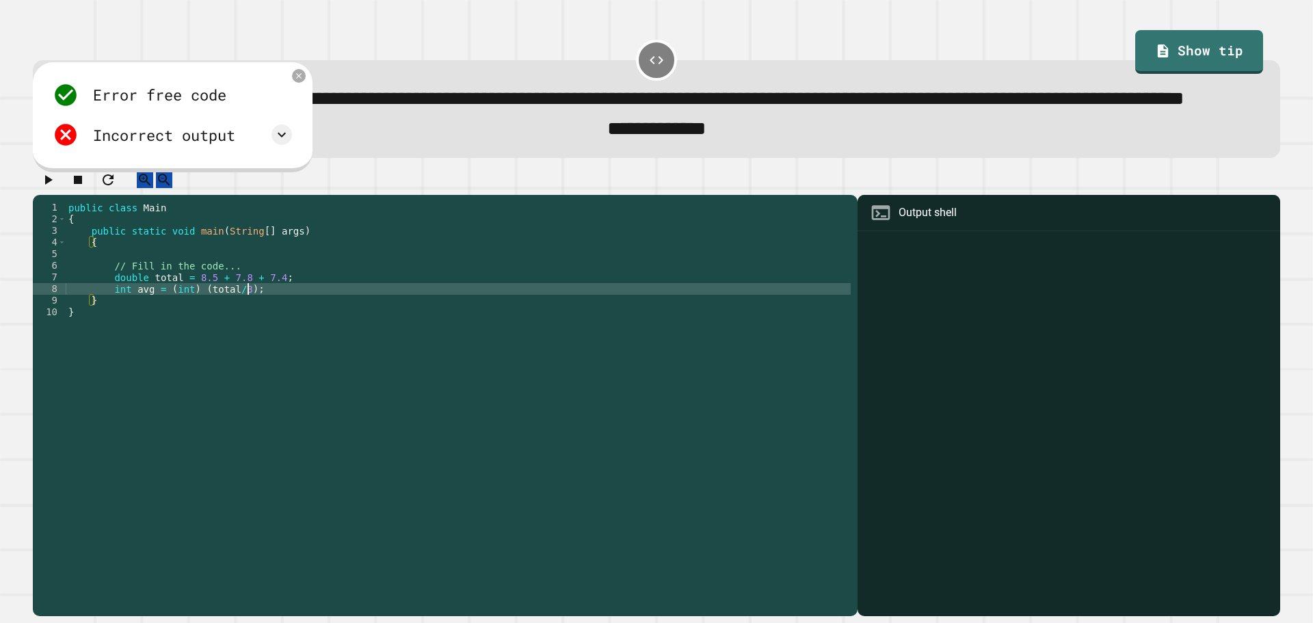
click at [268, 338] on div "public class Main { public static void main ( String [ ] args ) { // Fill in th…" at bounding box center [458, 376] width 785 height 349
type textarea "**********"
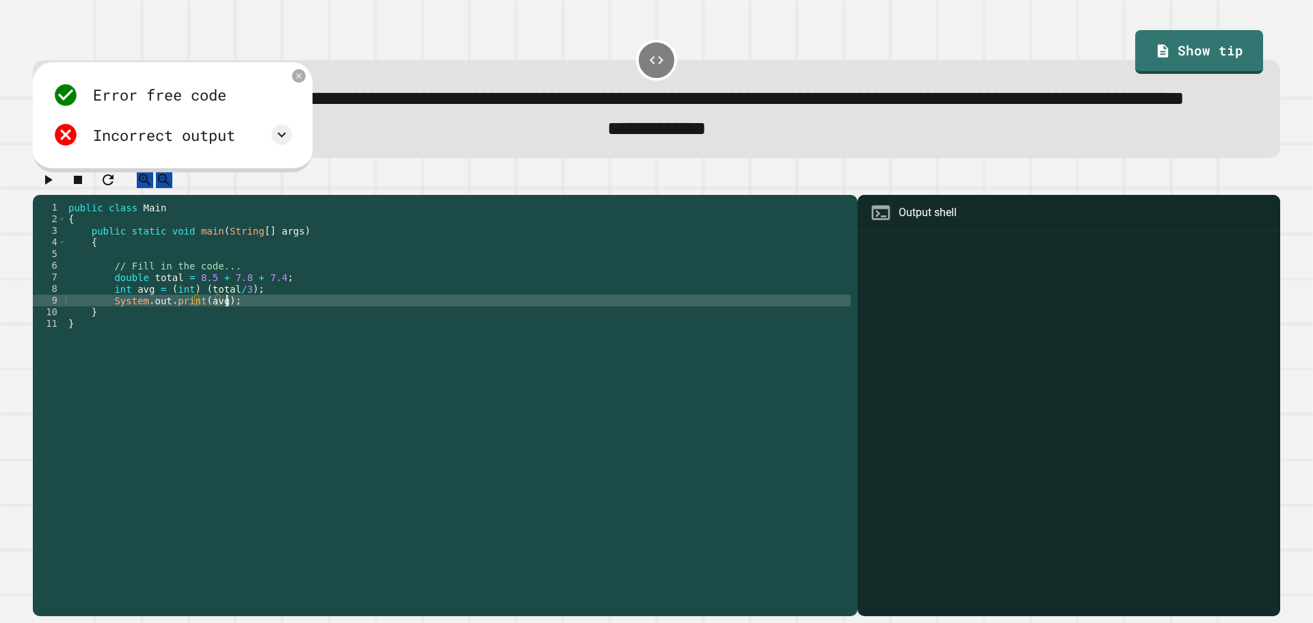
scroll to position [0, 10]
click at [41, 189] on button "button" at bounding box center [48, 180] width 16 height 17
click at [301, 81] on icon at bounding box center [299, 76] width 12 height 12
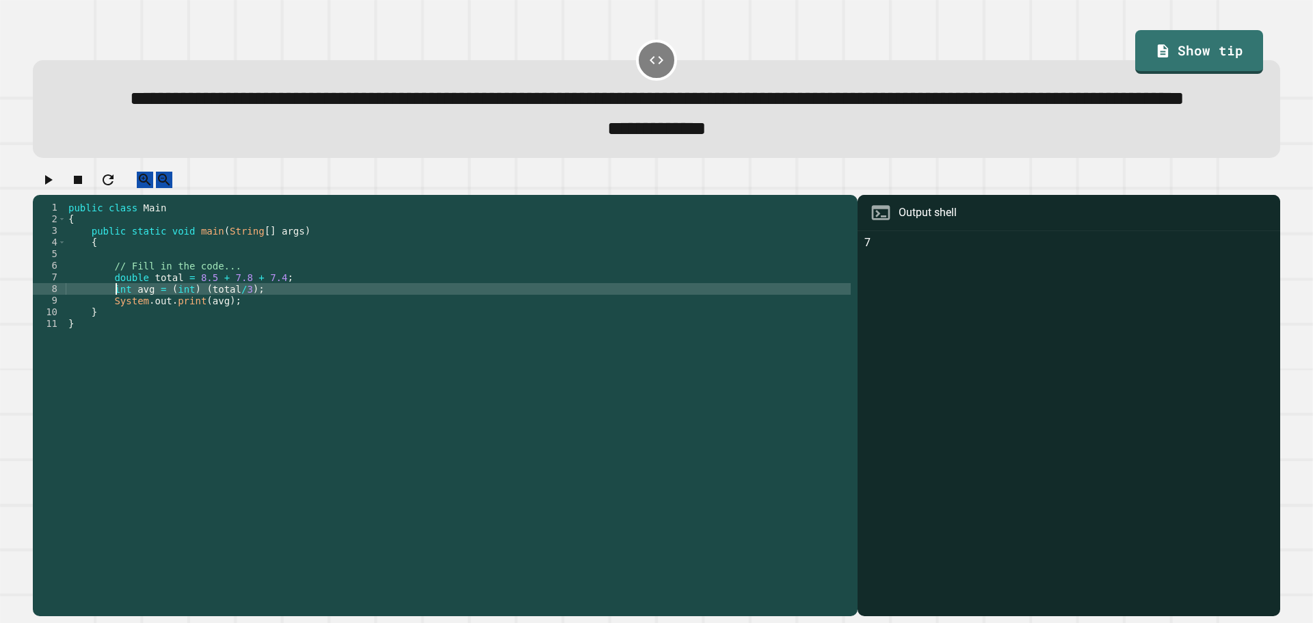
click at [117, 333] on div "public class Main { public static void main ( String [ ] args ) { // Fill in th…" at bounding box center [458, 376] width 785 height 349
click at [164, 337] on div "public class Main { public static void main ( String [ ] args ) { // Fill in th…" at bounding box center [458, 376] width 785 height 349
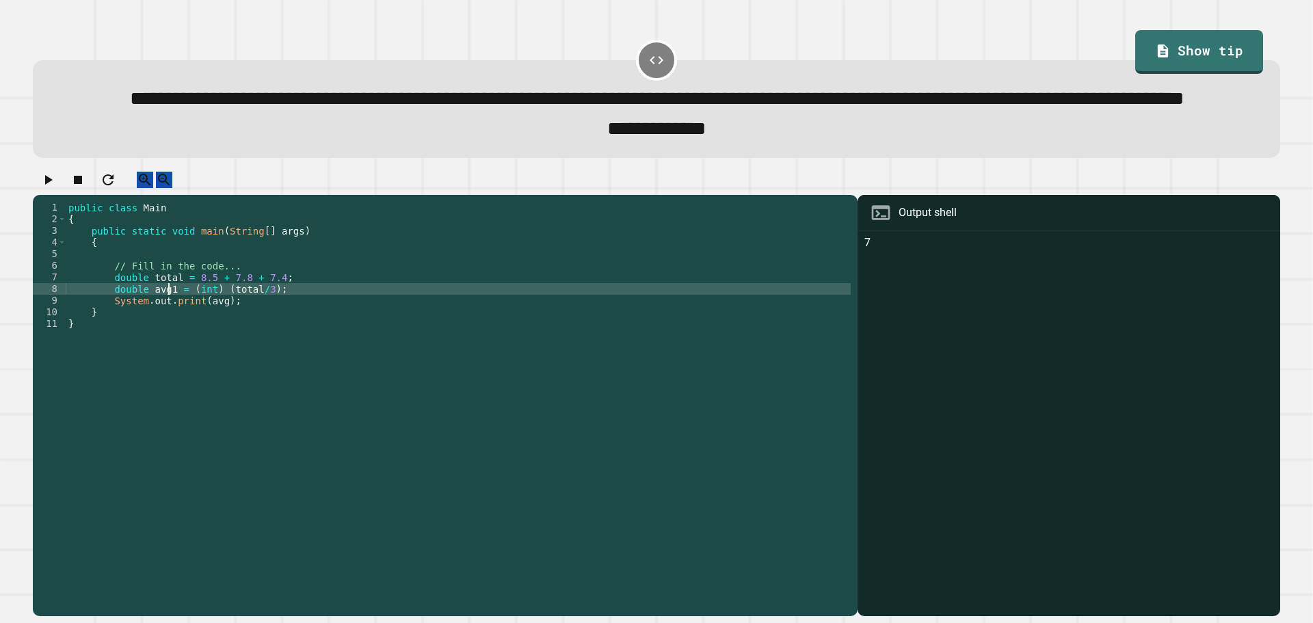
click at [211, 334] on div "public class Main { public static void main ( String [ ] args ) { // Fill in th…" at bounding box center [458, 376] width 785 height 349
drag, startPoint x: 215, startPoint y: 336, endPoint x: 185, endPoint y: 338, distance: 29.5
click at [185, 338] on div "public class Main { public static void main ( String [ ] args ) { // Fill in th…" at bounding box center [458, 376] width 785 height 349
type textarea "**********"
click at [280, 339] on div "public class Main { public static void main ( String [ ] args ) { // Fill in th…" at bounding box center [458, 376] width 785 height 349
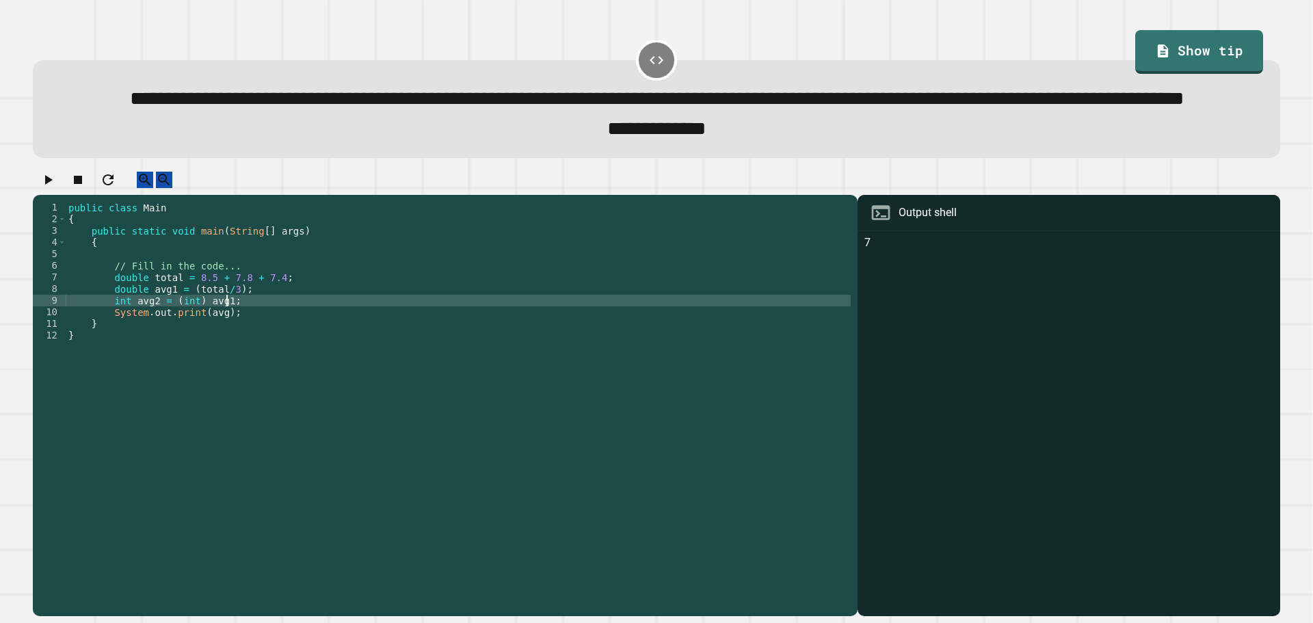
scroll to position [0, 10]
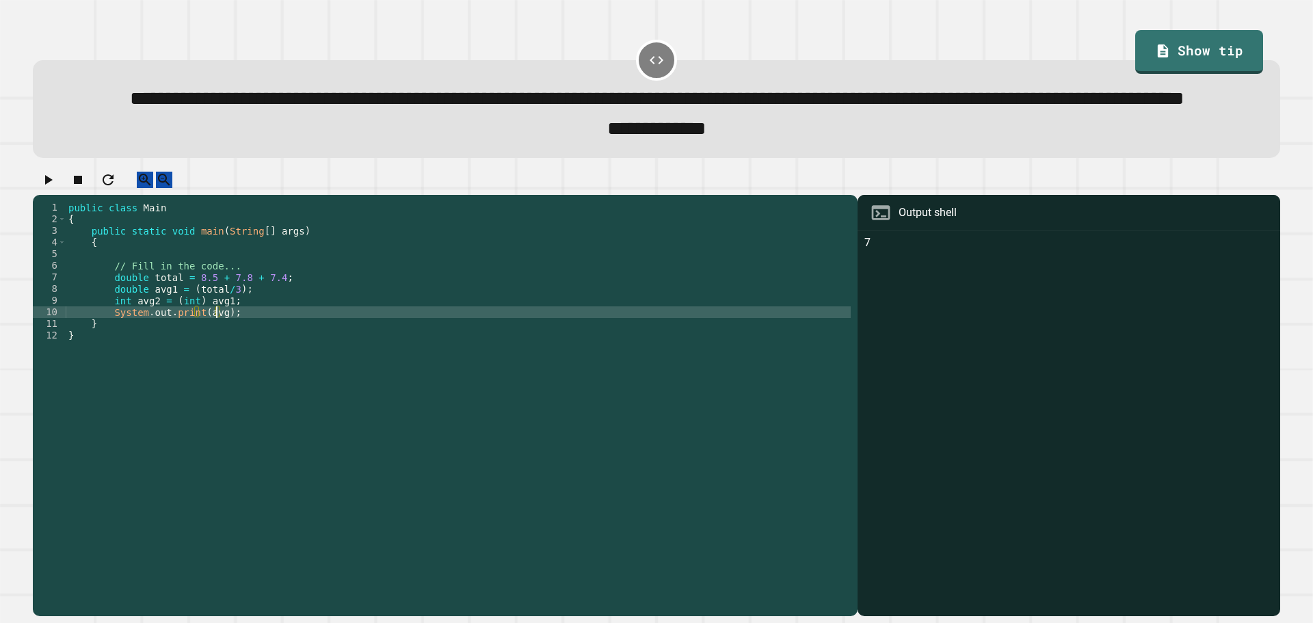
click at [215, 359] on div "public class Main { public static void main ( String [ ] args ) { // Fill in th…" at bounding box center [458, 376] width 785 height 349
click at [56, 189] on button "button" at bounding box center [48, 180] width 16 height 17
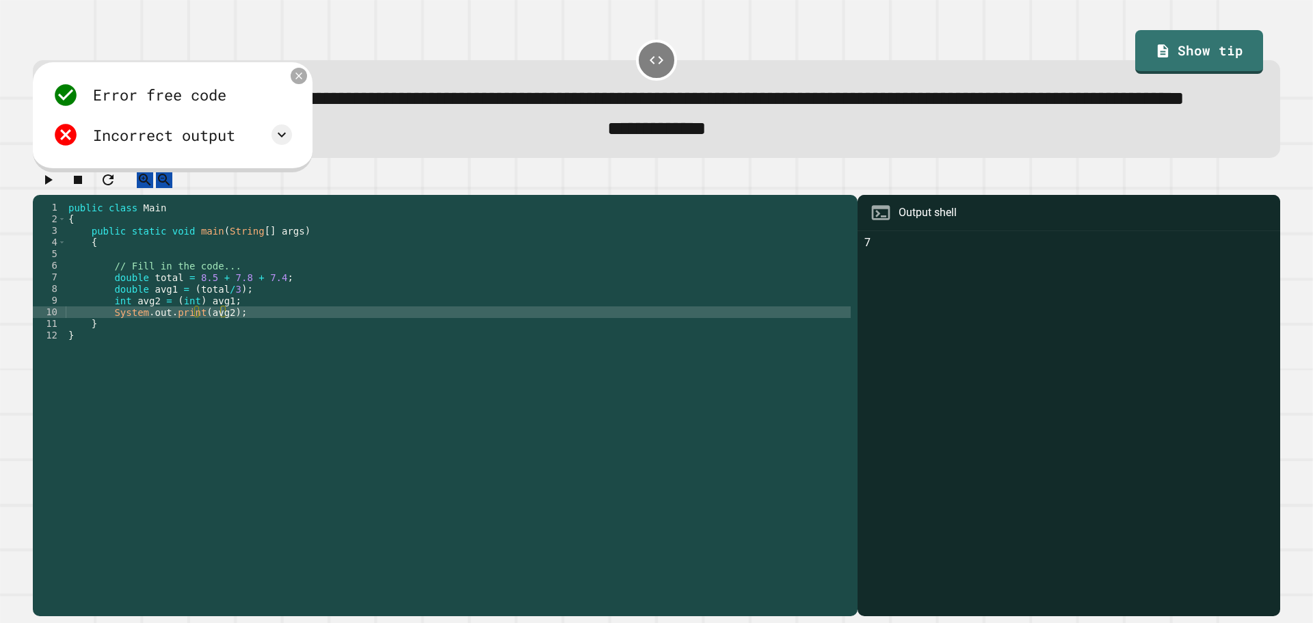
click at [300, 81] on icon at bounding box center [299, 76] width 12 height 12
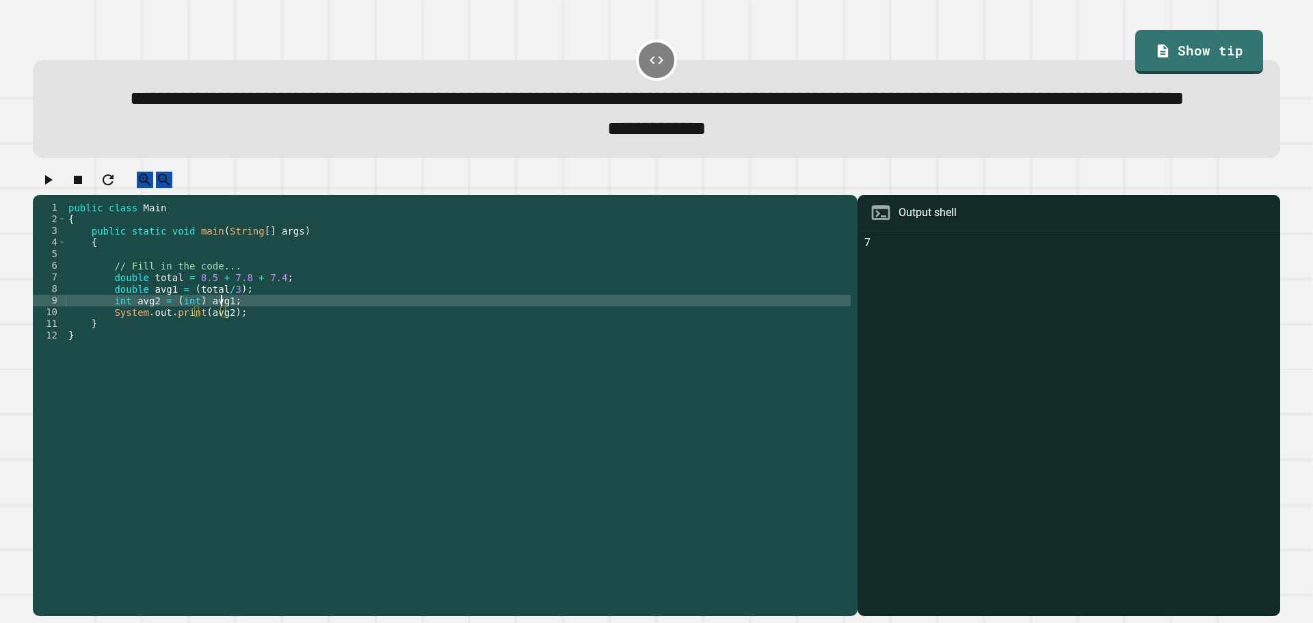
click at [220, 349] on div "public class Main { public static void main ( String [ ] args ) { // Fill in th…" at bounding box center [458, 376] width 785 height 349
click at [198, 343] on div "public class Main { public static void main ( String [ ] args ) { // Fill in th…" at bounding box center [458, 376] width 785 height 349
type textarea "**********"
